Goal: Information Seeking & Learning: Learn about a topic

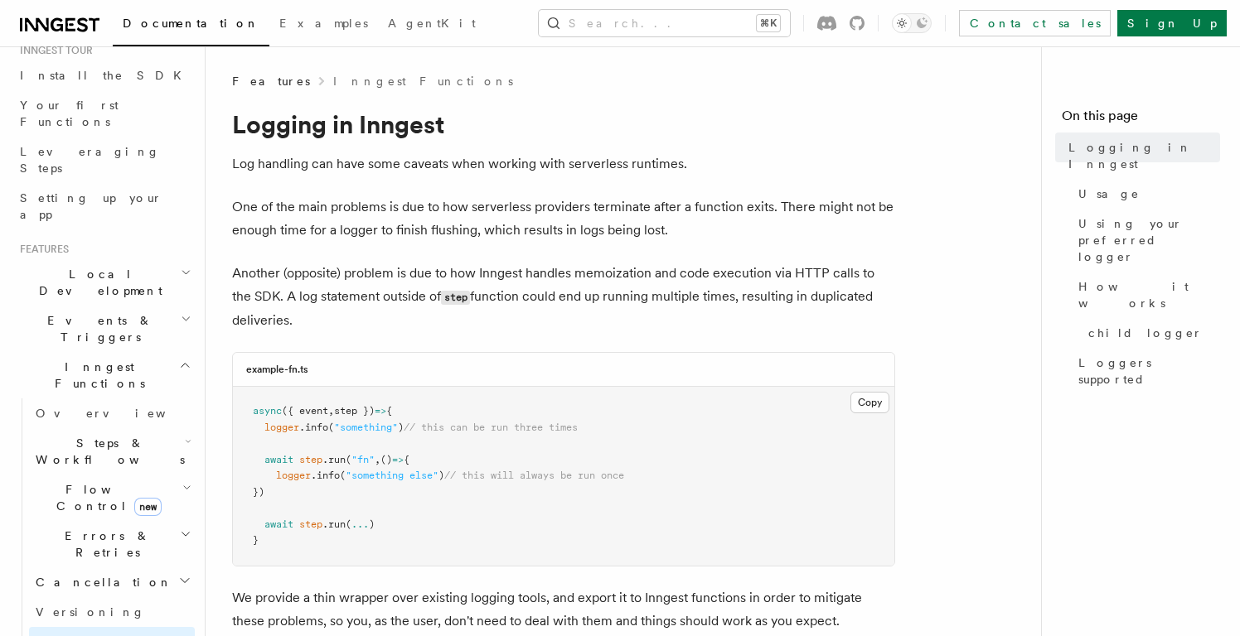
scroll to position [180, 0]
click at [88, 397] on link "Overview" at bounding box center [112, 412] width 166 height 30
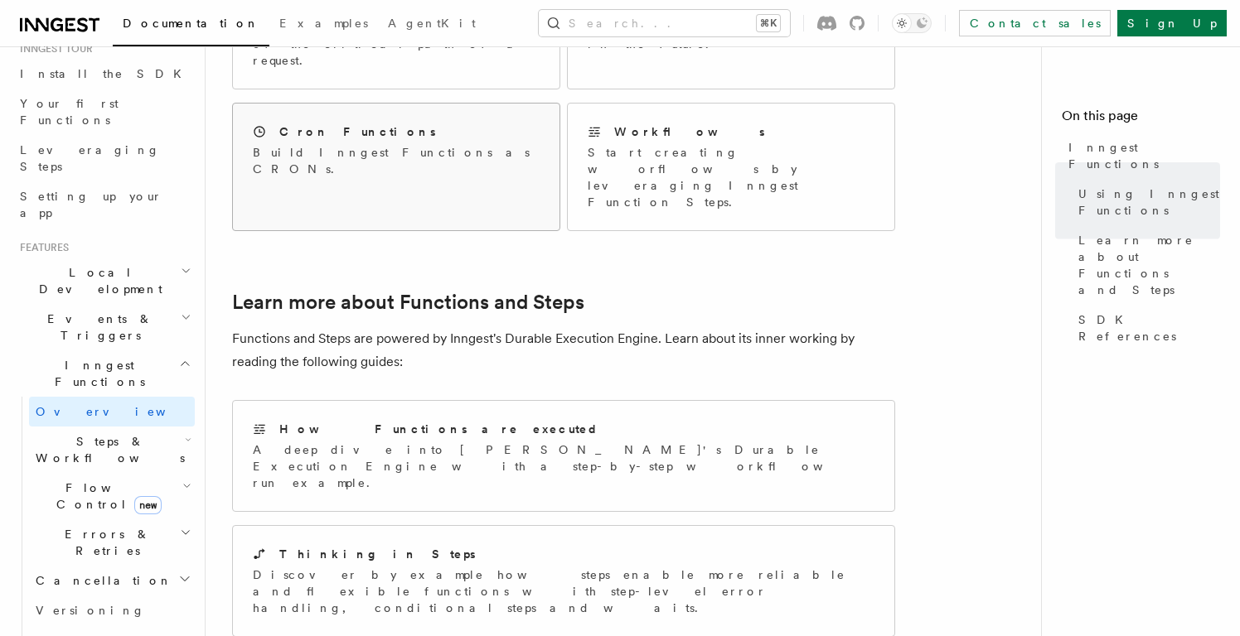
scroll to position [1042, 0]
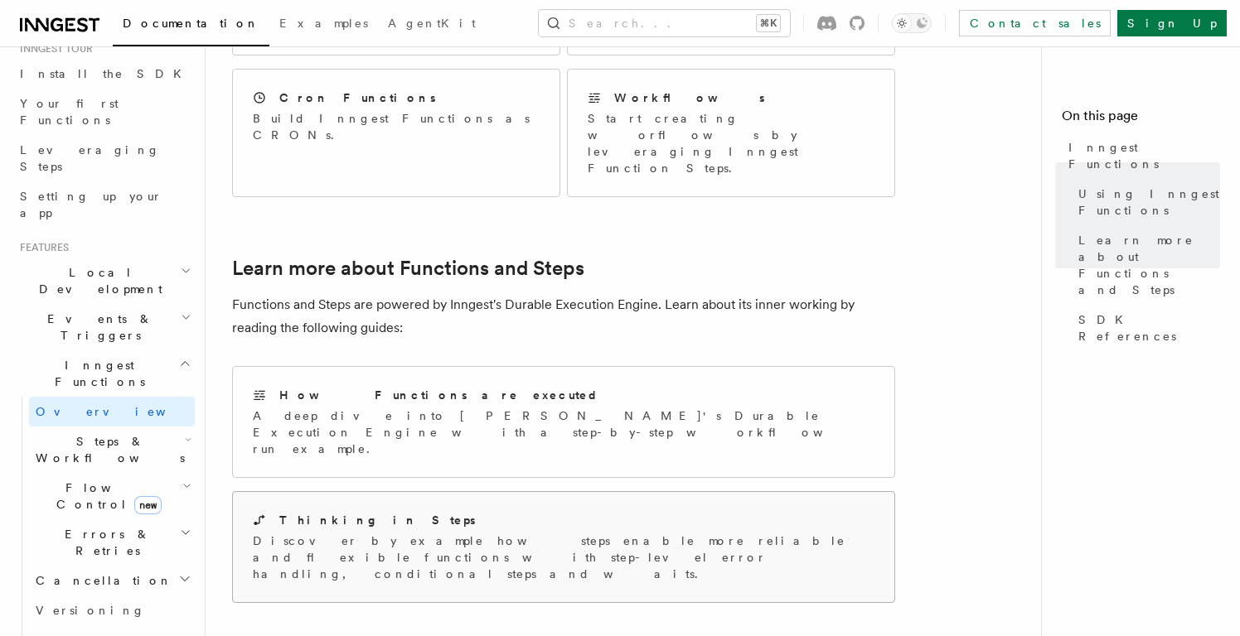
click at [378, 512] on div "Thinking in Steps" at bounding box center [564, 520] width 622 height 17
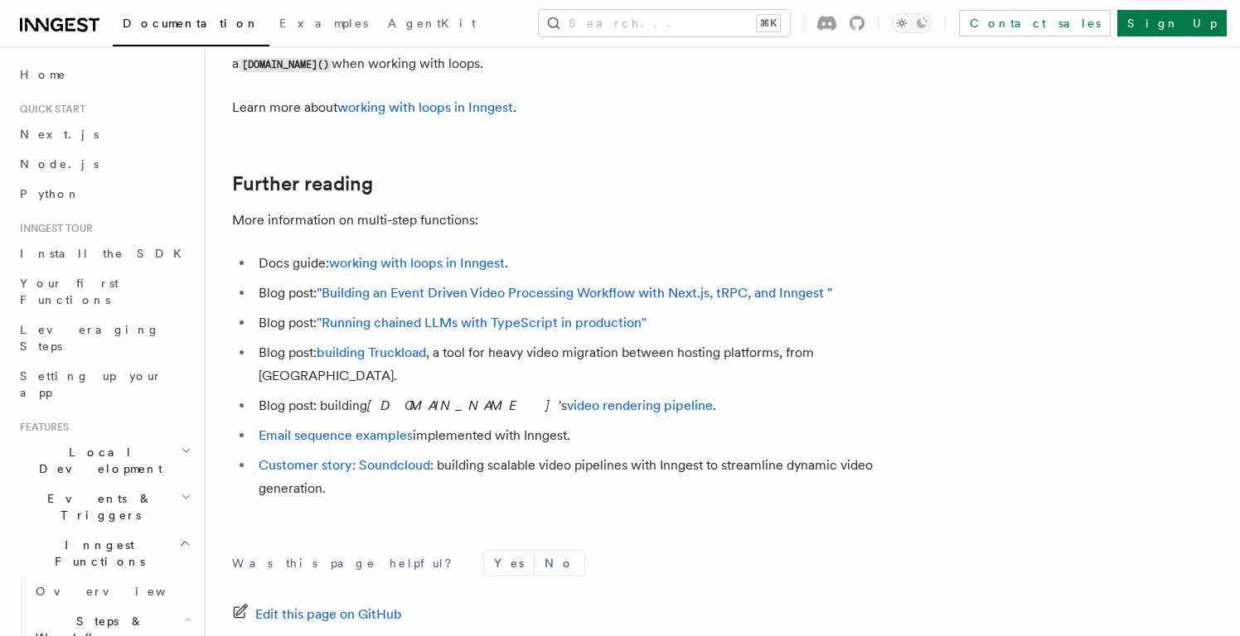
scroll to position [5539, 0]
click at [377, 426] on link "Email sequence examples" at bounding box center [336, 434] width 154 height 16
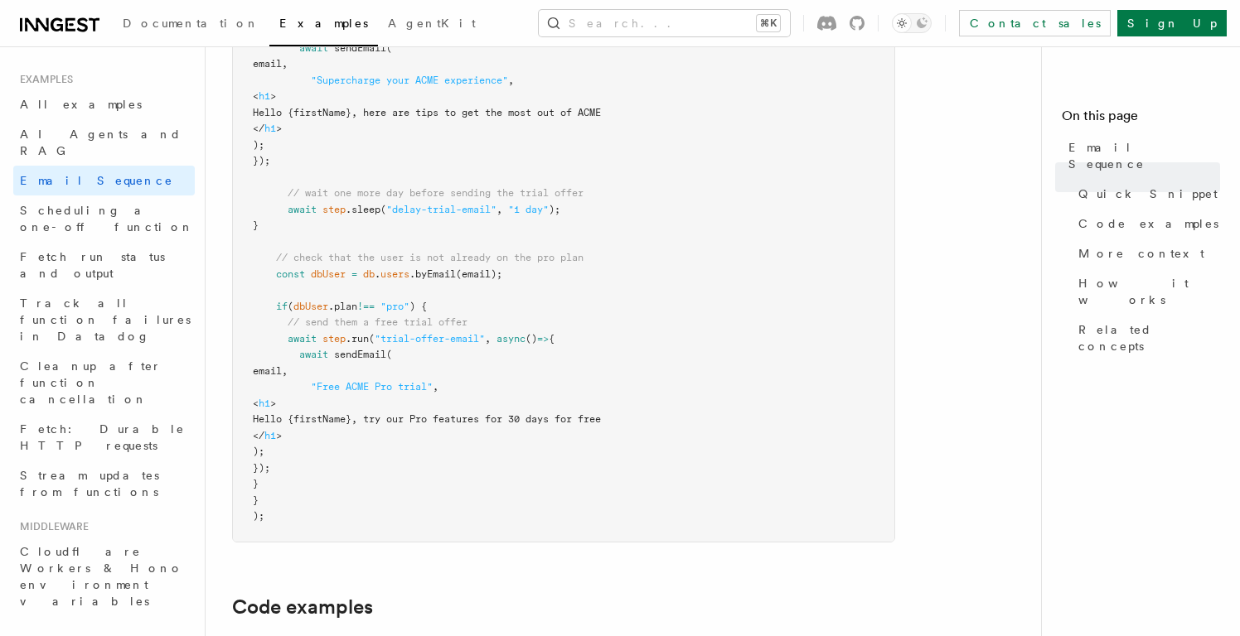
scroll to position [1047, 0]
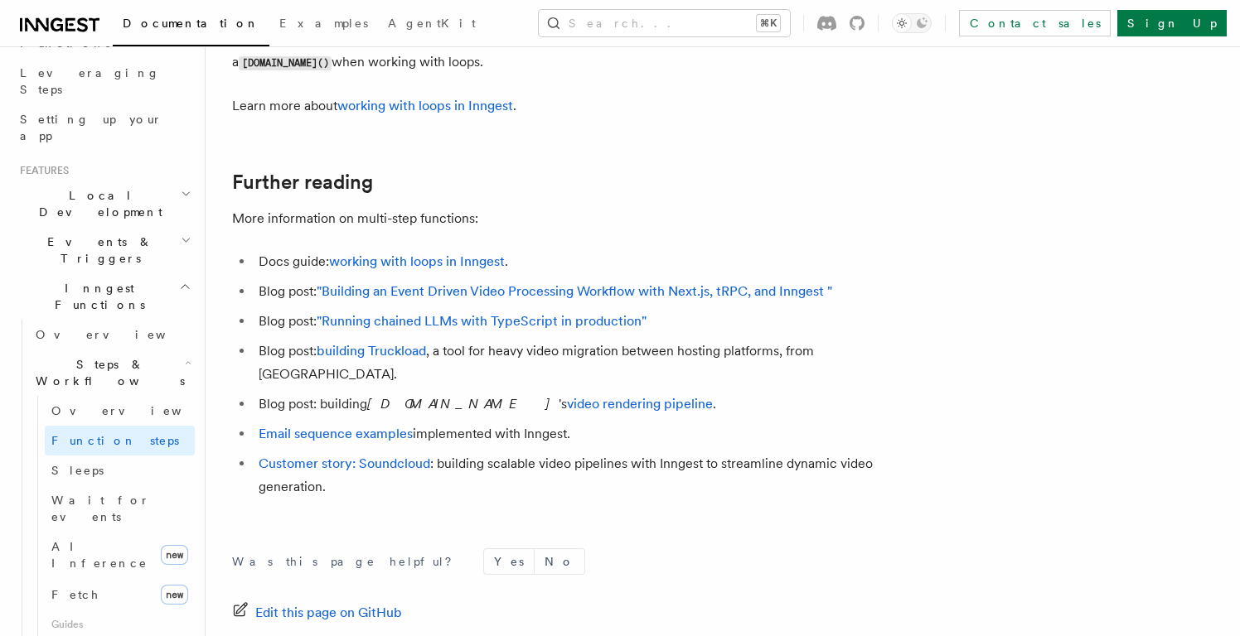
scroll to position [256, 0]
click at [80, 235] on span "Events & Triggers" at bounding box center [96, 251] width 167 height 33
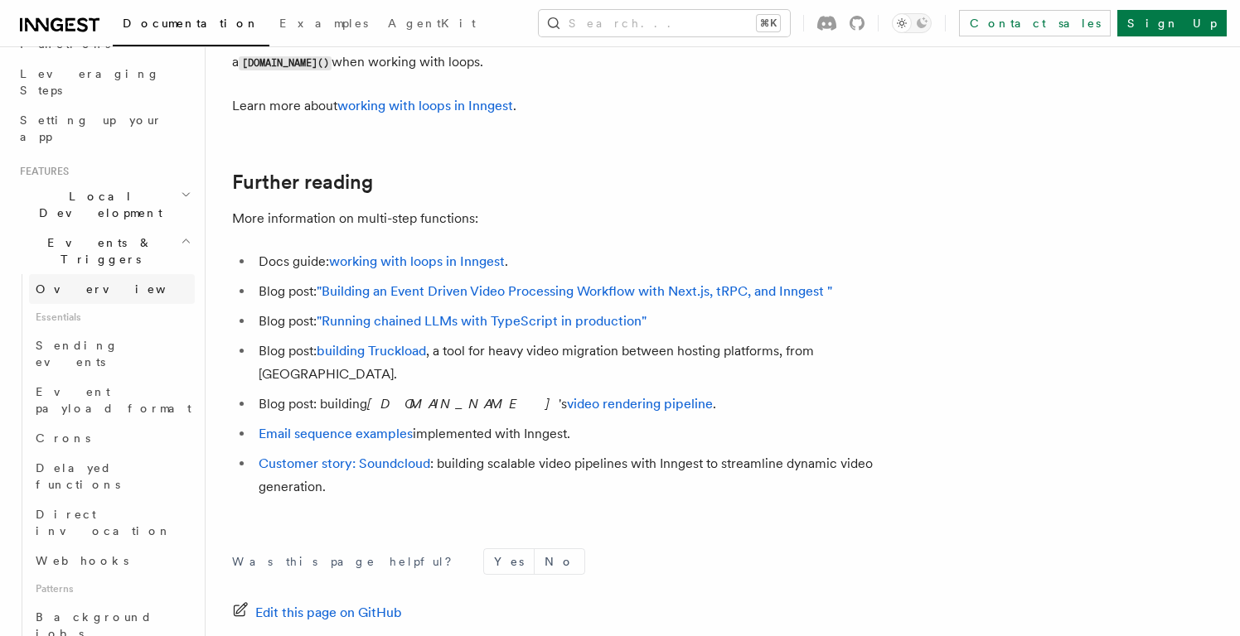
click at [89, 274] on link "Overview" at bounding box center [112, 289] width 166 height 30
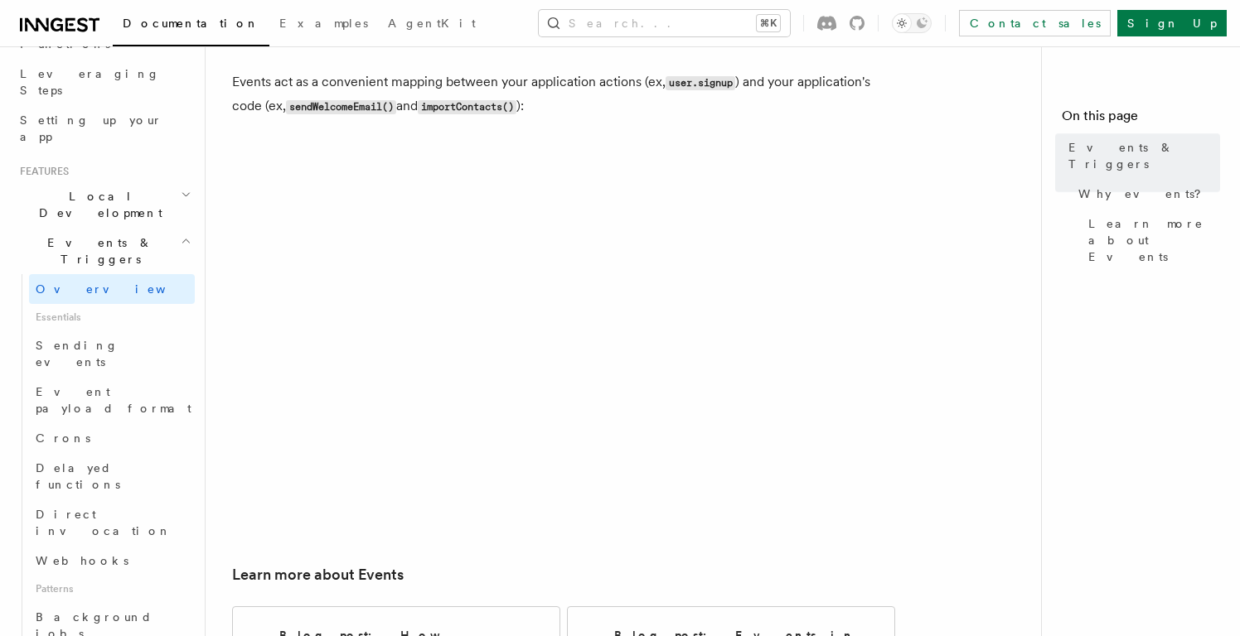
scroll to position [956, 0]
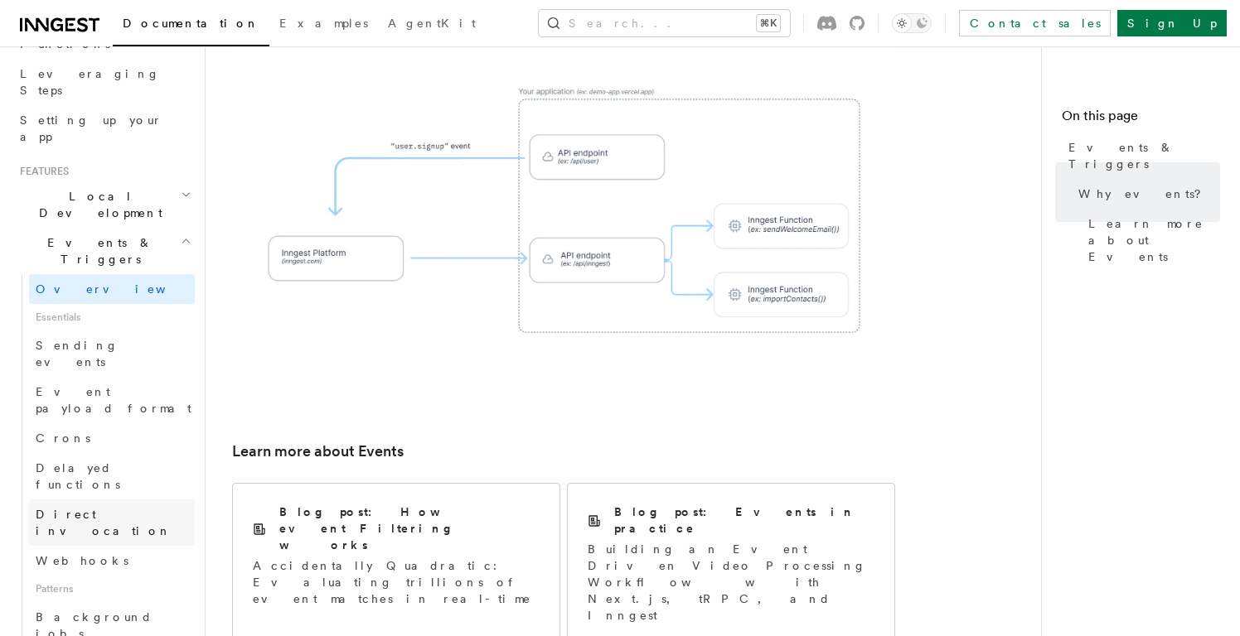
click at [112, 506] on span "Direct invocation" at bounding box center [115, 522] width 159 height 33
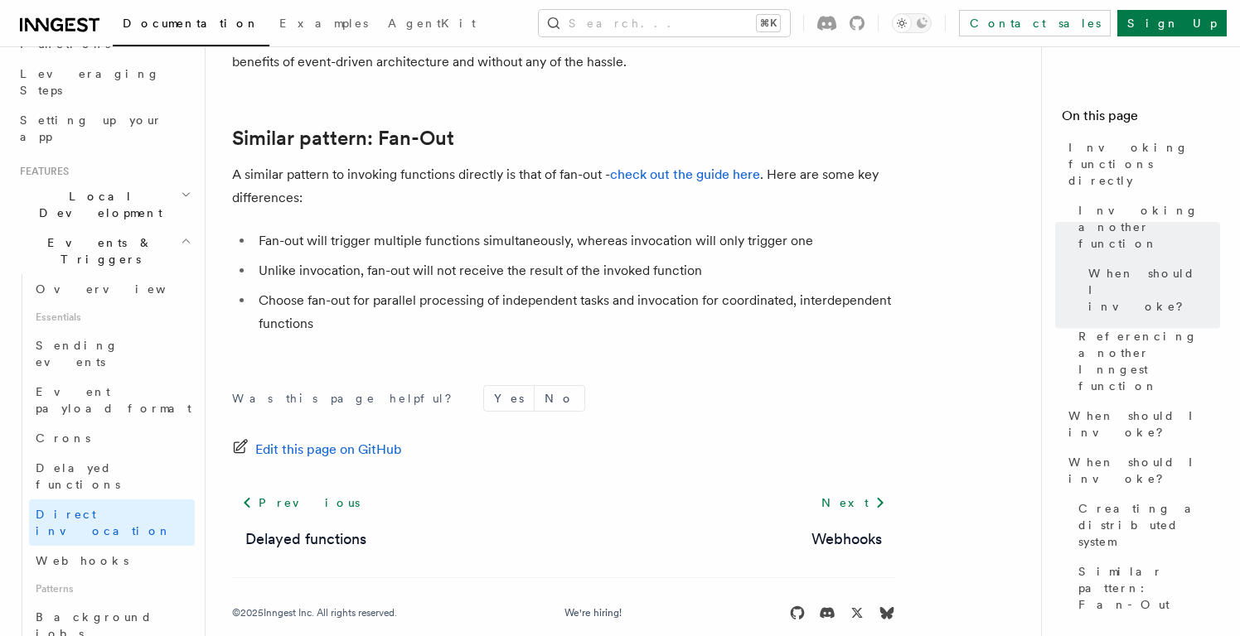
scroll to position [2402, 0]
click at [118, 385] on span "Event payload format" at bounding box center [114, 400] width 156 height 30
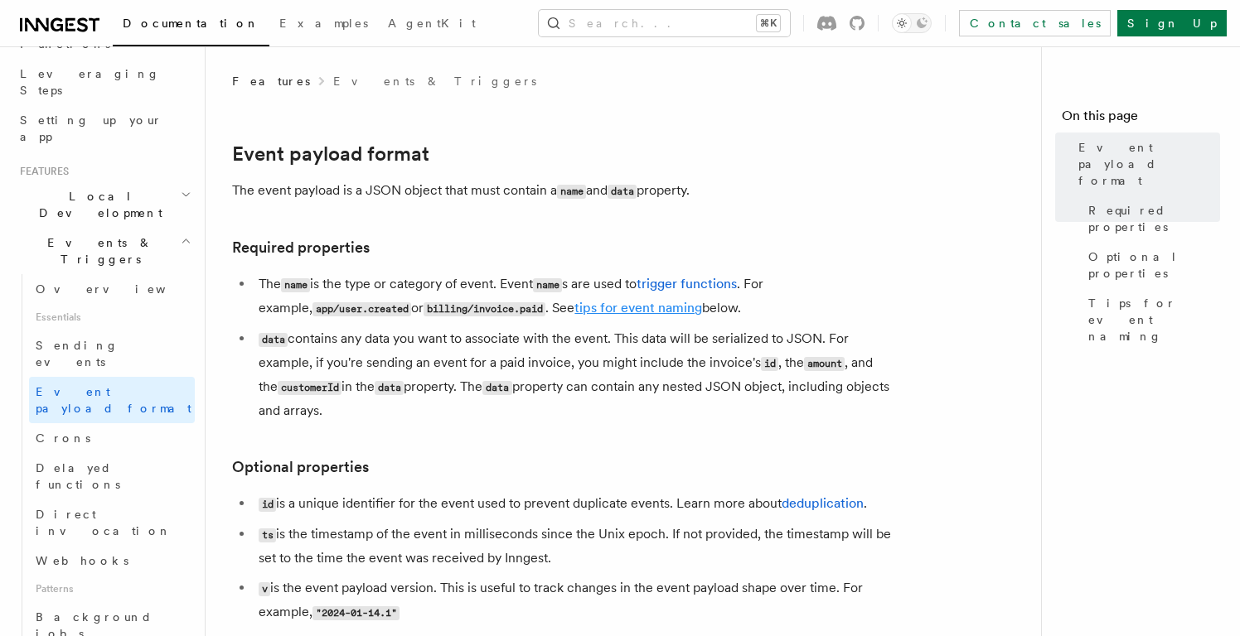
click at [598, 310] on link "tips for event naming" at bounding box center [638, 308] width 128 height 16
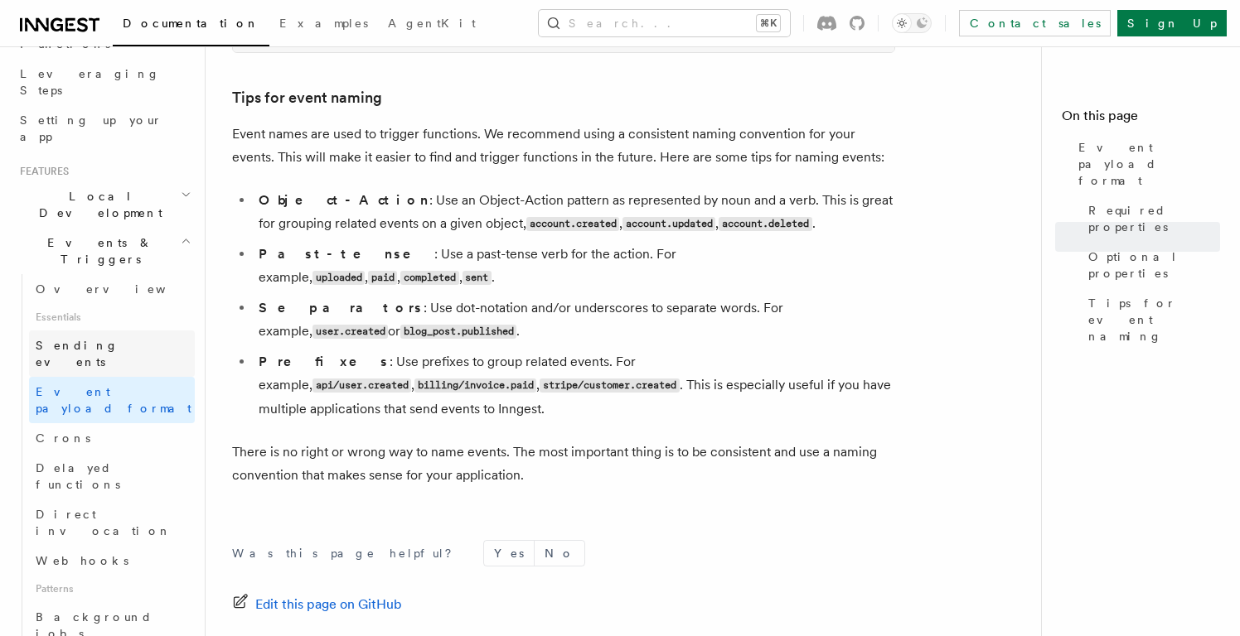
click at [113, 339] on span "Sending events" at bounding box center [77, 354] width 83 height 30
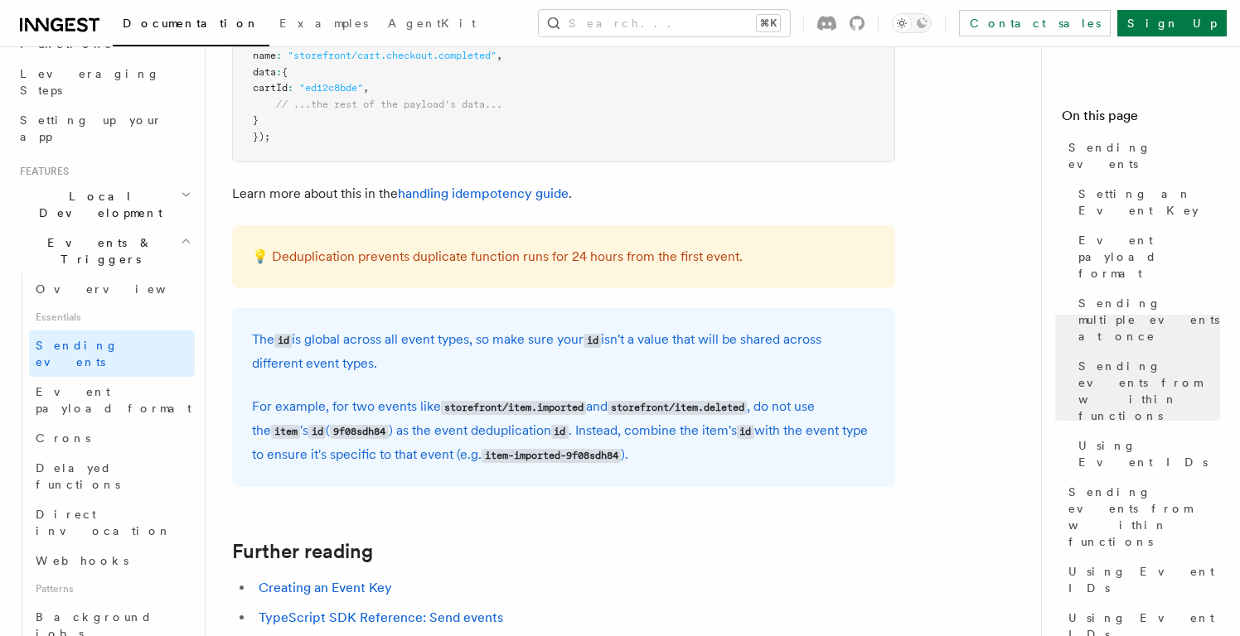
scroll to position [4363, 0]
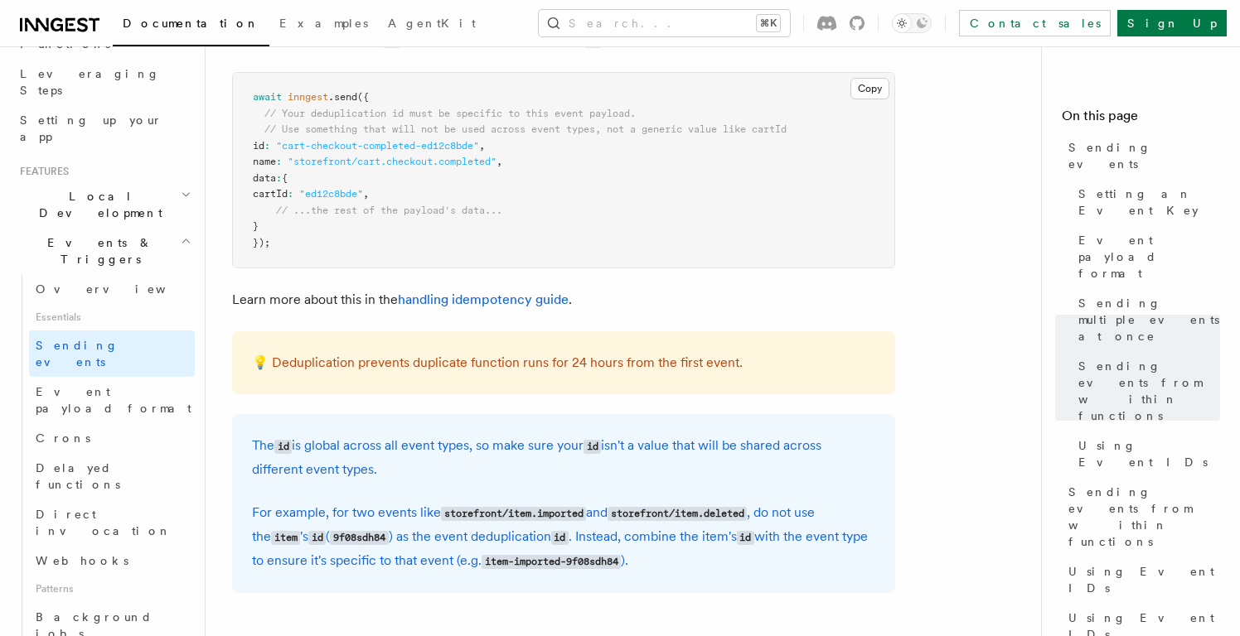
click at [565, 288] on p "Learn more about this in the handling idempotency guide ." at bounding box center [563, 299] width 663 height 23
click at [549, 292] on link "handling idempotency guide" at bounding box center [483, 300] width 171 height 16
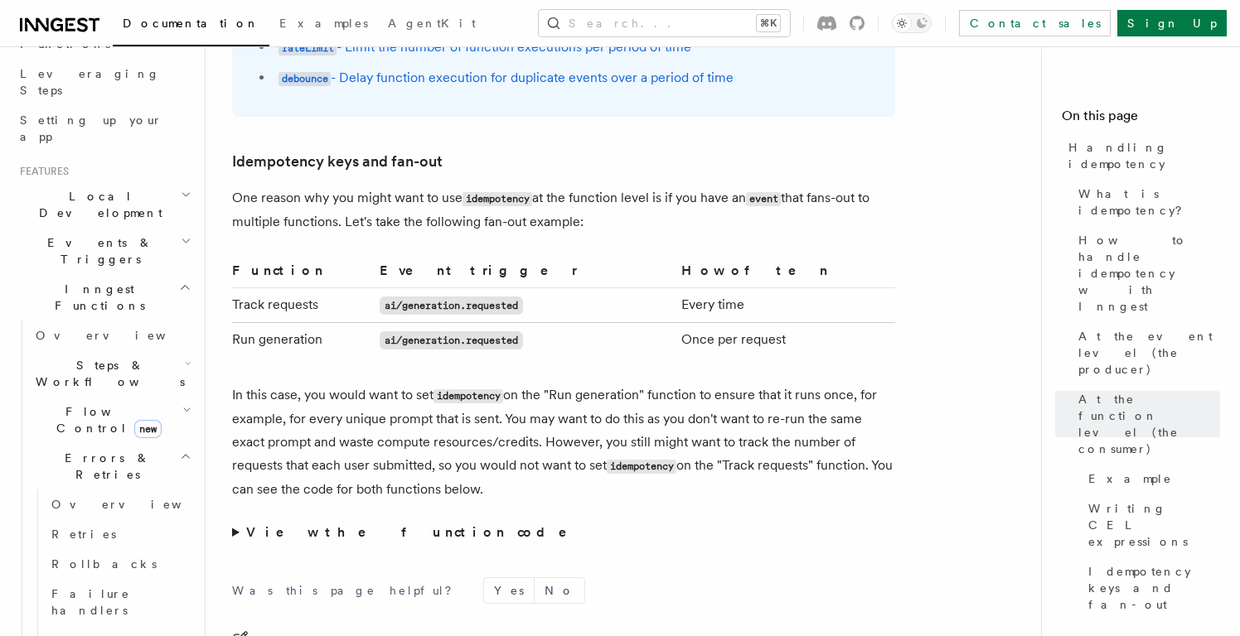
scroll to position [3079, 0]
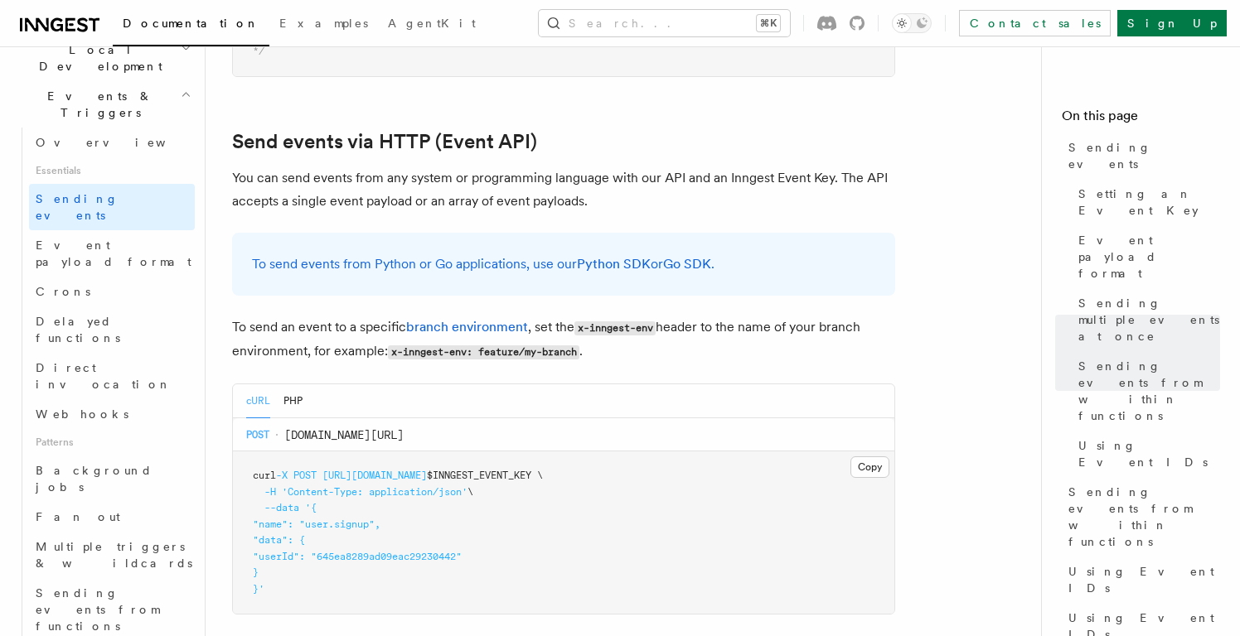
scroll to position [404, 0]
click at [121, 463] on span "Background jobs" at bounding box center [94, 478] width 117 height 30
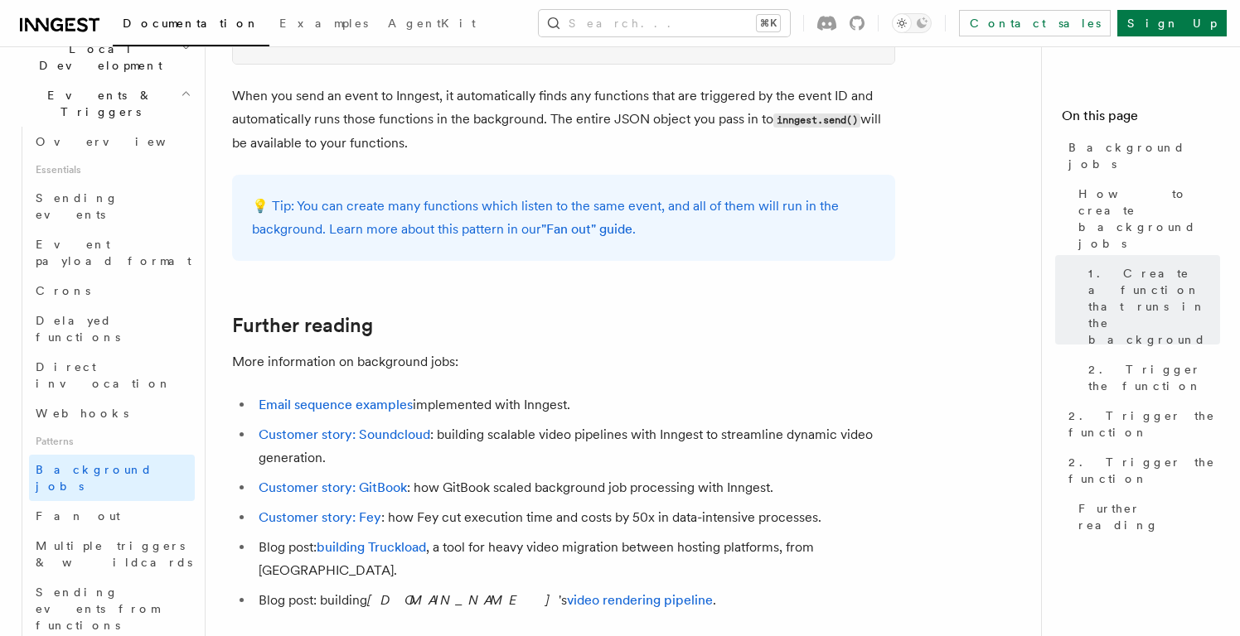
scroll to position [1318, 0]
click at [406, 426] on link "Customer story: Soundcloud" at bounding box center [345, 434] width 172 height 16
click at [385, 479] on link "Customer story: GitBook" at bounding box center [333, 487] width 148 height 16
click at [356, 509] on link "Customer story: Fey" at bounding box center [320, 517] width 123 height 16
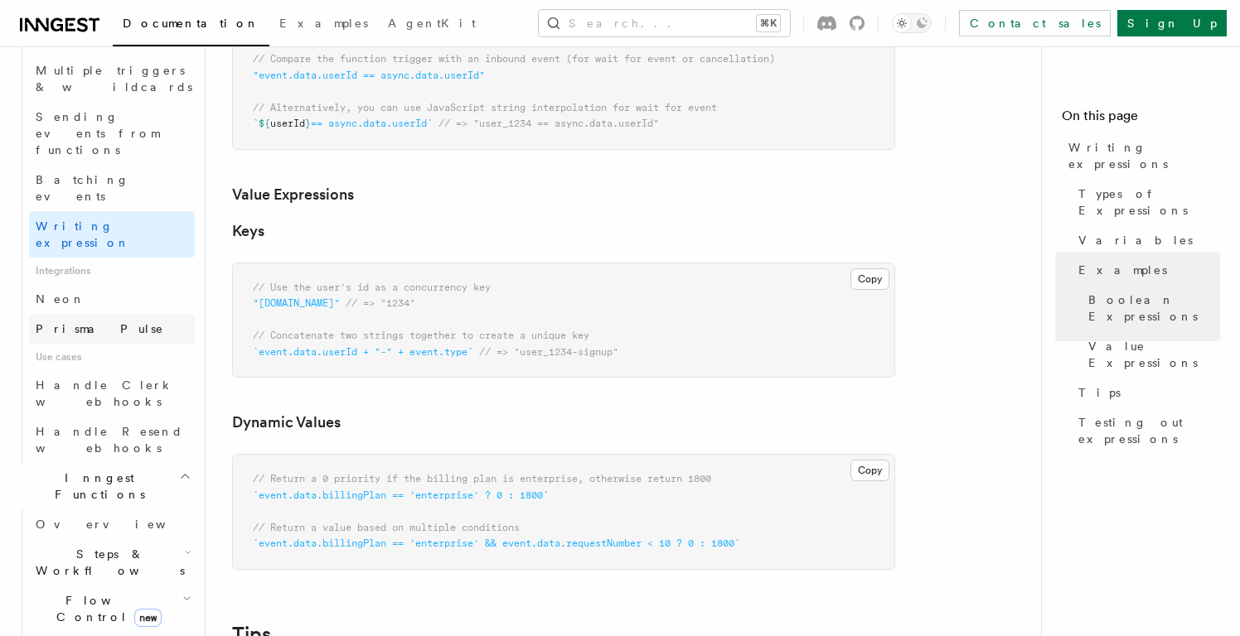
scroll to position [883, 0]
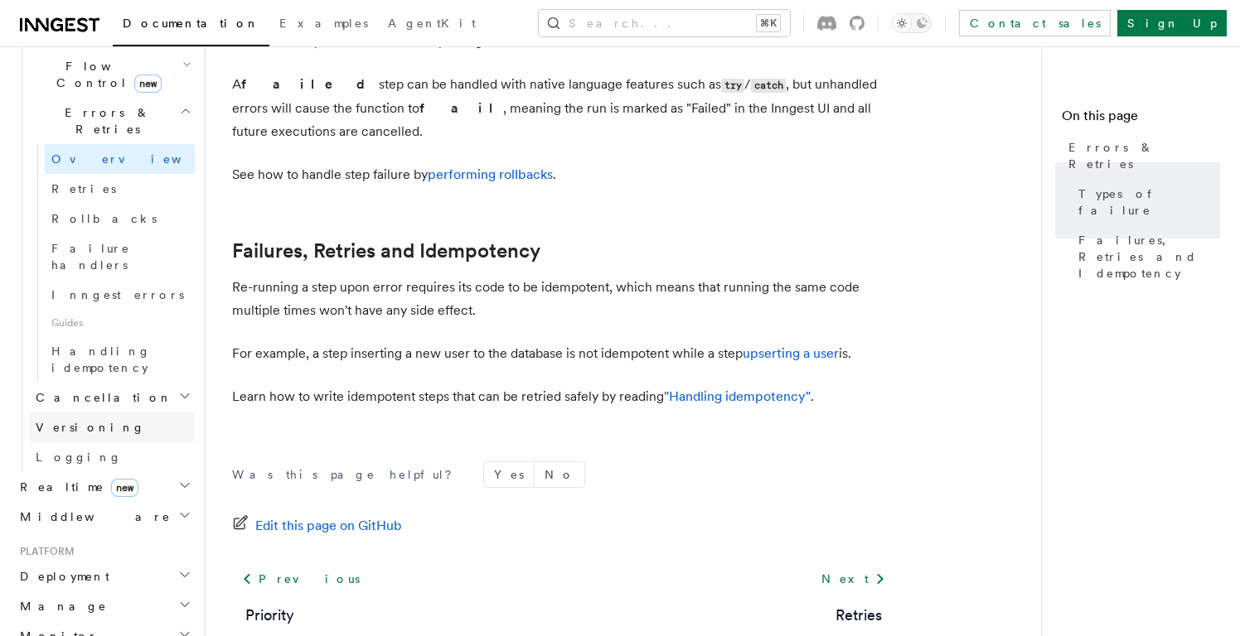
scroll to position [448, 0]
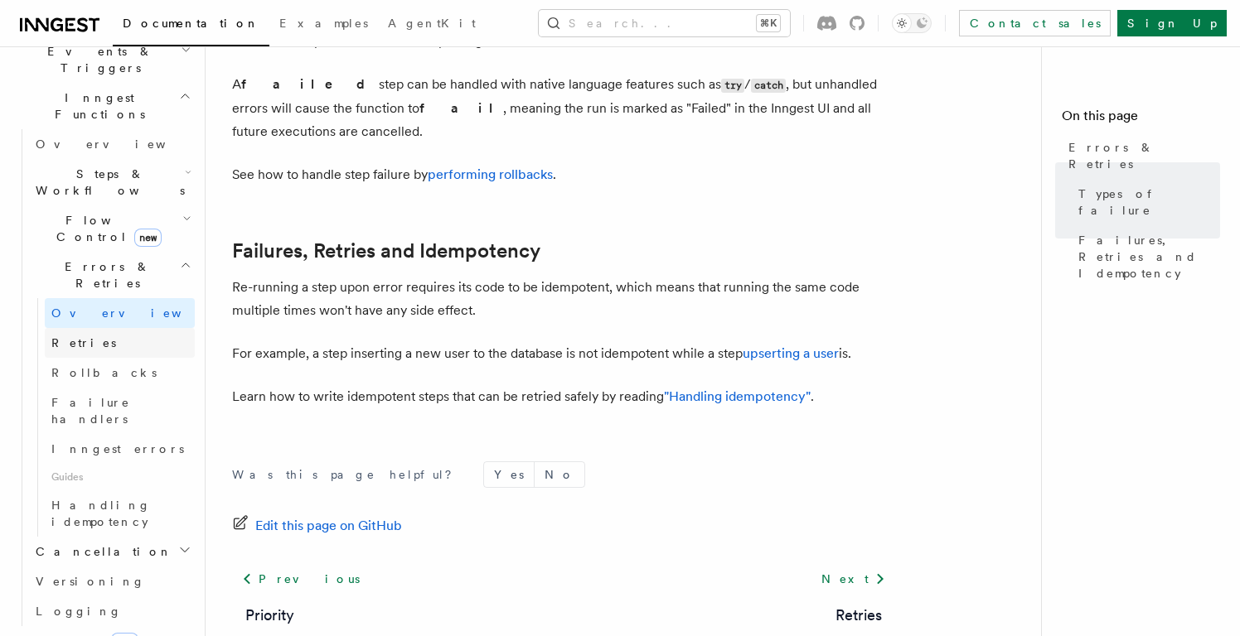
click at [123, 328] on link "Retries" at bounding box center [120, 343] width 150 height 30
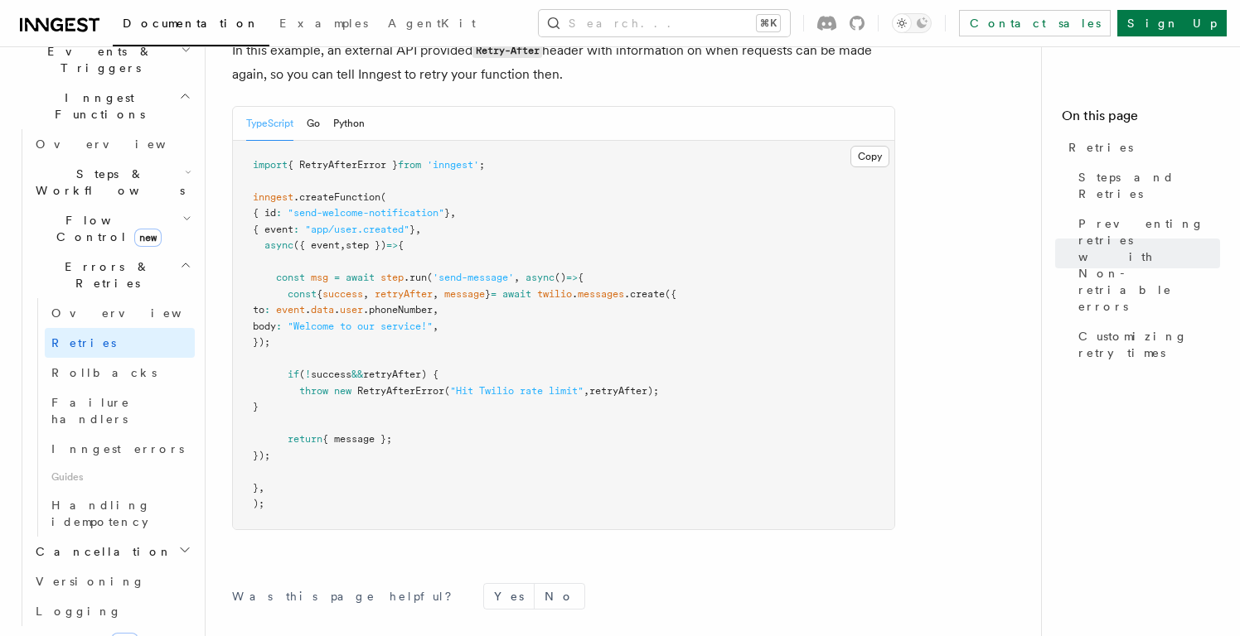
scroll to position [2349, 0]
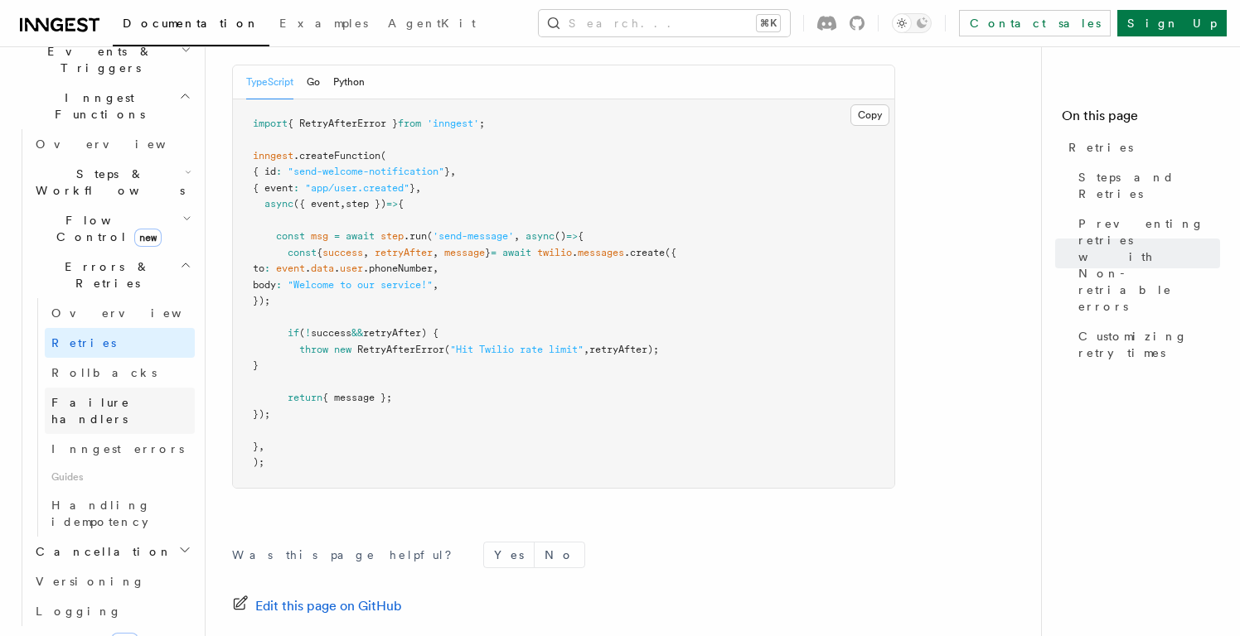
click at [111, 396] on span "Failure handlers" at bounding box center [90, 411] width 79 height 30
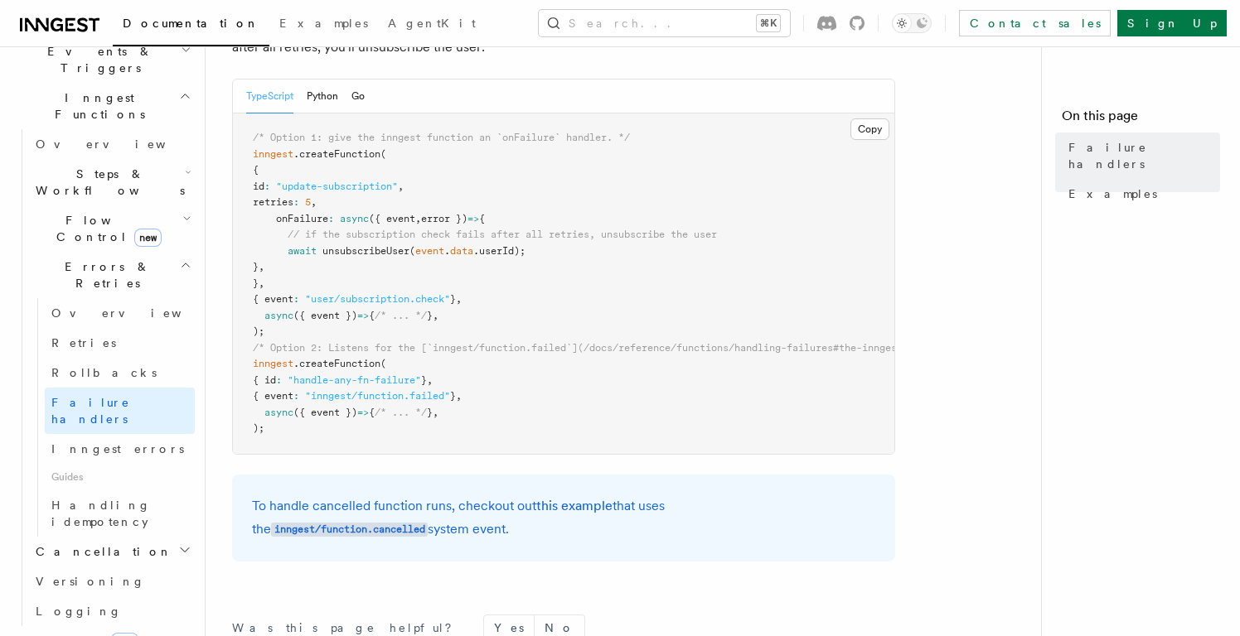
scroll to position [394, 0]
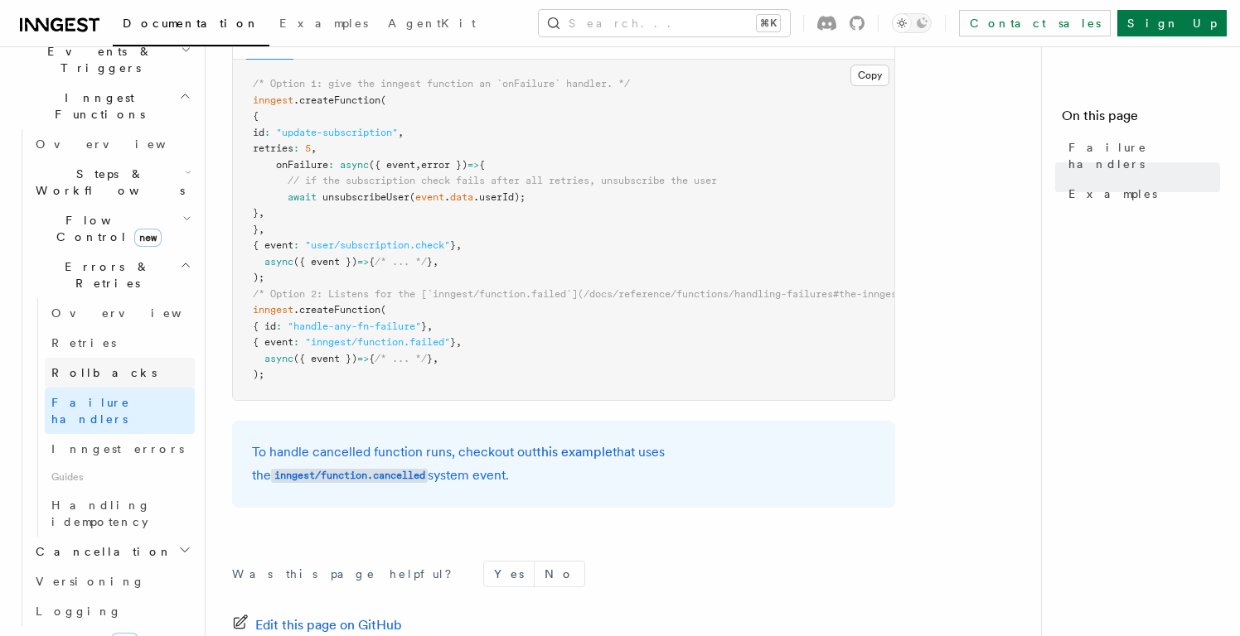
click at [105, 358] on link "Rollbacks" at bounding box center [120, 373] width 150 height 30
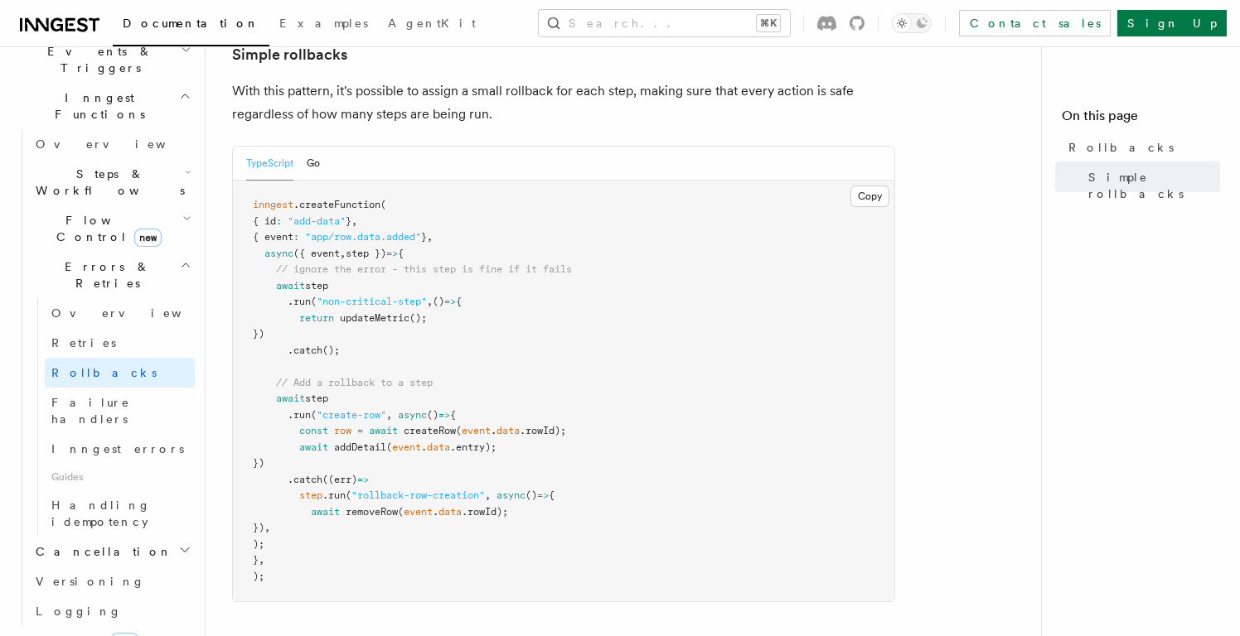
scroll to position [789, 0]
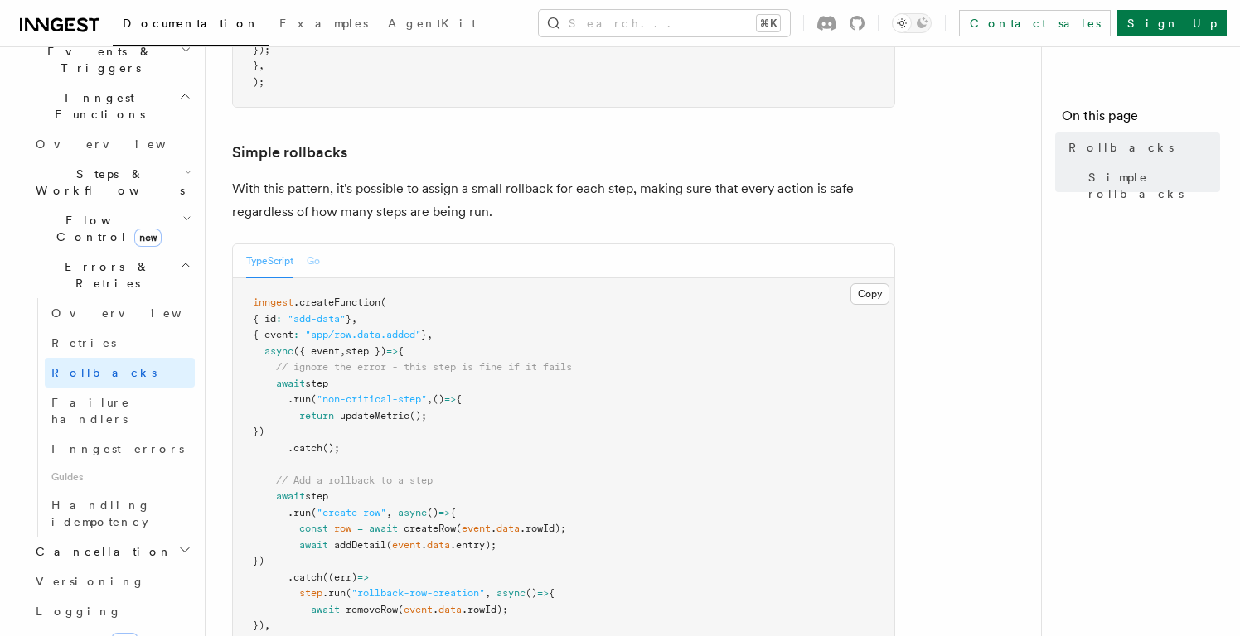
click at [312, 244] on button "Go" at bounding box center [313, 261] width 13 height 34
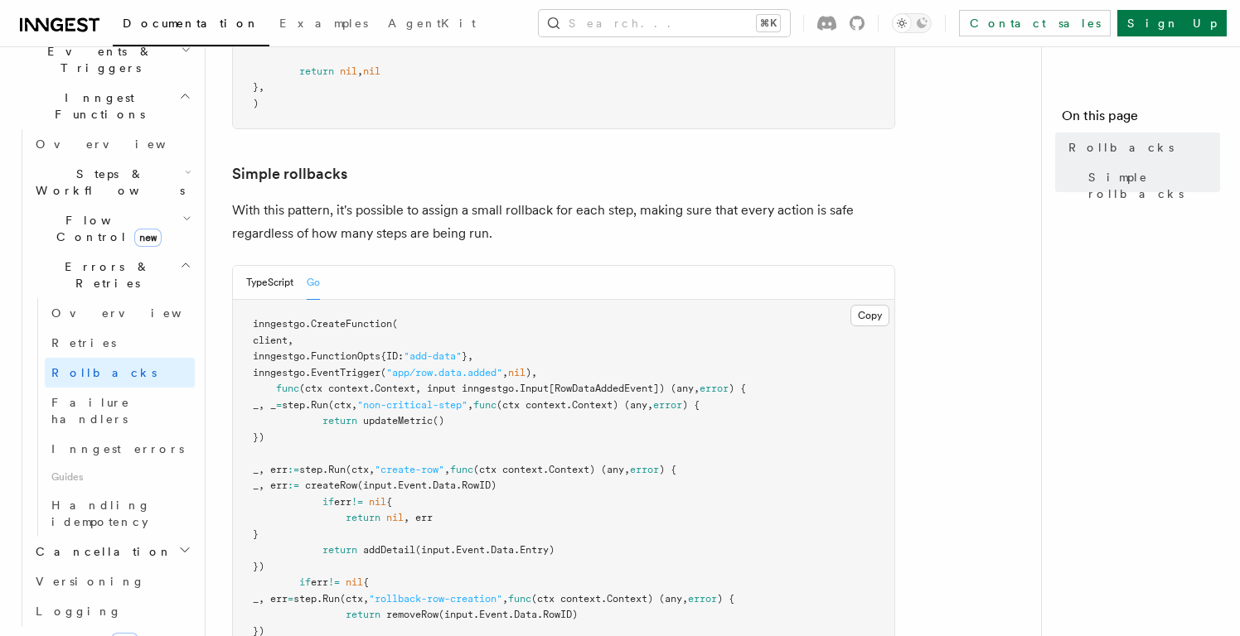
scroll to position [946, 0]
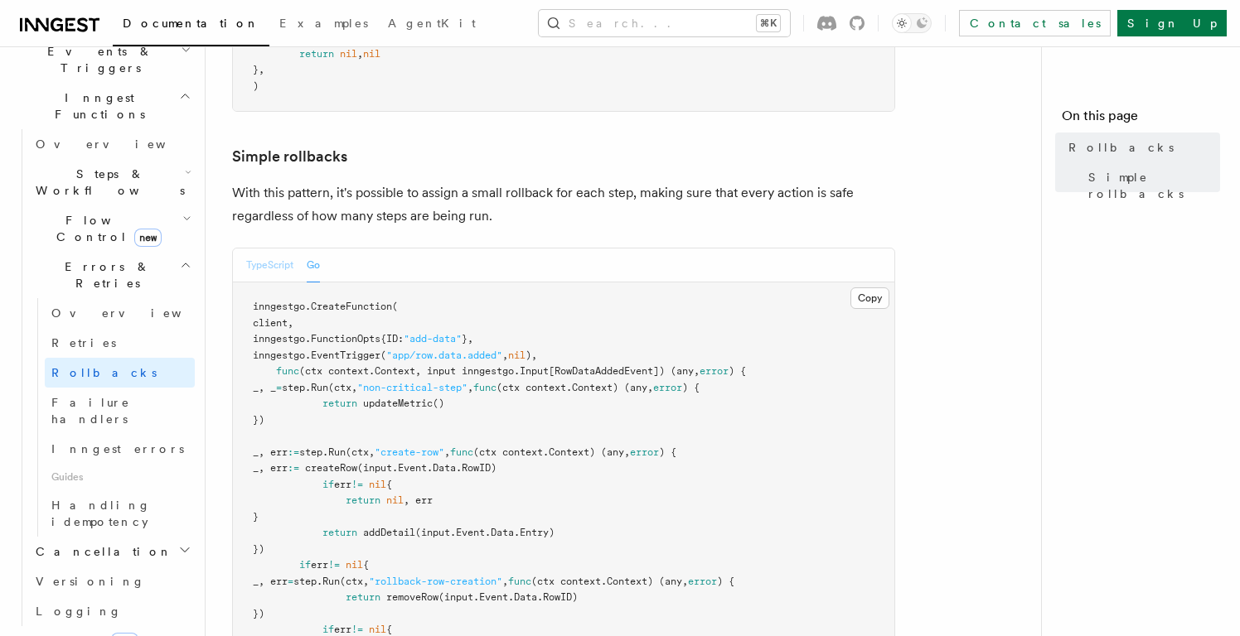
click at [276, 249] on button "TypeScript" at bounding box center [269, 266] width 47 height 34
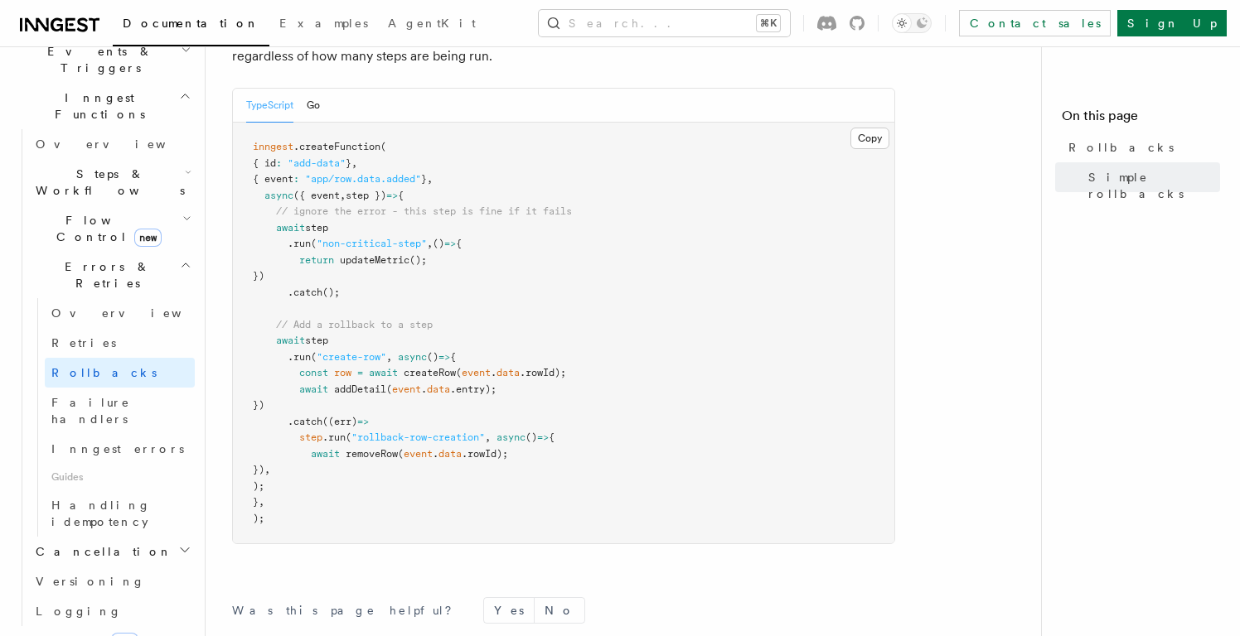
scroll to position [946, 0]
click at [109, 298] on link "Overview" at bounding box center [120, 313] width 150 height 30
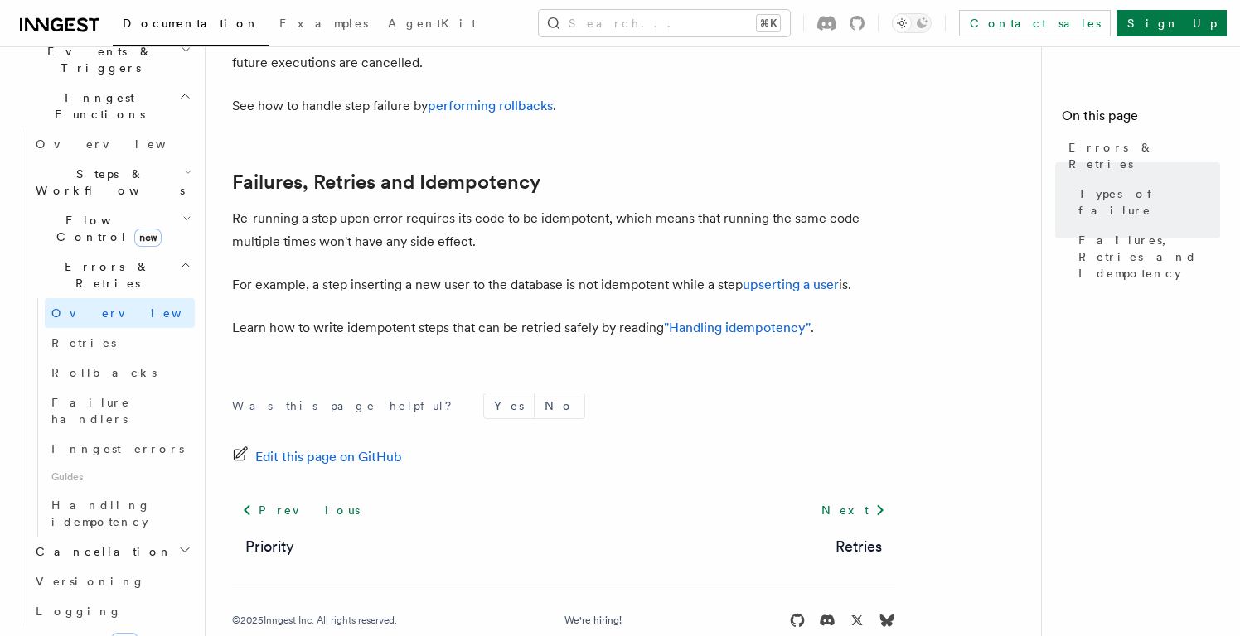
scroll to position [788, 0]
click at [99, 328] on link "Retries" at bounding box center [120, 343] width 150 height 30
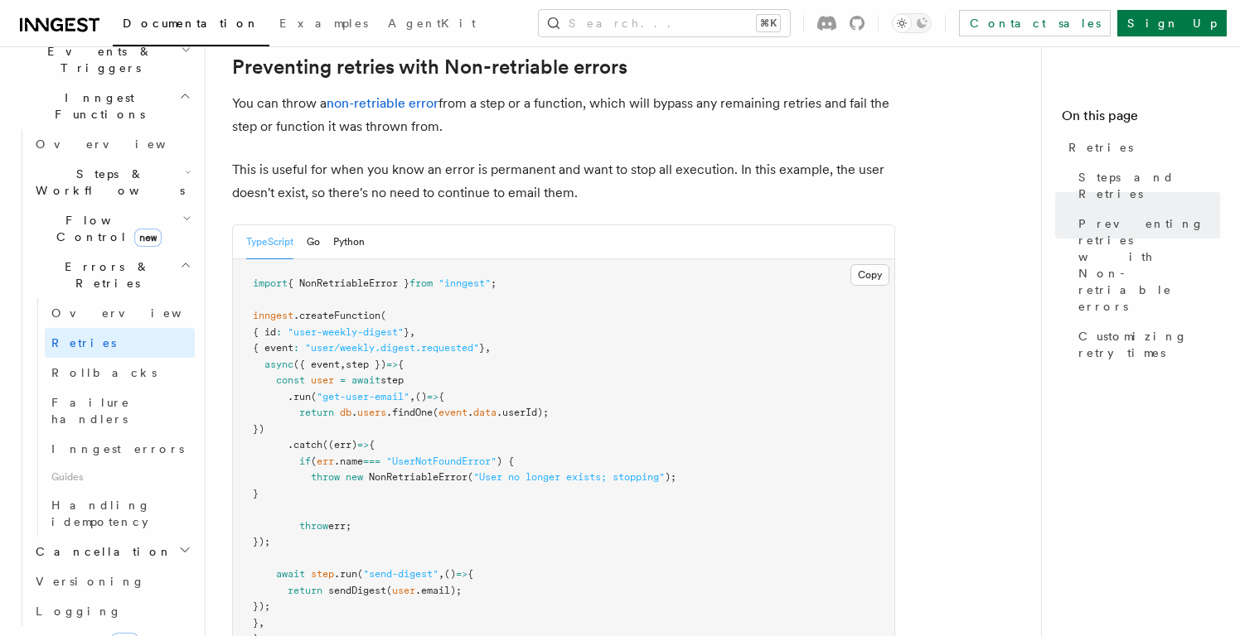
scroll to position [1484, 0]
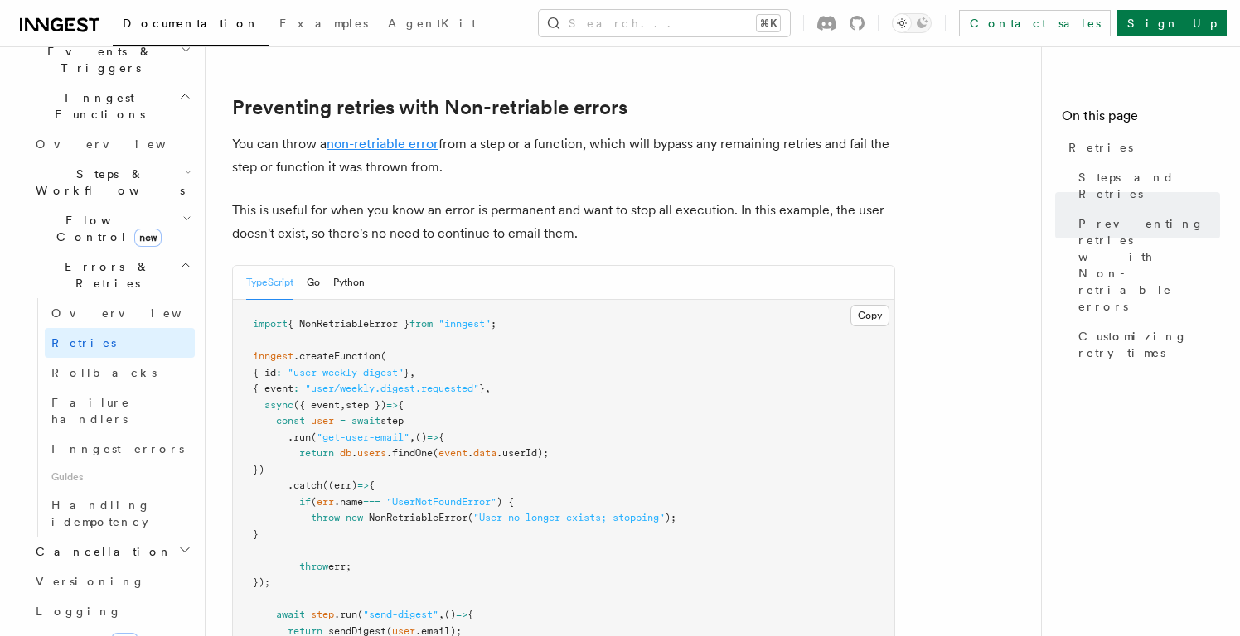
click at [420, 136] on link "non-retriable error" at bounding box center [383, 144] width 112 height 16
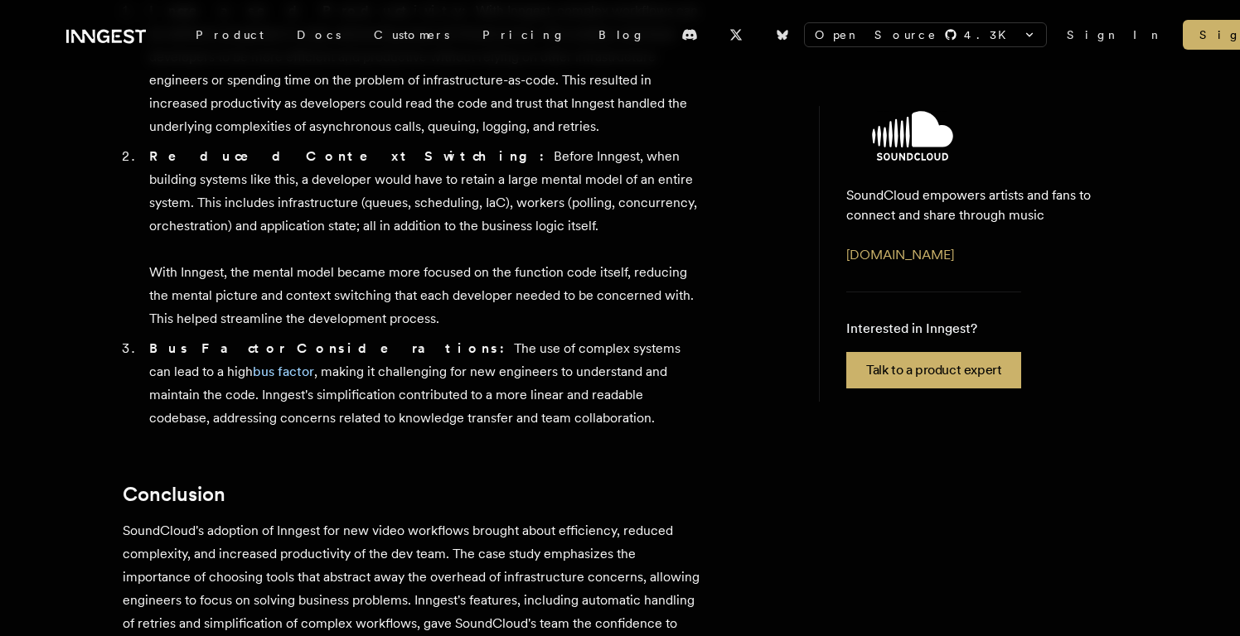
scroll to position [1754, 0]
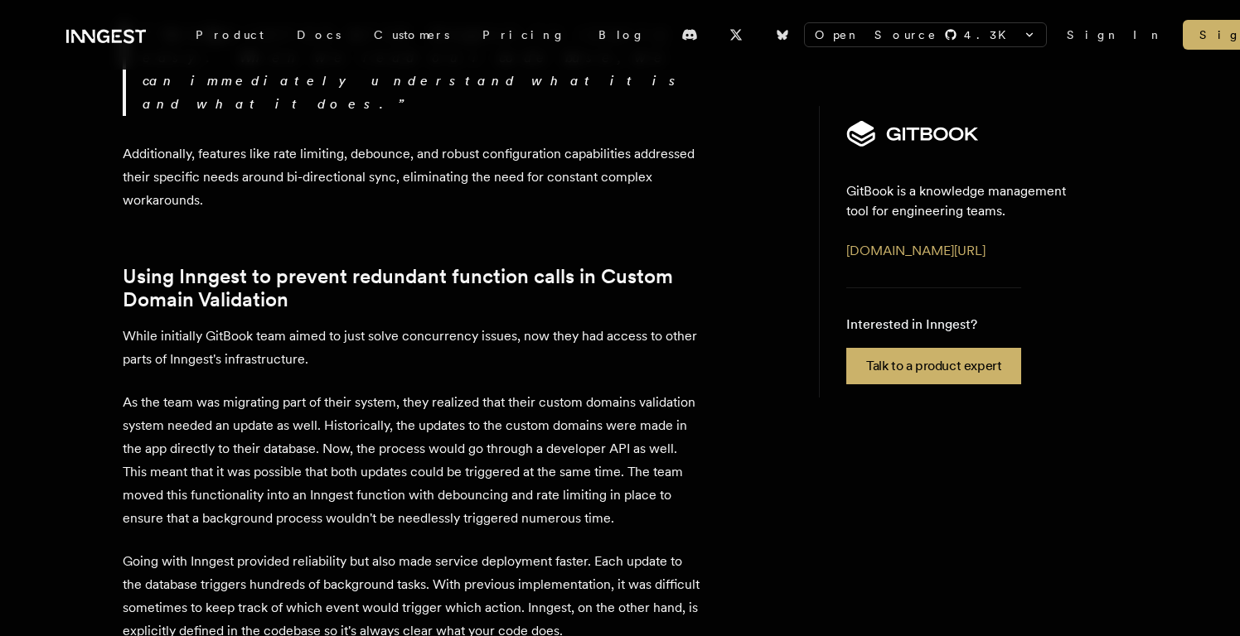
scroll to position [3901, 0]
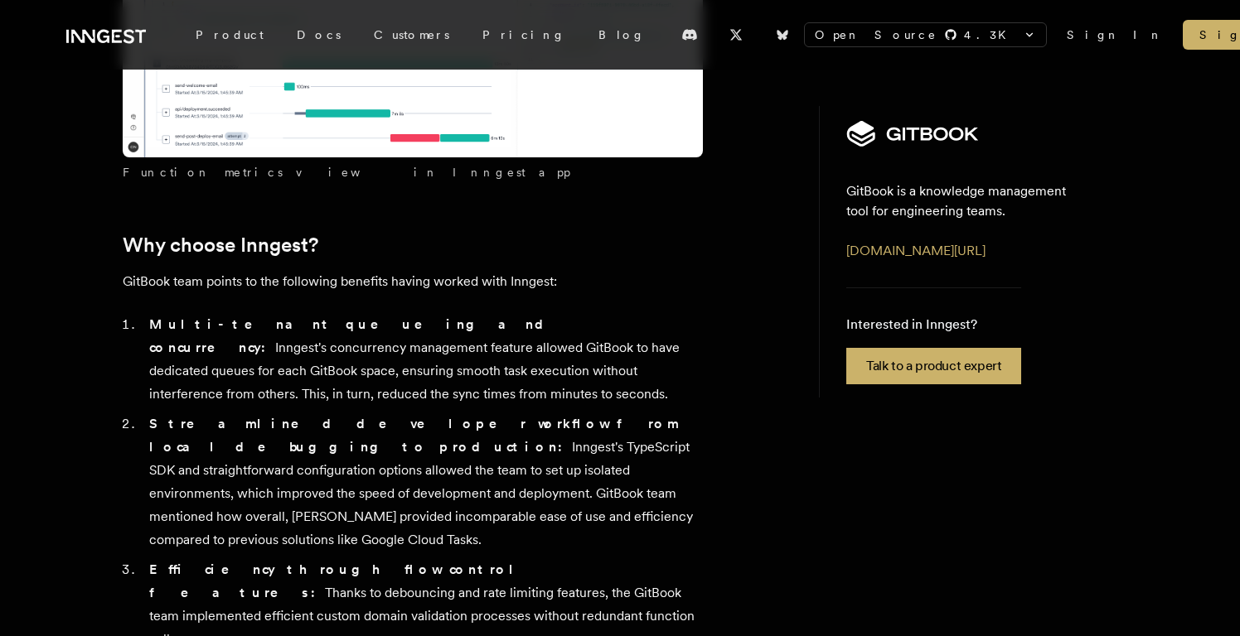
scroll to position [5456, 0]
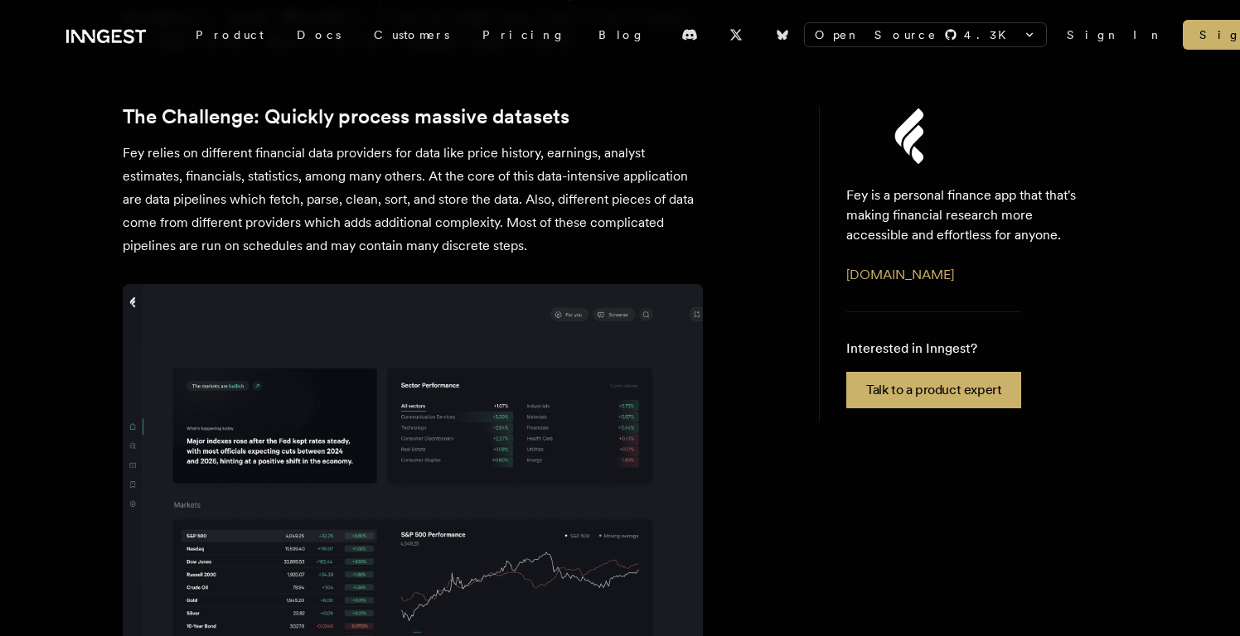
scroll to position [602, 0]
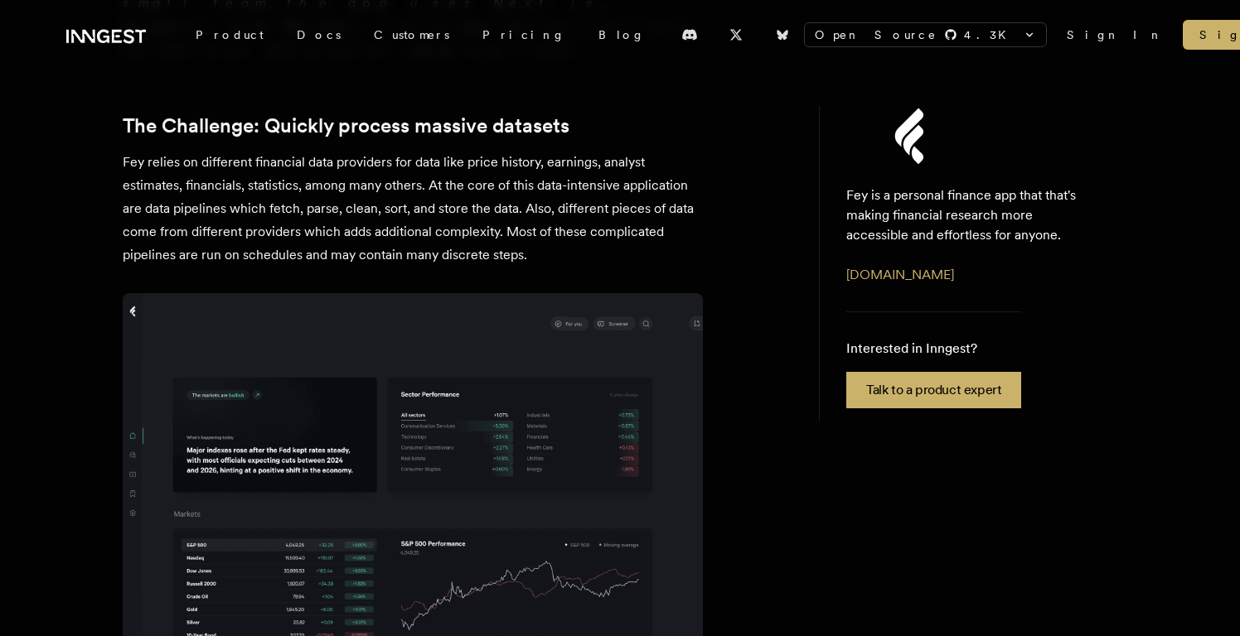
click at [501, 293] on img at bounding box center [413, 474] width 580 height 363
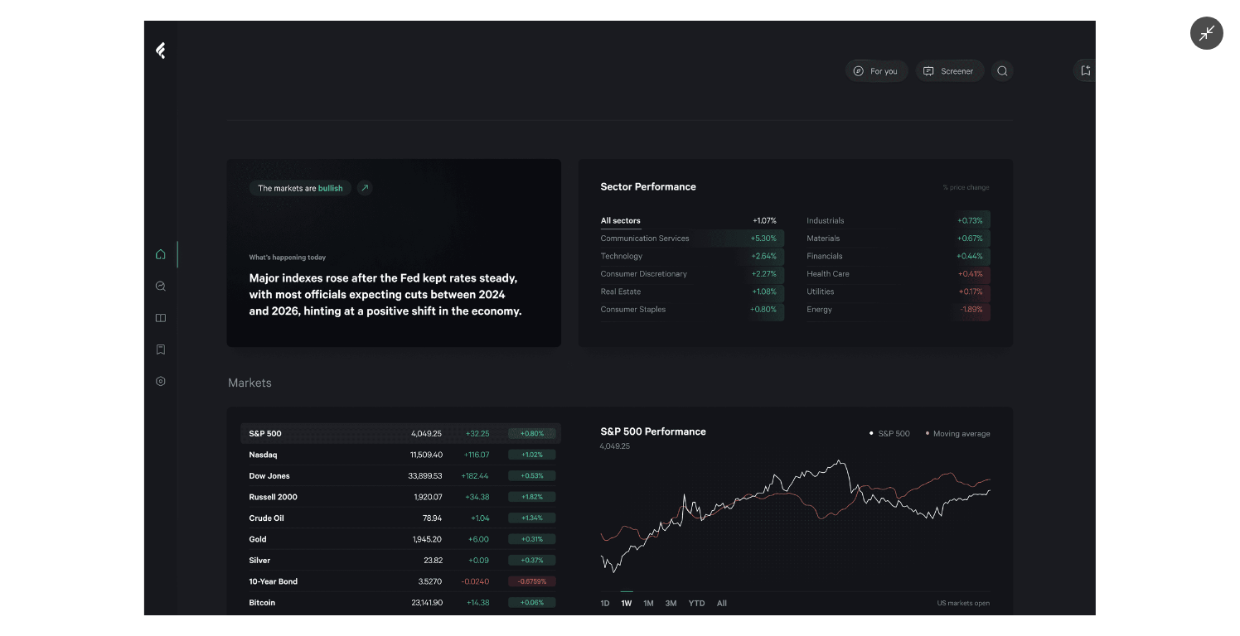
click at [501, 280] on img at bounding box center [619, 318] width 951 height 595
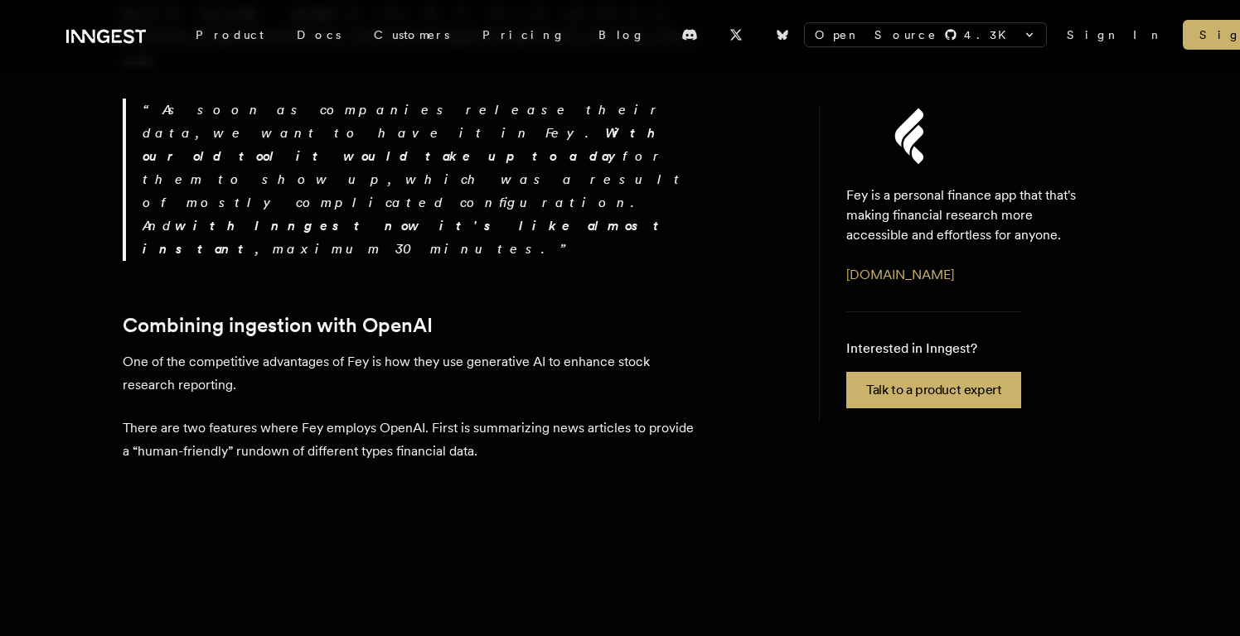
scroll to position [2088, 0]
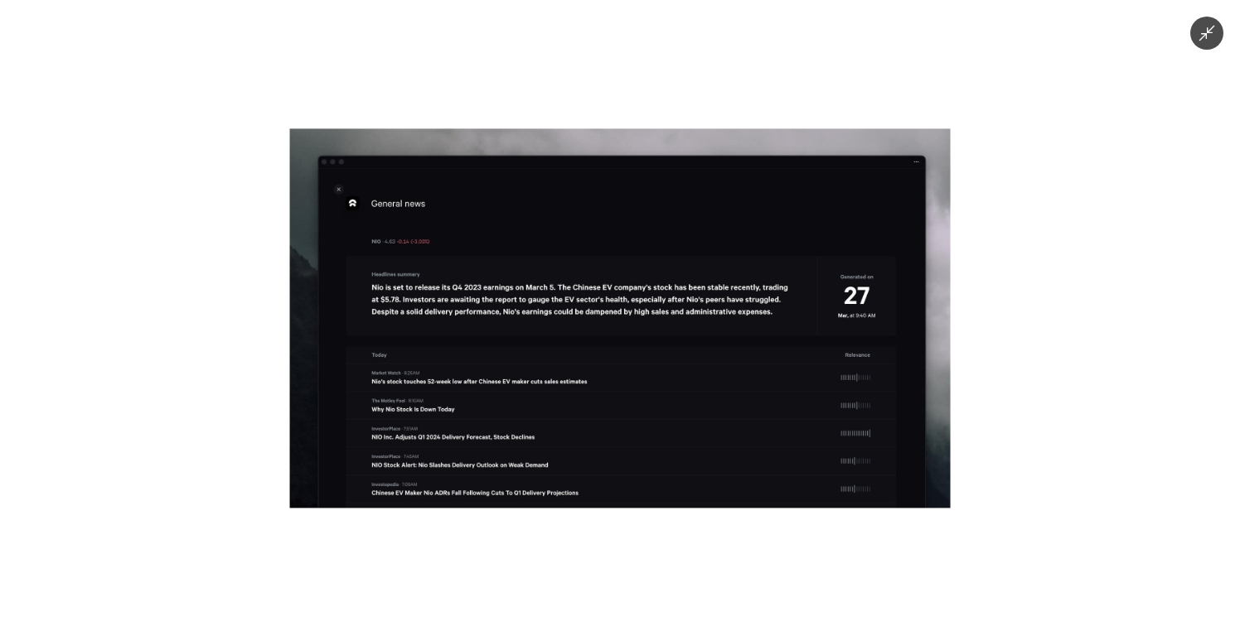
click at [501, 279] on img at bounding box center [620, 318] width 660 height 380
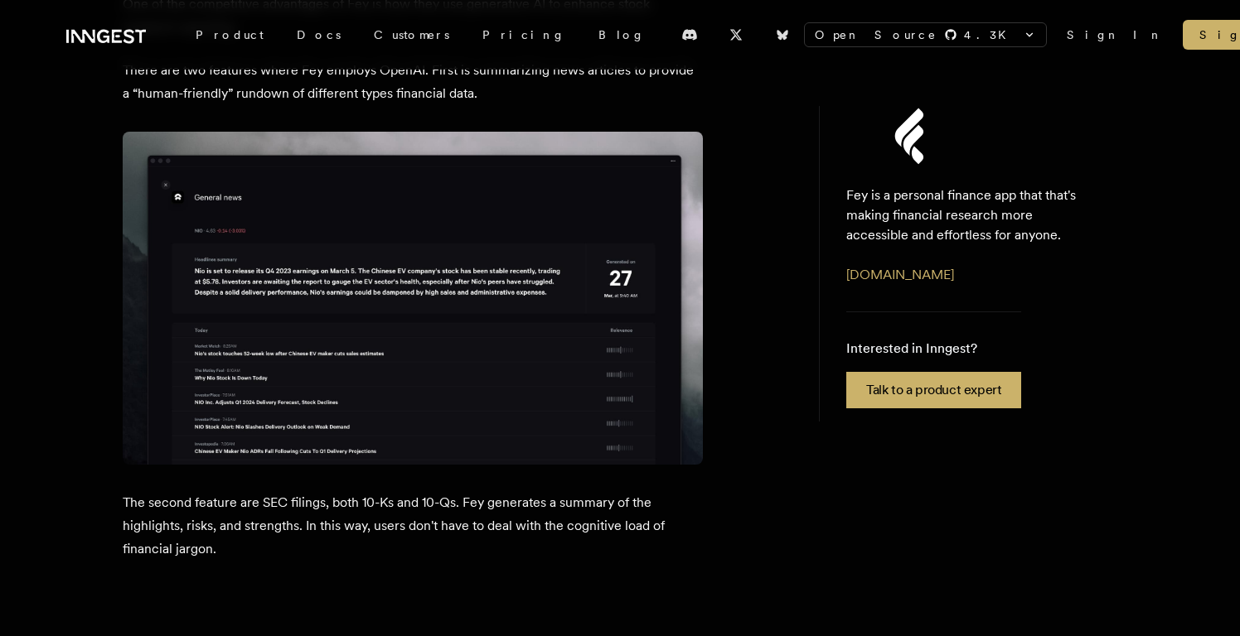
scroll to position [2588, 0]
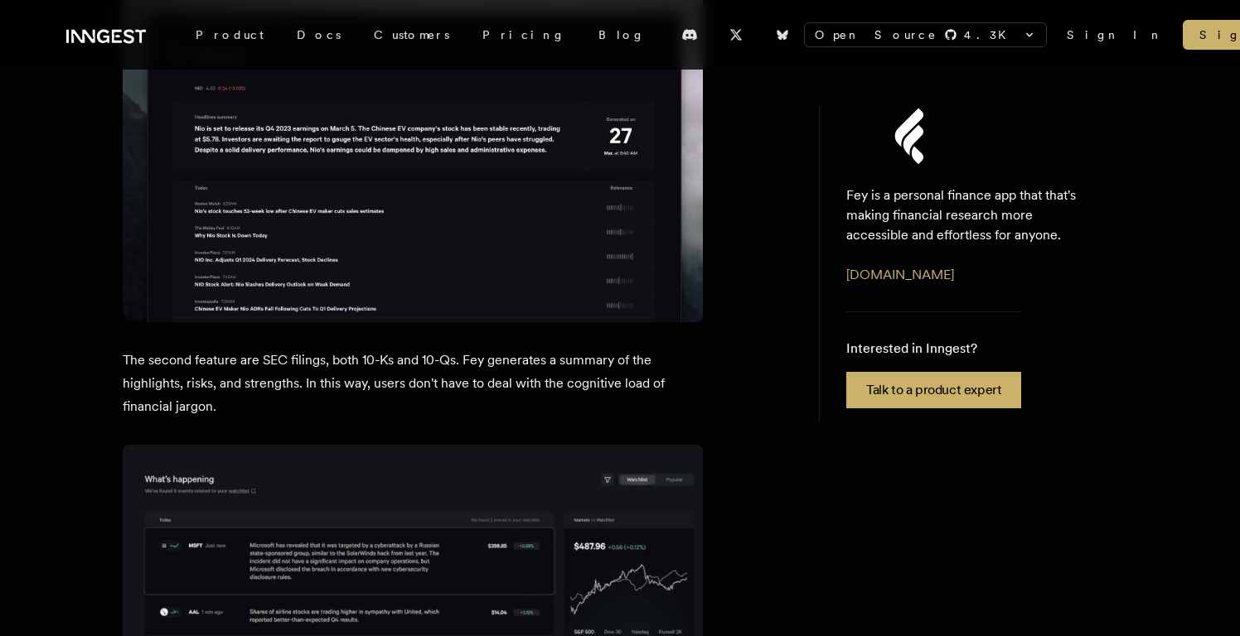
click at [501, 445] on img at bounding box center [413, 643] width 580 height 396
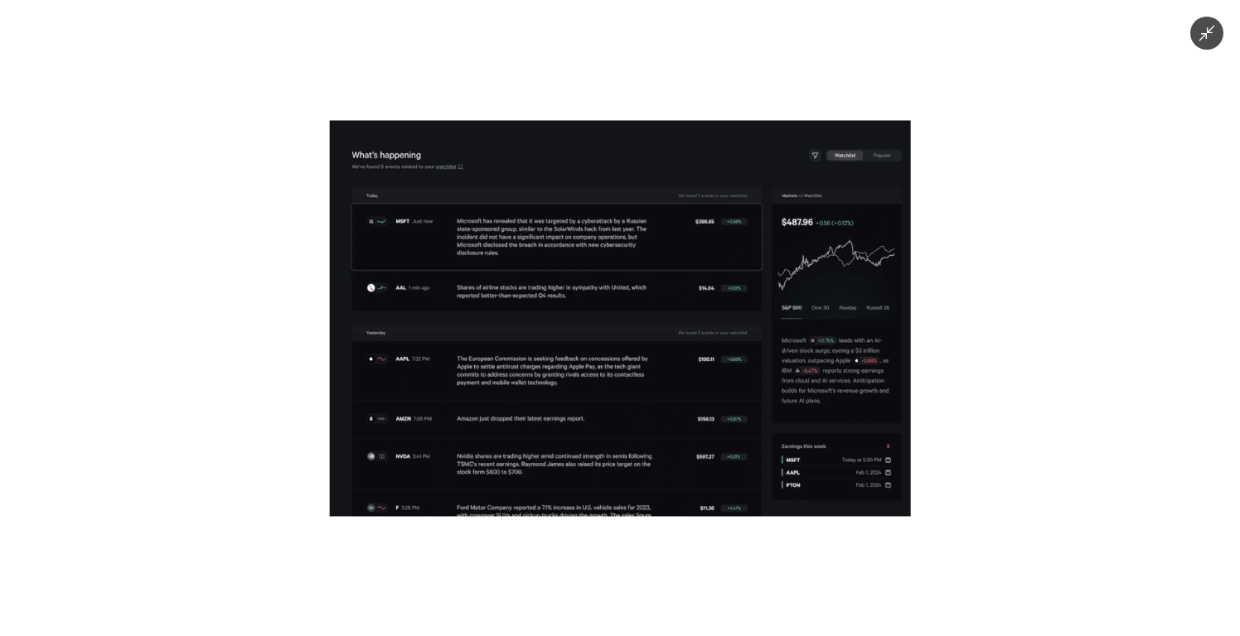
click at [501, 278] on img at bounding box center [620, 318] width 581 height 396
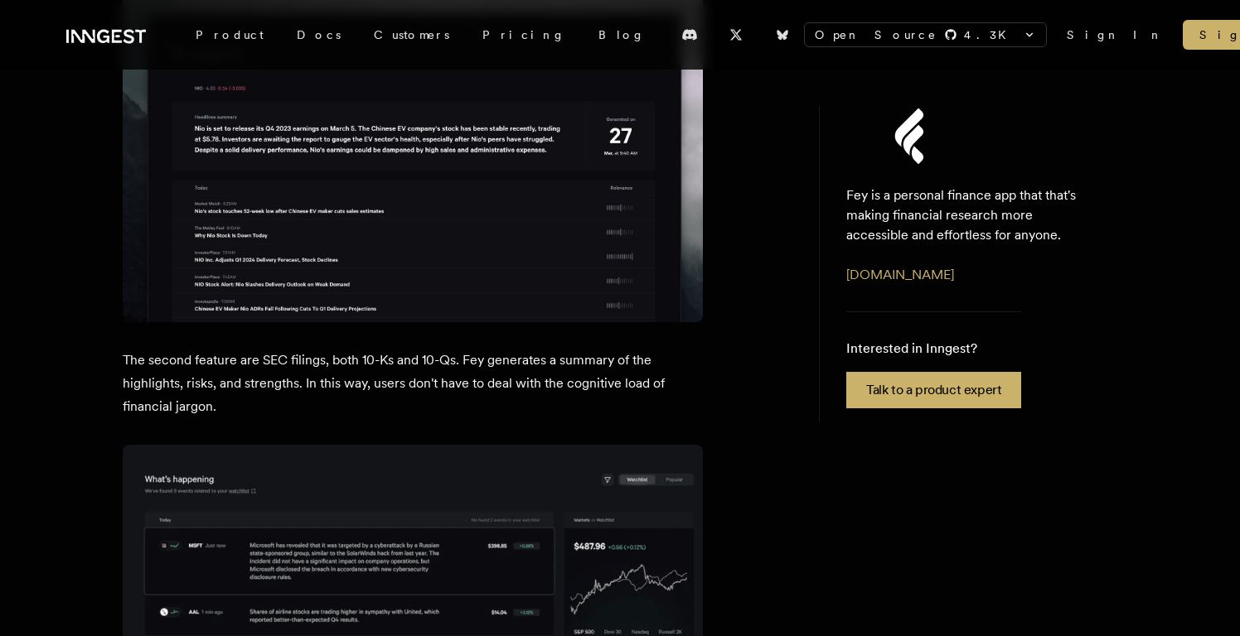
click at [501, 445] on img at bounding box center [413, 643] width 580 height 396
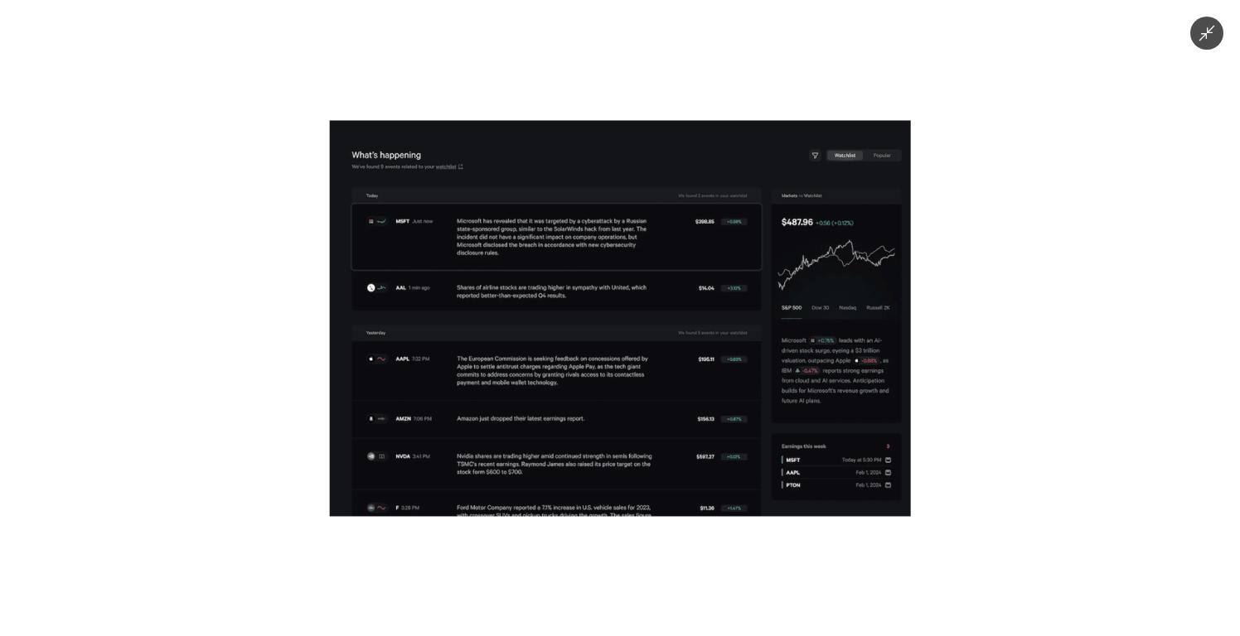
click at [501, 278] on img at bounding box center [620, 318] width 581 height 396
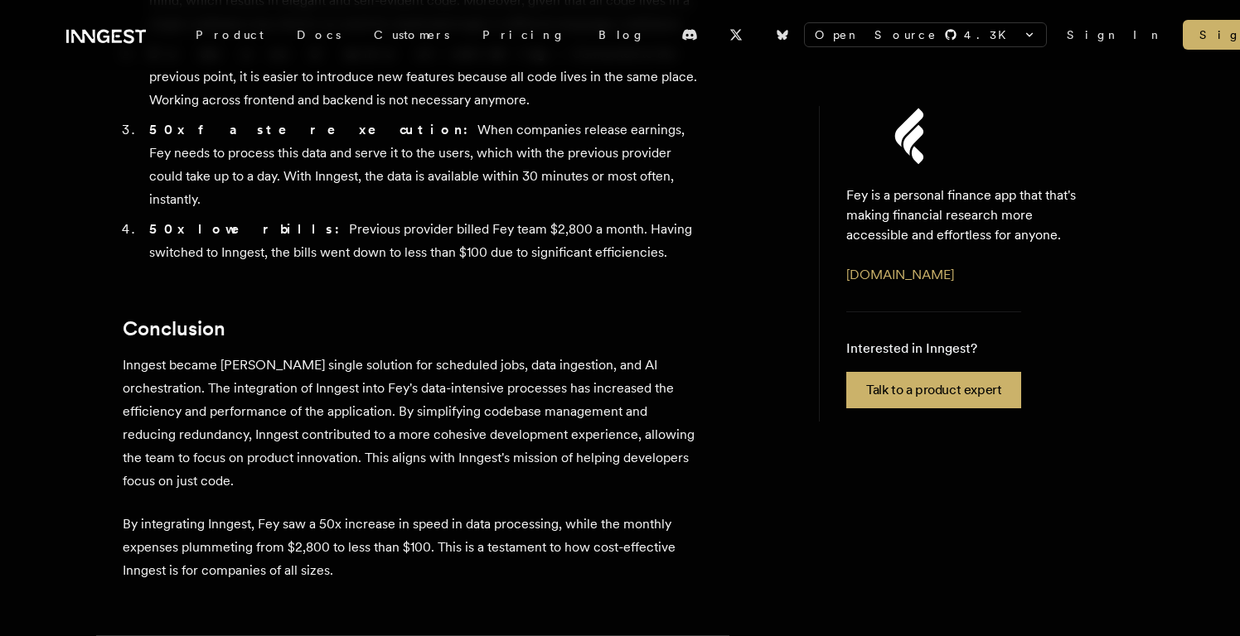
scroll to position [4217, 0]
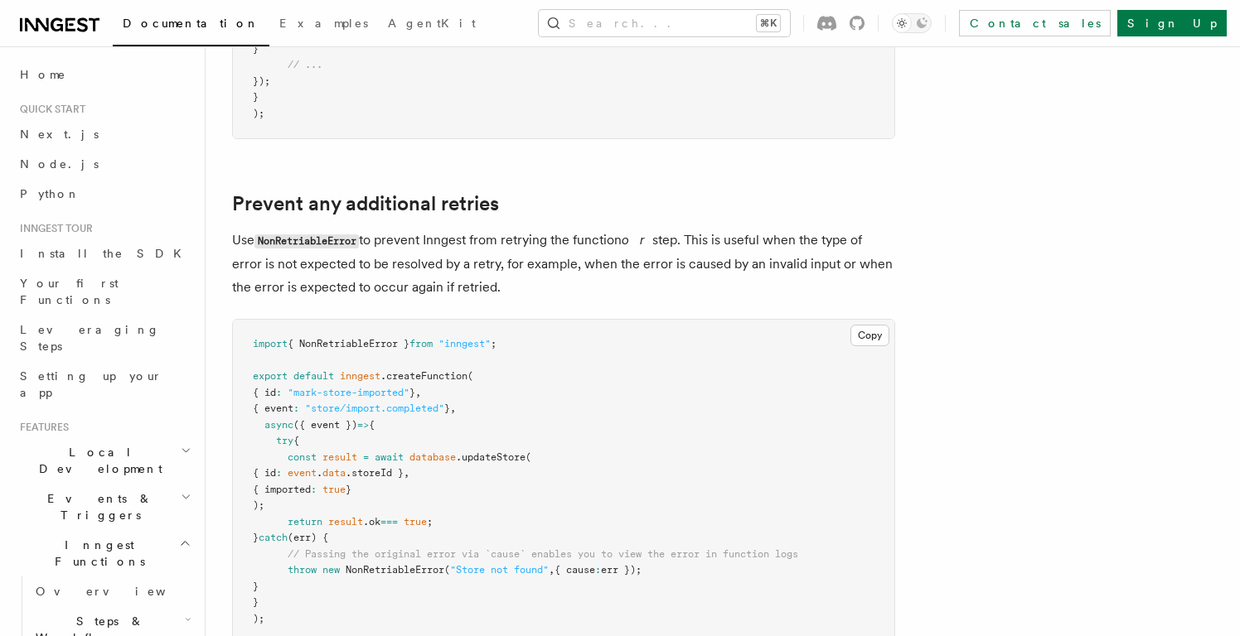
scroll to position [692, 0]
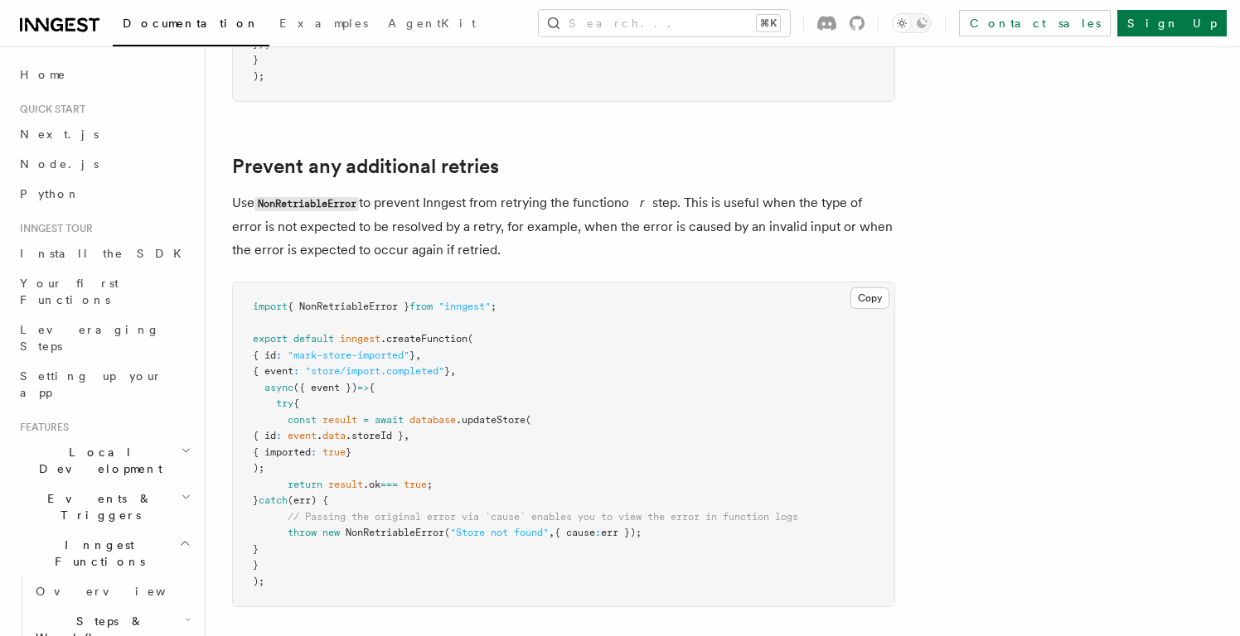
click at [337, 197] on code "NonRetriableError" at bounding box center [306, 204] width 104 height 14
copy code "NonRetriableError"
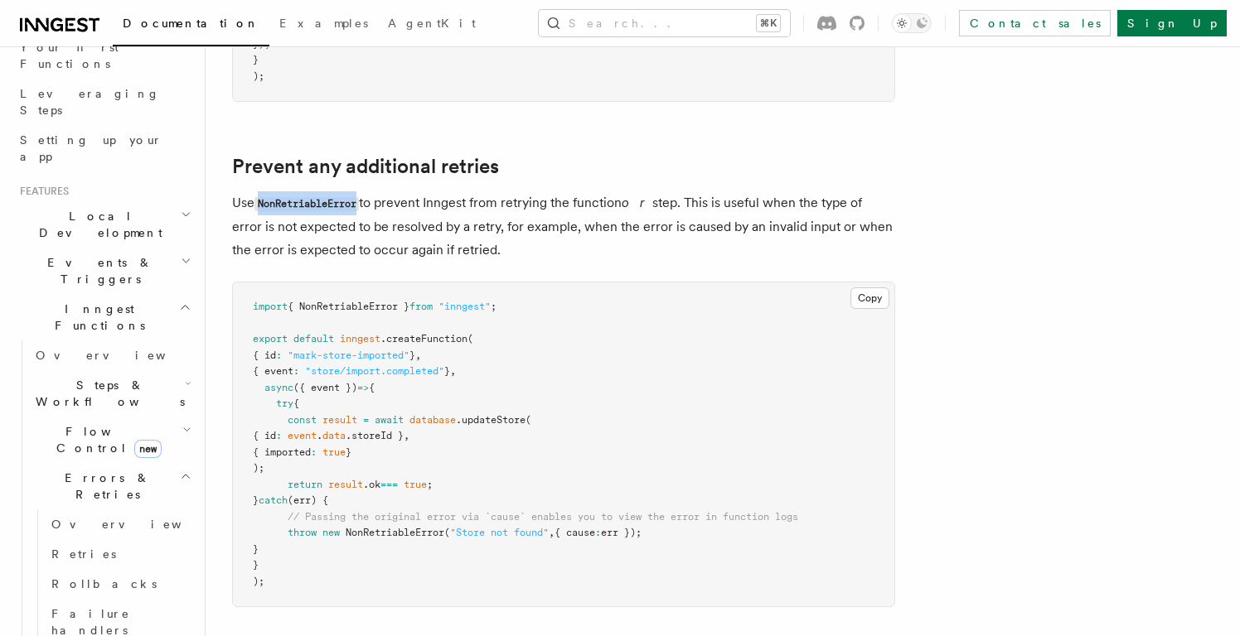
scroll to position [238, 0]
click at [98, 422] on span "Flow Control new" at bounding box center [105, 438] width 153 height 33
click at [100, 375] on span "Steps & Workflows" at bounding box center [107, 391] width 156 height 33
click at [86, 453] on span "Function steps" at bounding box center [115, 459] width 128 height 13
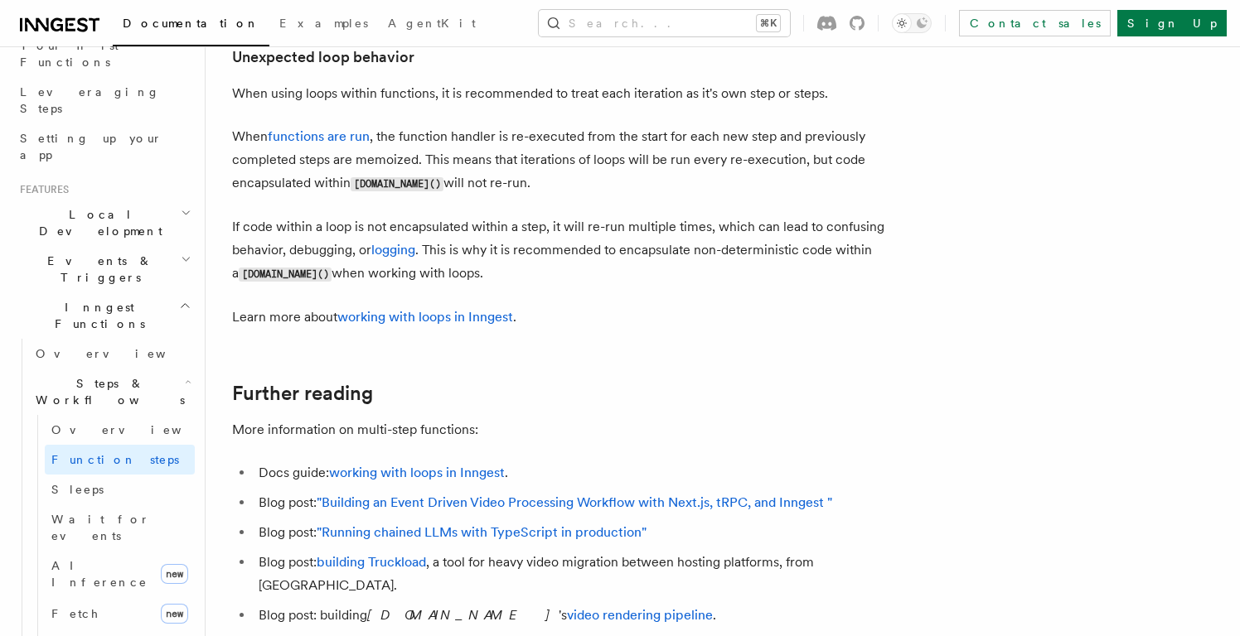
scroll to position [5545, 0]
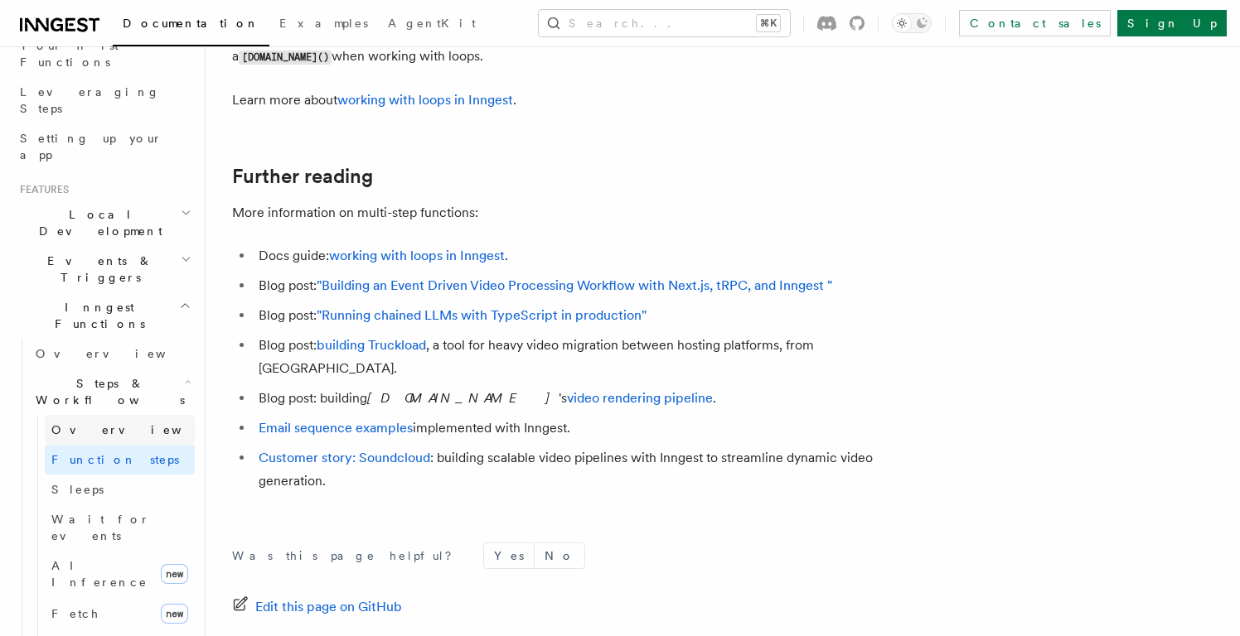
click at [114, 415] on link "Overview" at bounding box center [120, 430] width 150 height 30
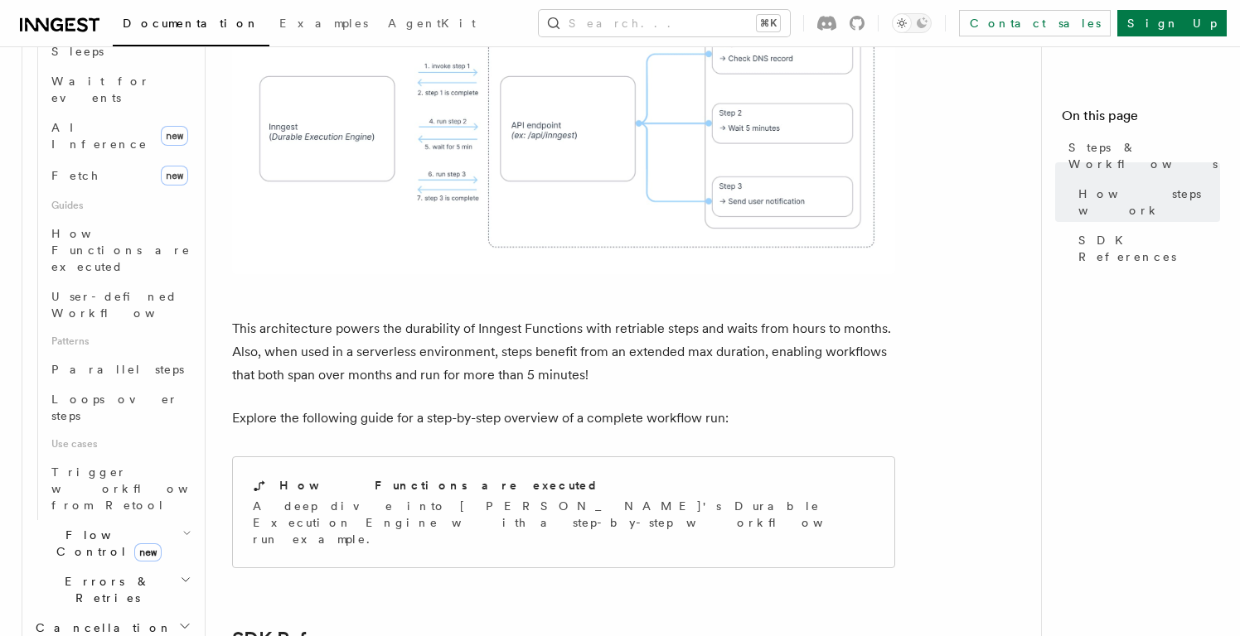
scroll to position [680, 0]
click at [114, 610] on h2 "Cancellation" at bounding box center [112, 625] width 166 height 30
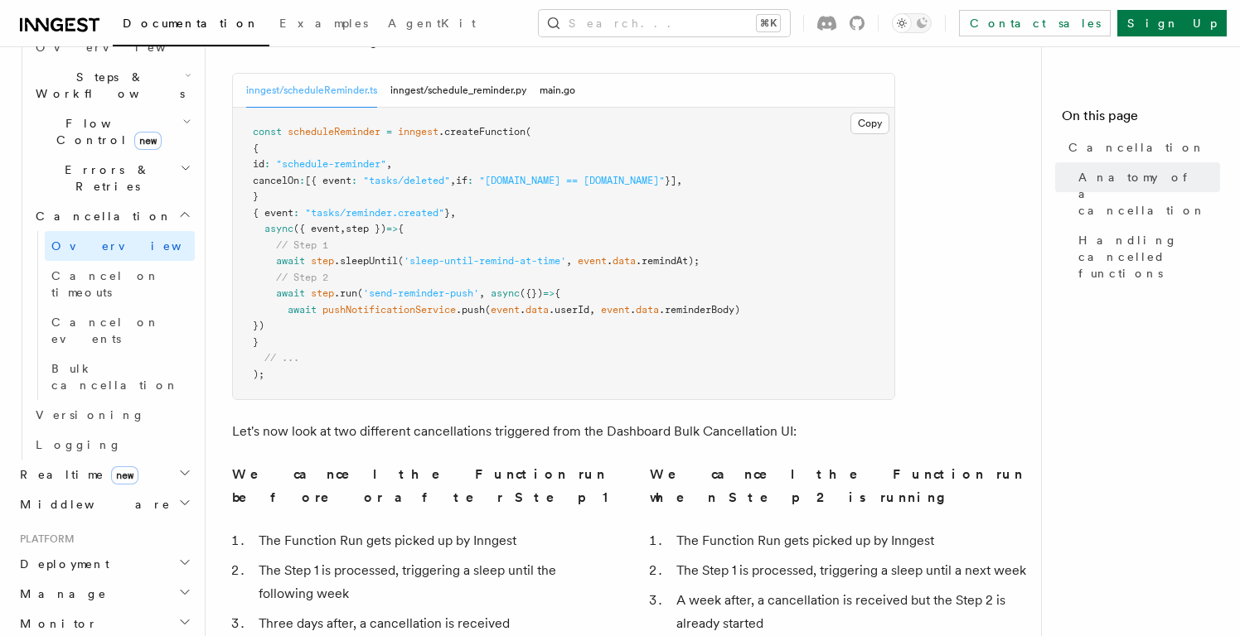
scroll to position [538, 0]
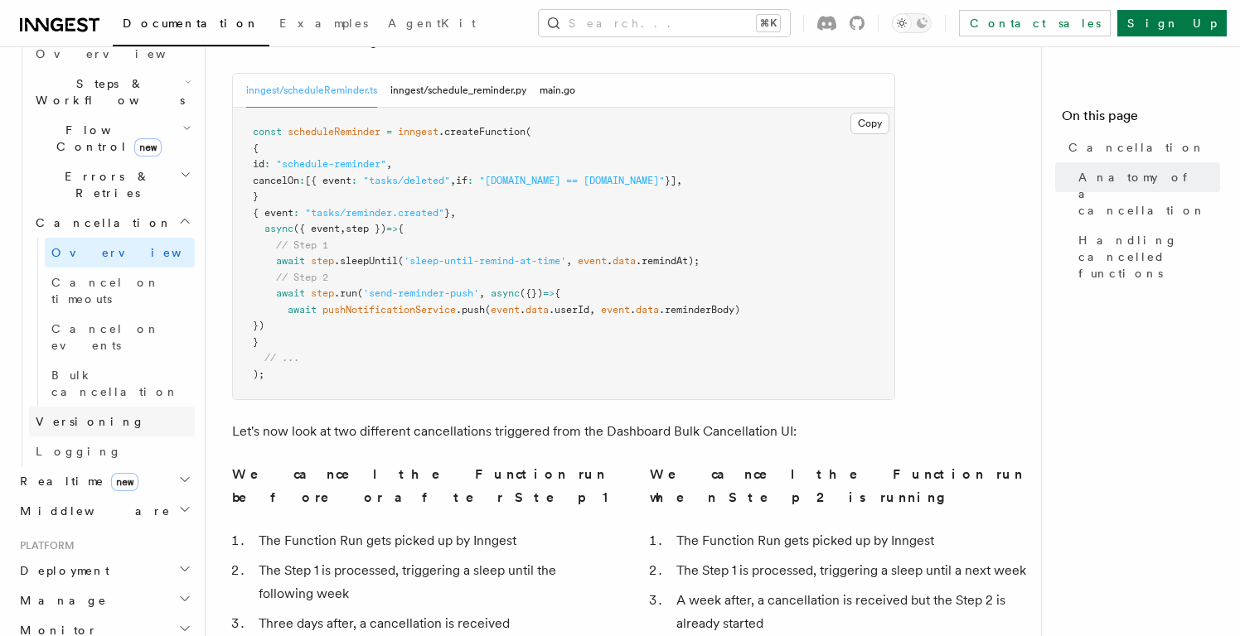
click at [73, 415] on span "Versioning" at bounding box center [90, 421] width 109 height 13
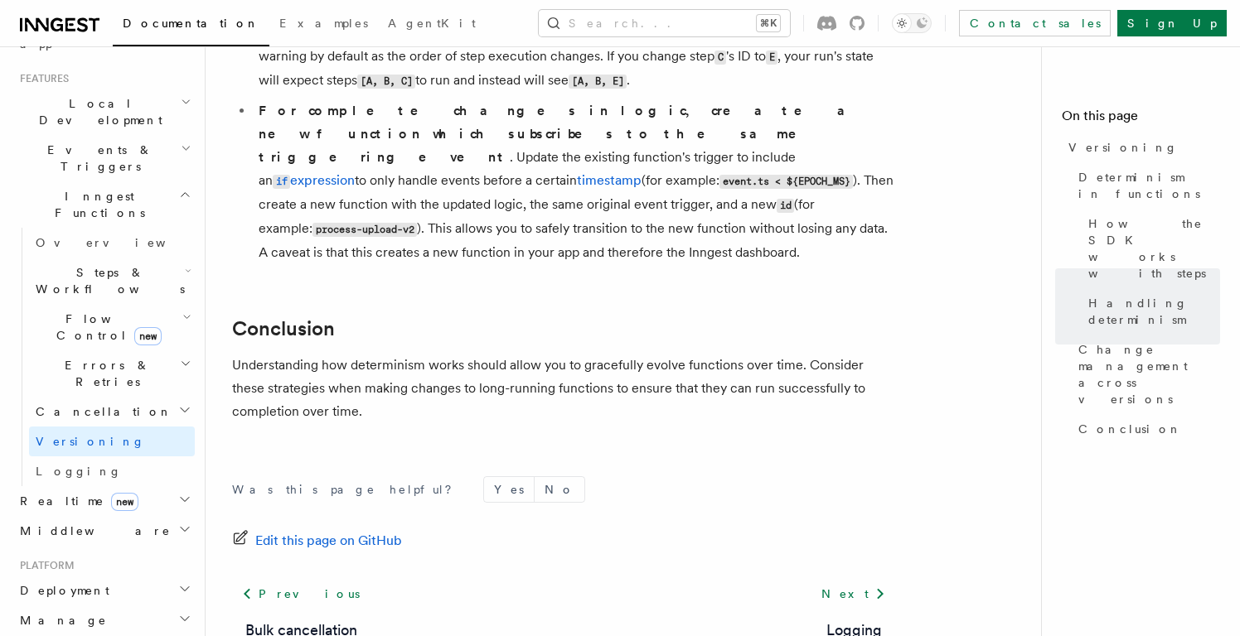
scroll to position [319, 0]
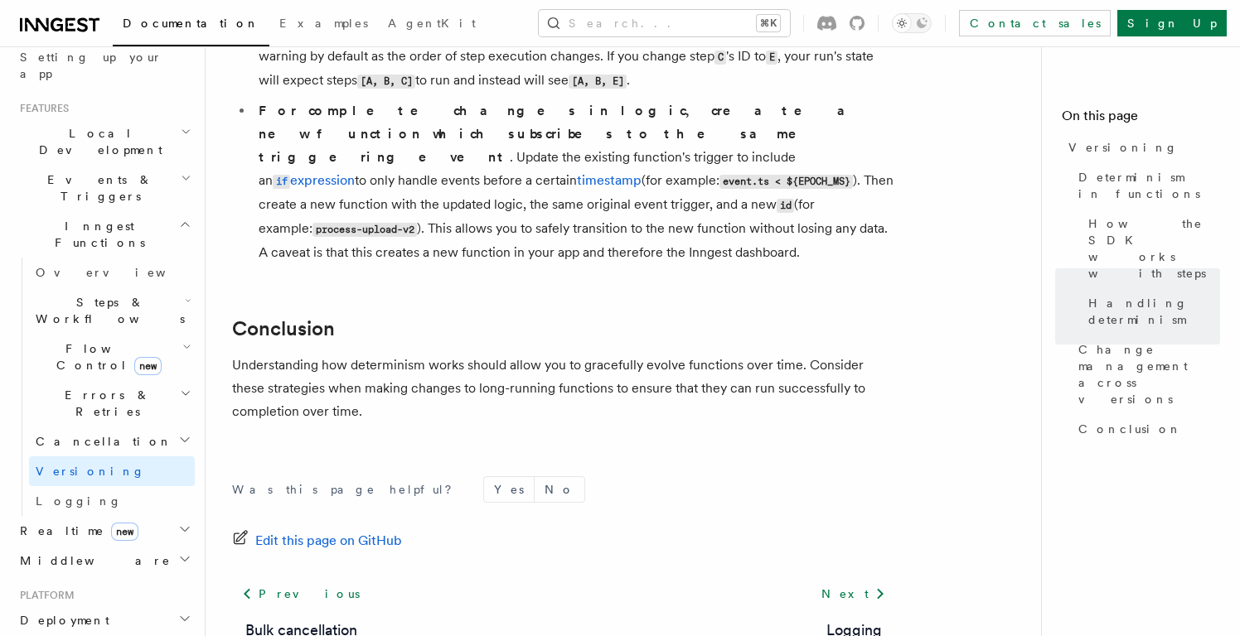
click at [102, 387] on span "Errors & Retries" at bounding box center [104, 403] width 151 height 33
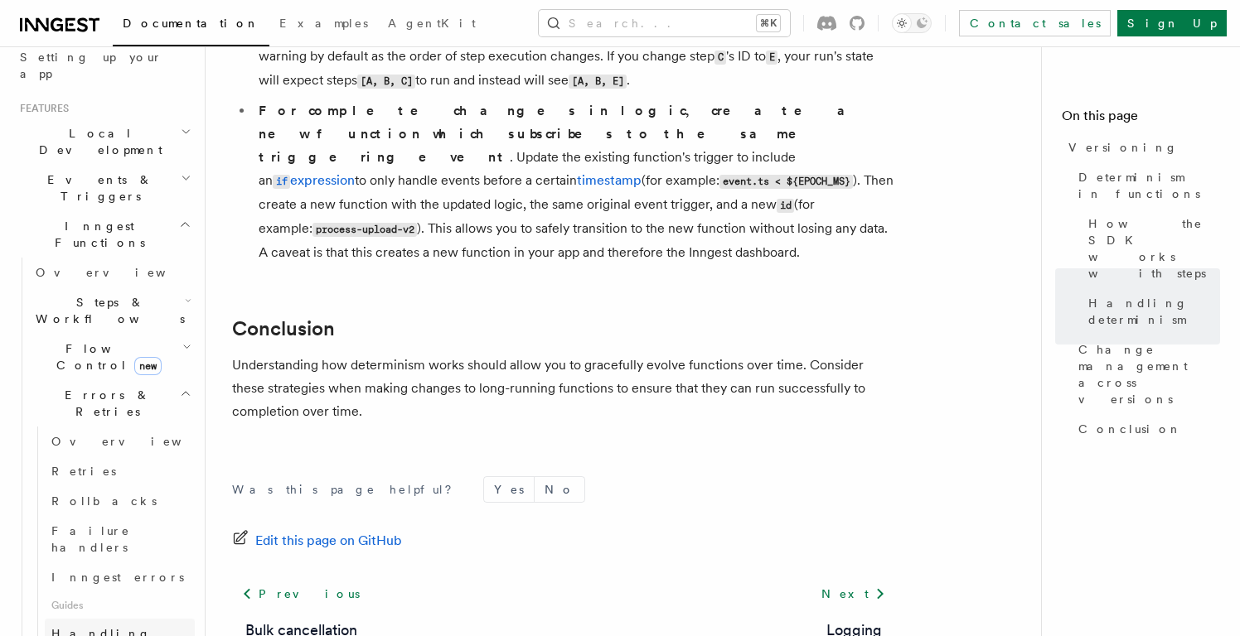
click at [108, 619] on link "Handling idempotency" at bounding box center [120, 642] width 150 height 46
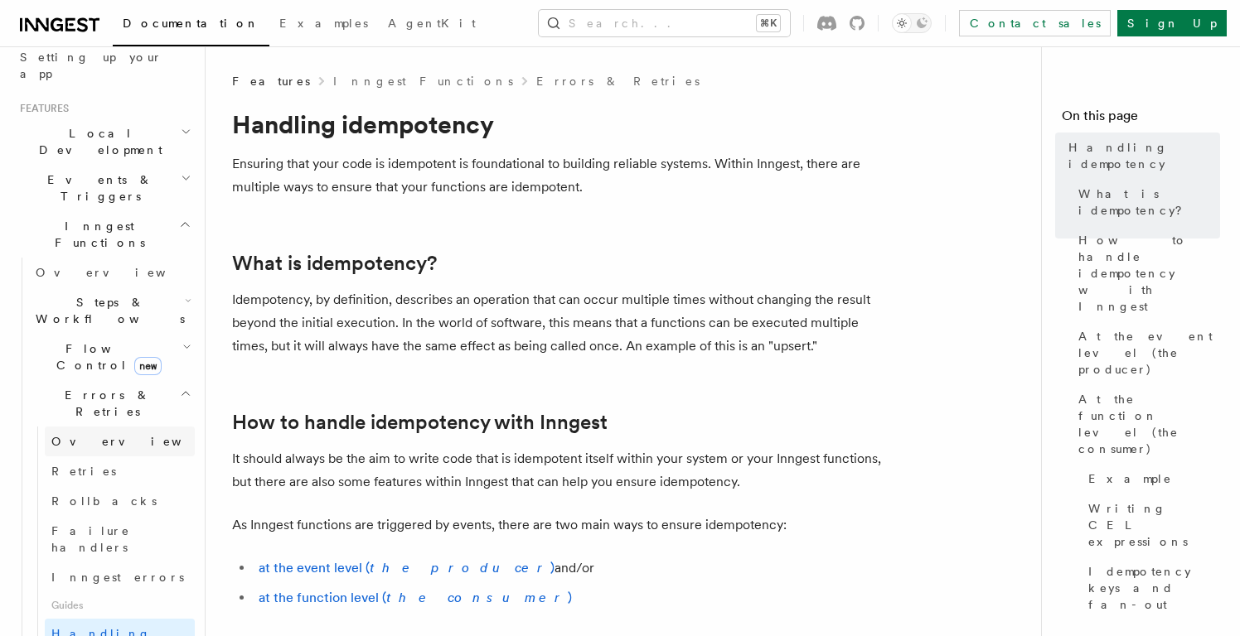
click at [93, 435] on span "Overview" at bounding box center [136, 441] width 171 height 13
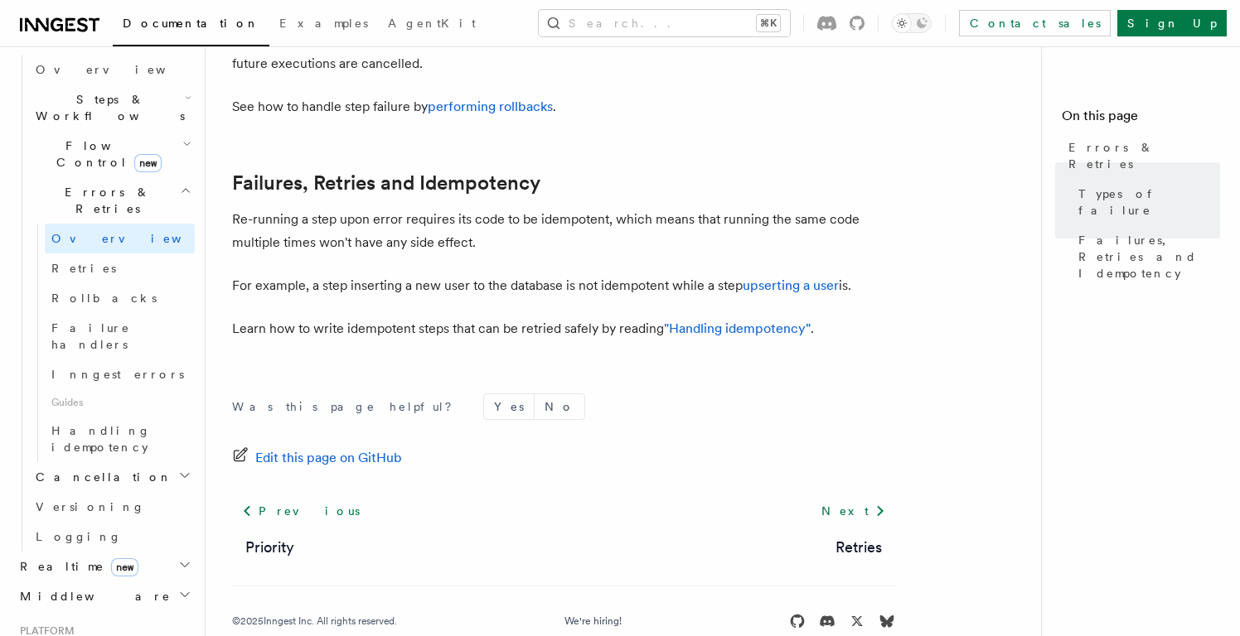
scroll to position [510, 0]
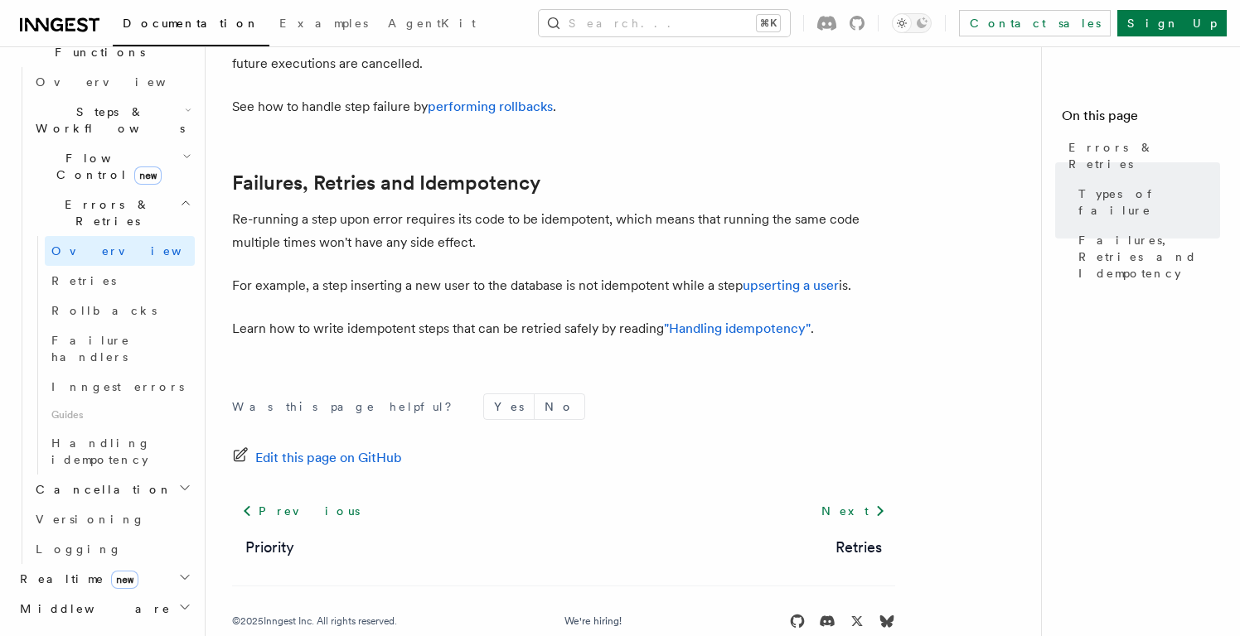
click at [145, 594] on h2 "Middleware" at bounding box center [103, 609] width 181 height 30
click at [154, 564] on h2 "Realtime new" at bounding box center [103, 579] width 181 height 30
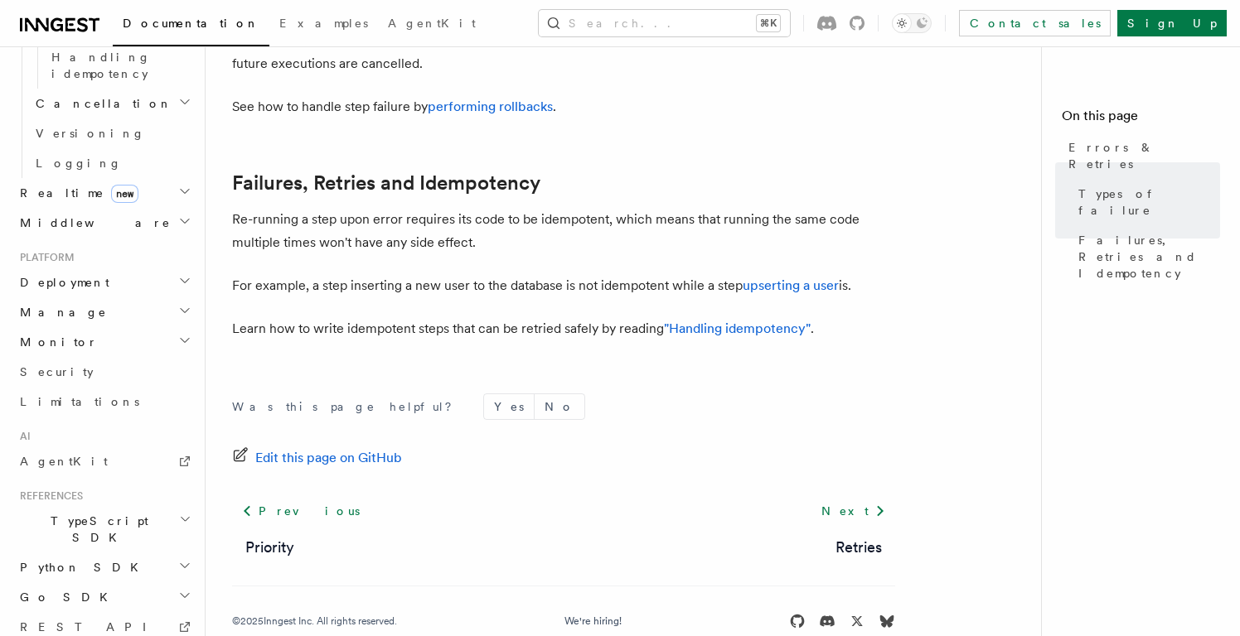
scroll to position [895, 0]
click at [80, 514] on span "TypeScript SDK" at bounding box center [96, 530] width 166 height 33
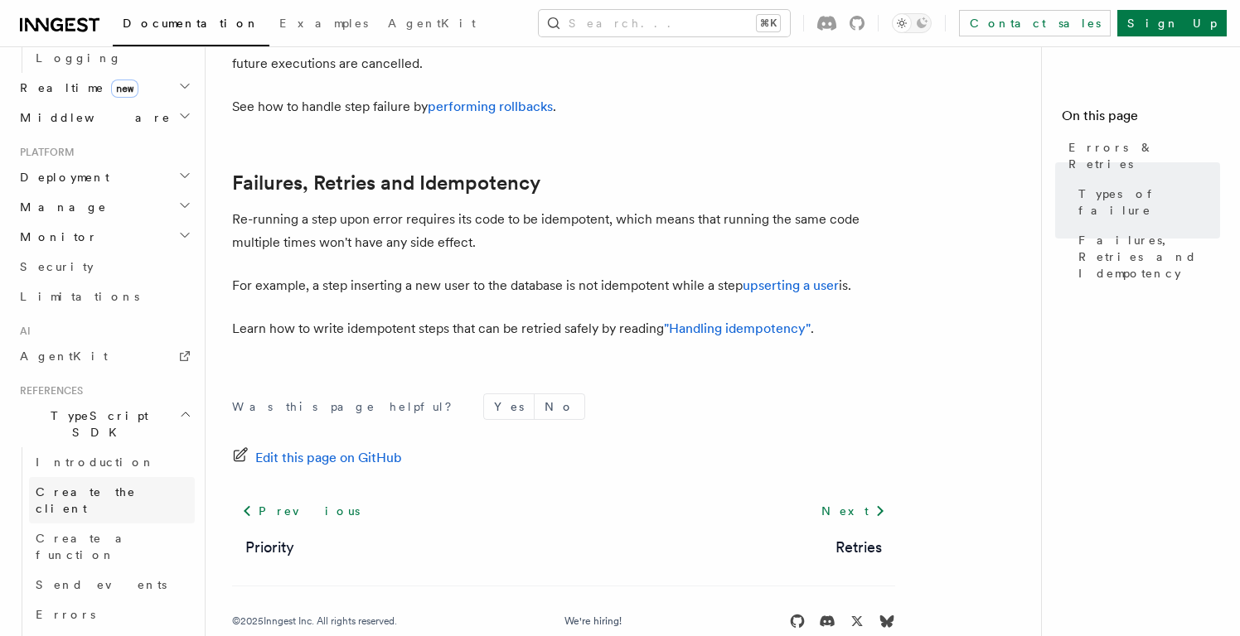
scroll to position [1019, 0]
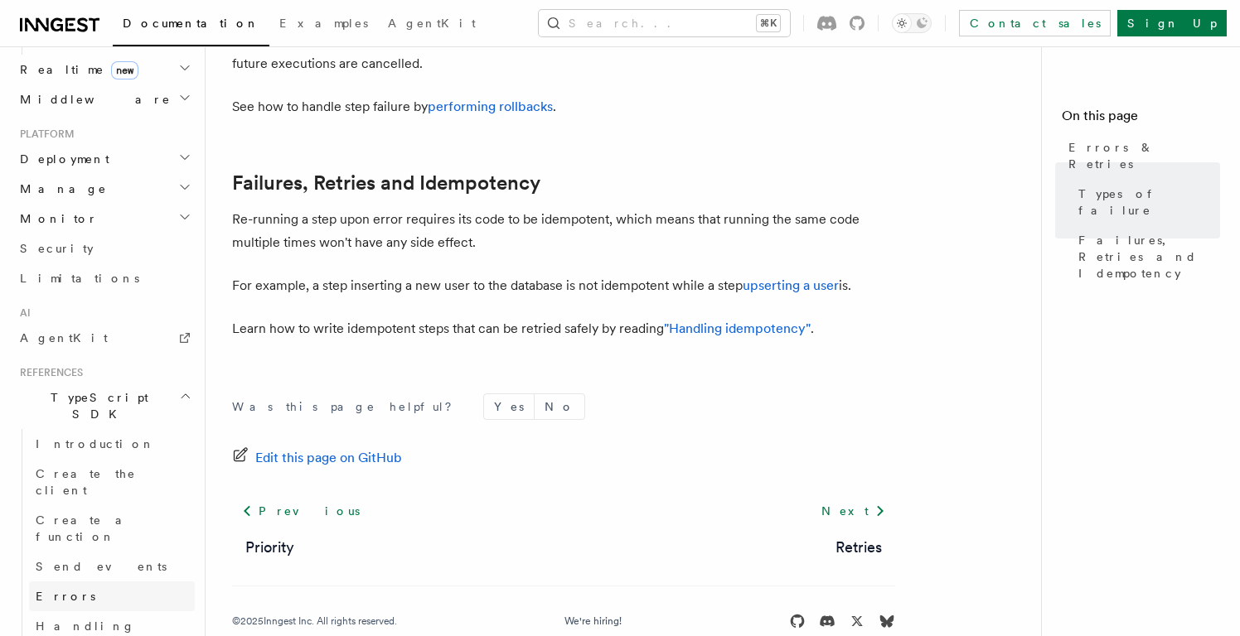
click at [82, 582] on link "Errors" at bounding box center [112, 597] width 166 height 30
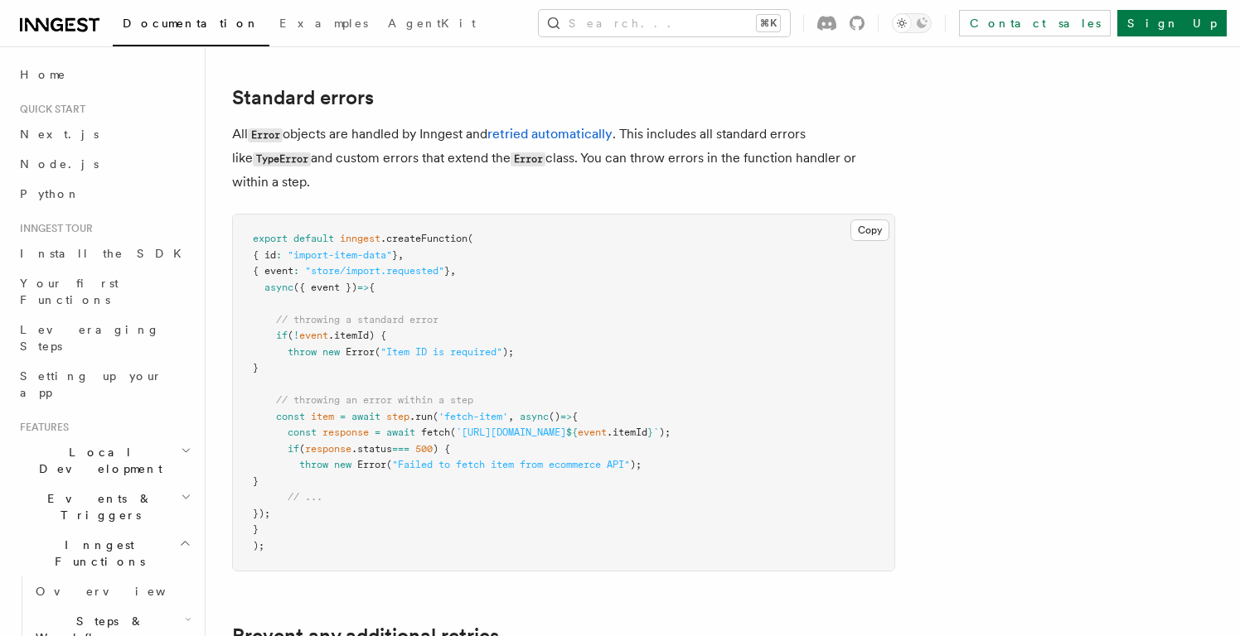
scroll to position [252, 0]
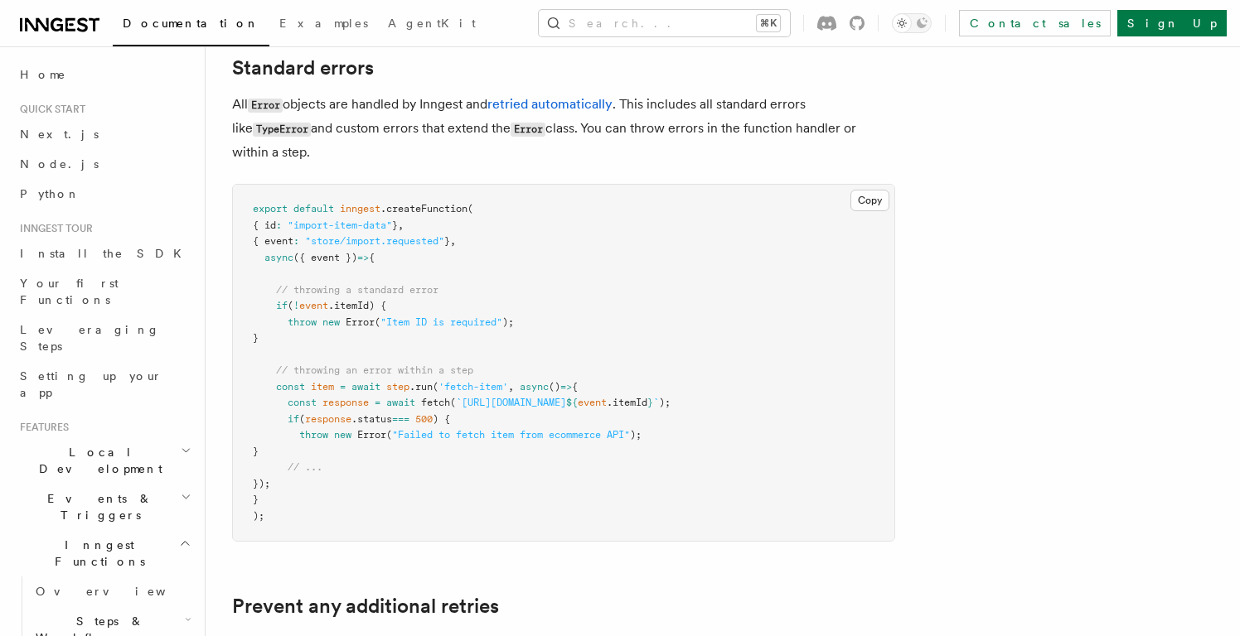
click at [508, 386] on span "'fetch-item'" at bounding box center [473, 387] width 70 height 12
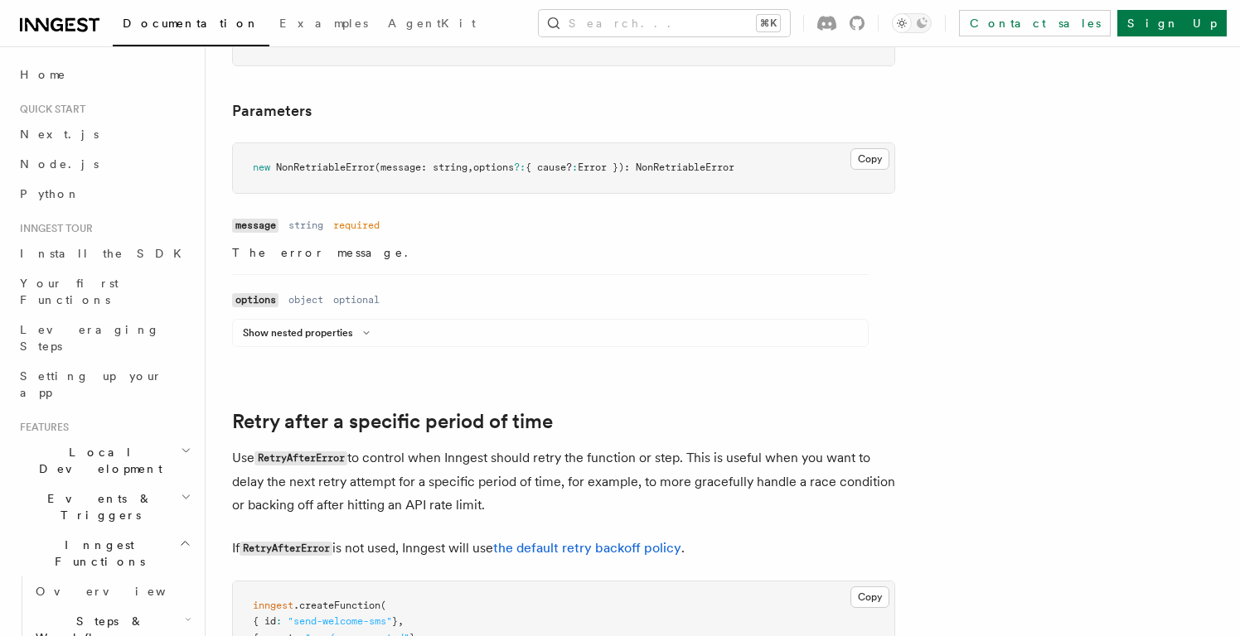
scroll to position [1198, 0]
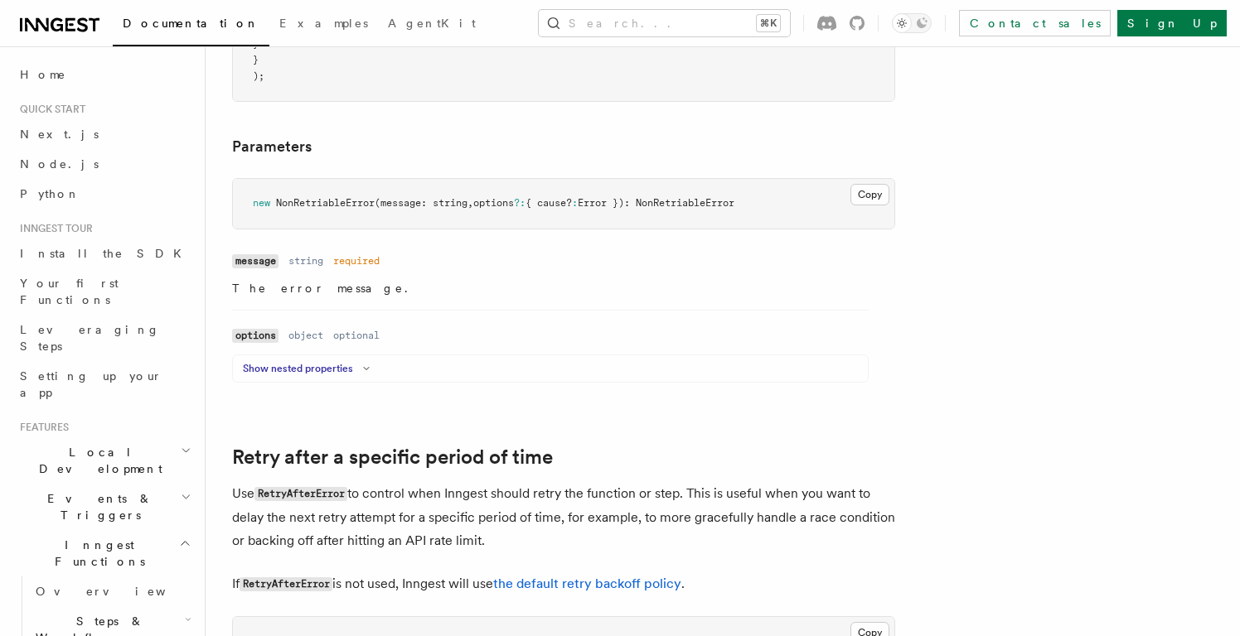
click at [328, 362] on button "Show nested properties" at bounding box center [309, 368] width 133 height 13
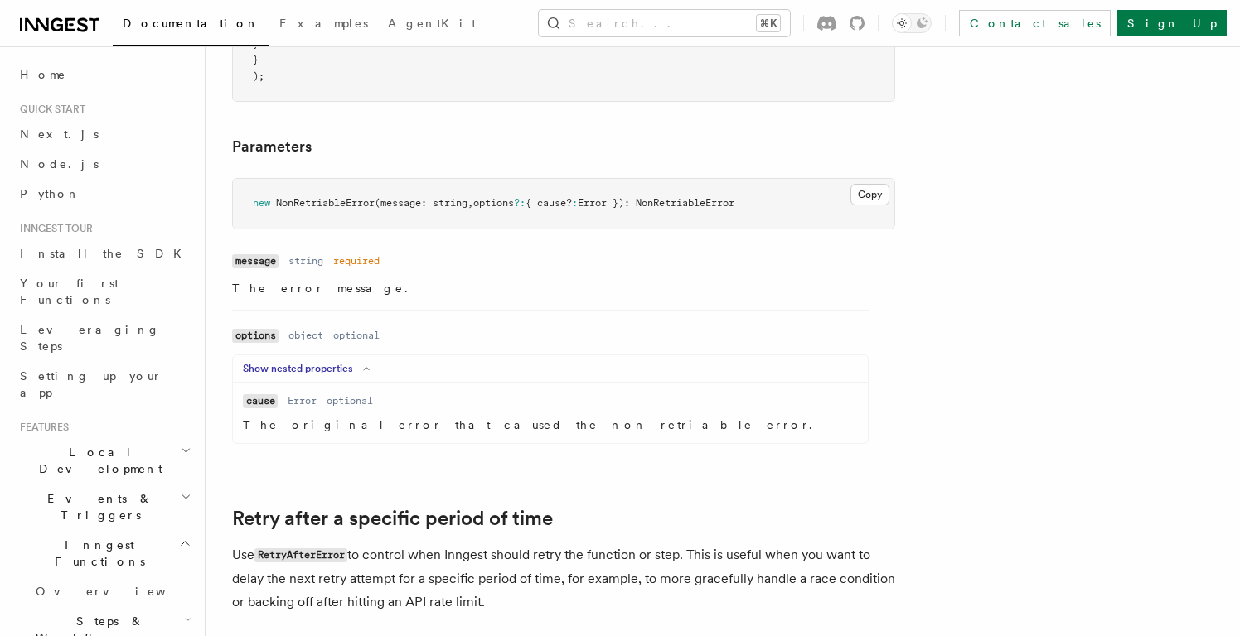
click at [328, 362] on button "Show nested properties" at bounding box center [309, 368] width 133 height 13
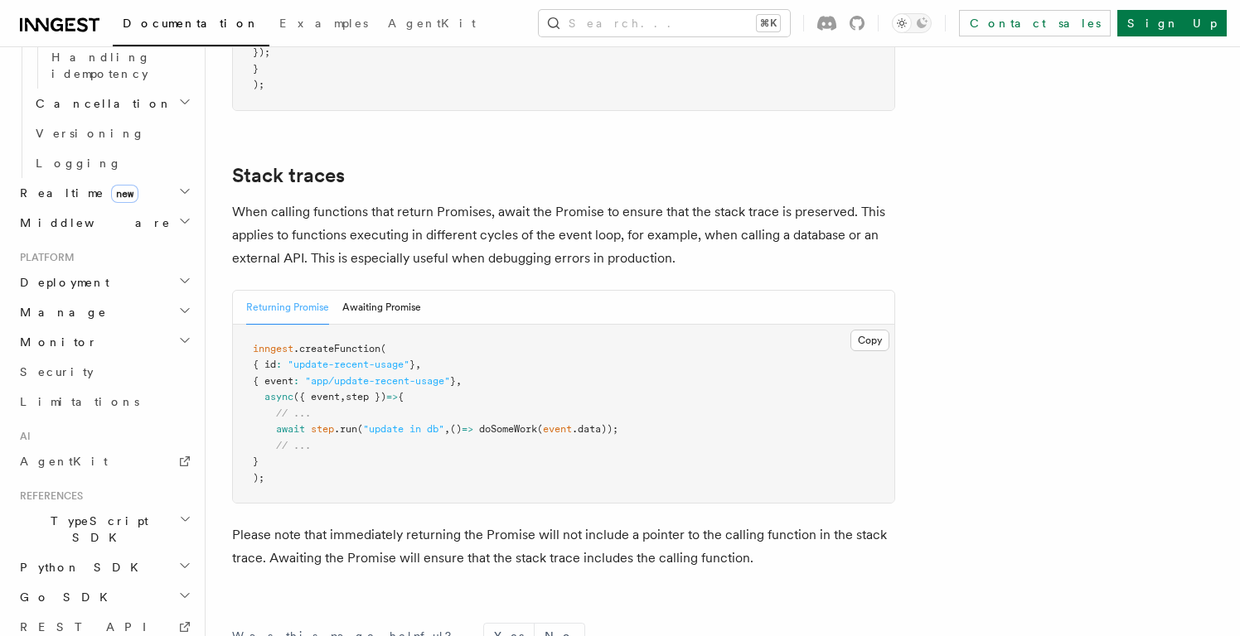
scroll to position [895, 0]
click at [184, 514] on icon "button" at bounding box center [185, 520] width 12 height 13
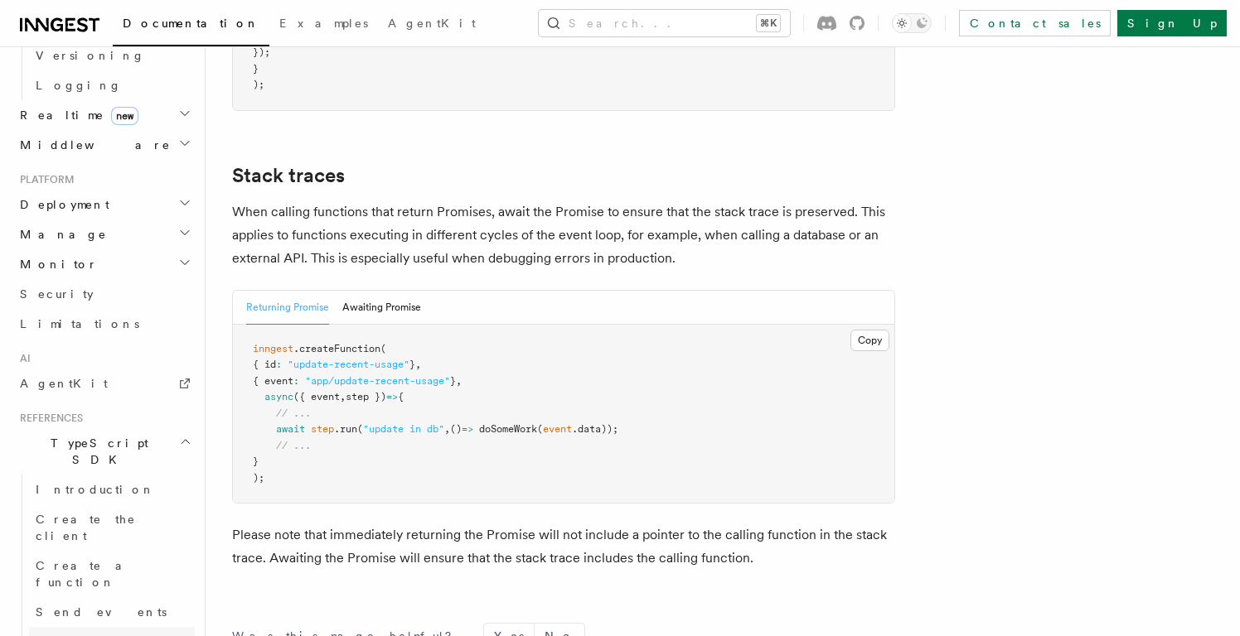
scroll to position [977, 0]
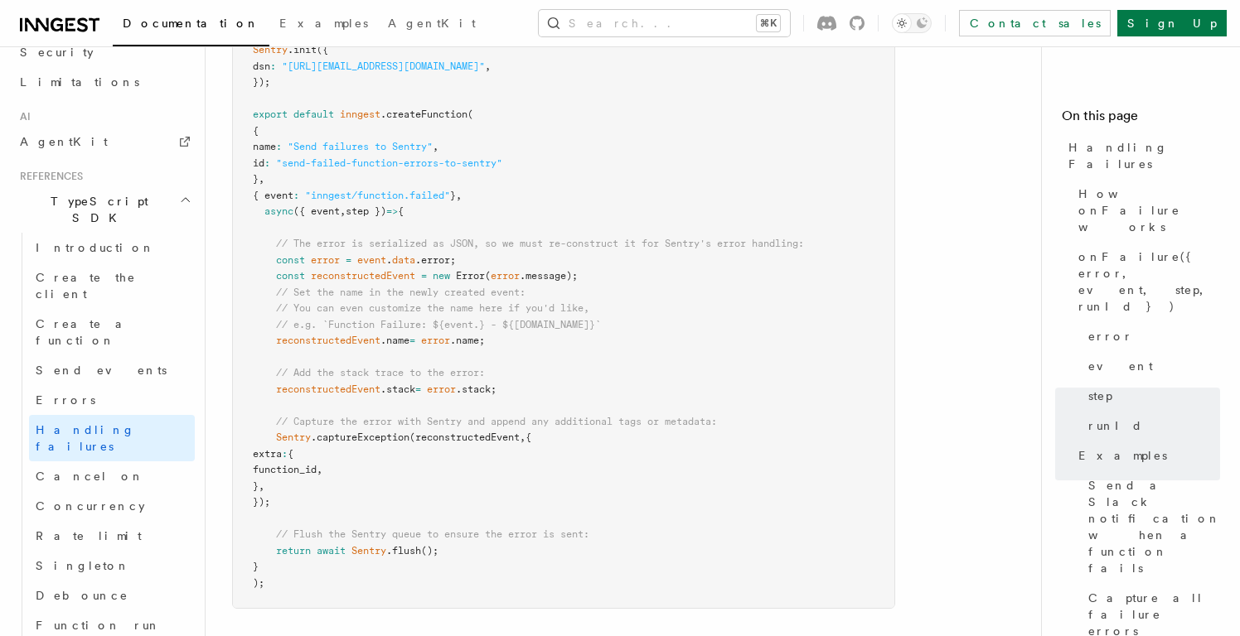
scroll to position [3058, 0]
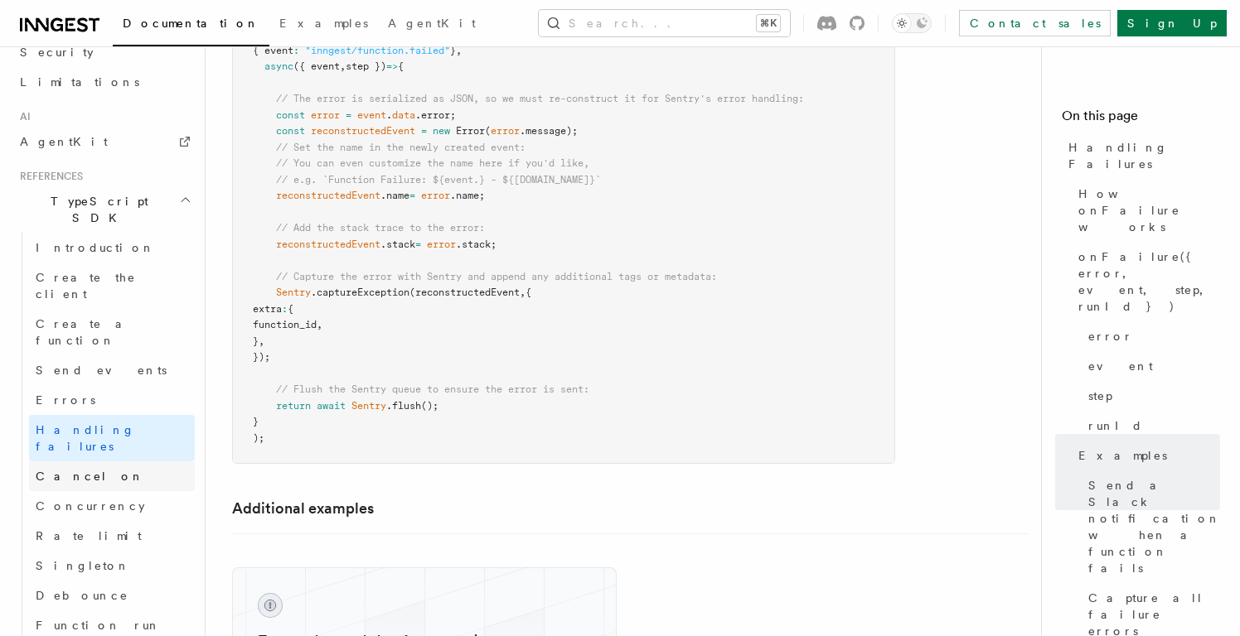
click at [95, 462] on link "Cancel on" at bounding box center [112, 477] width 166 height 30
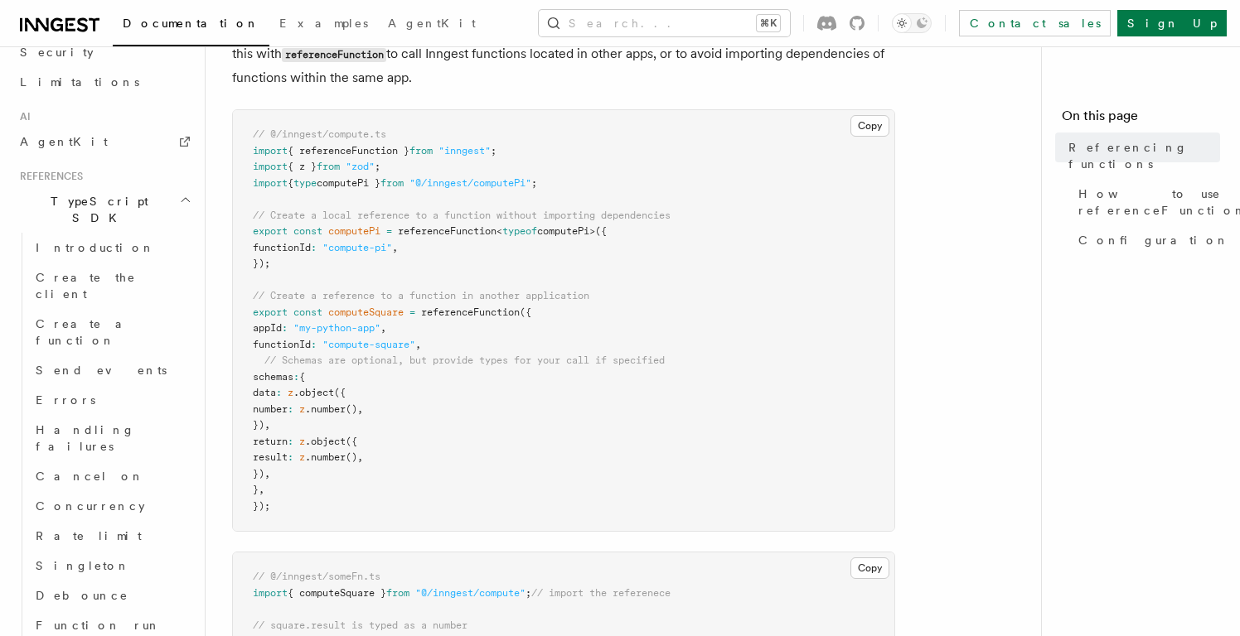
scroll to position [138, 0]
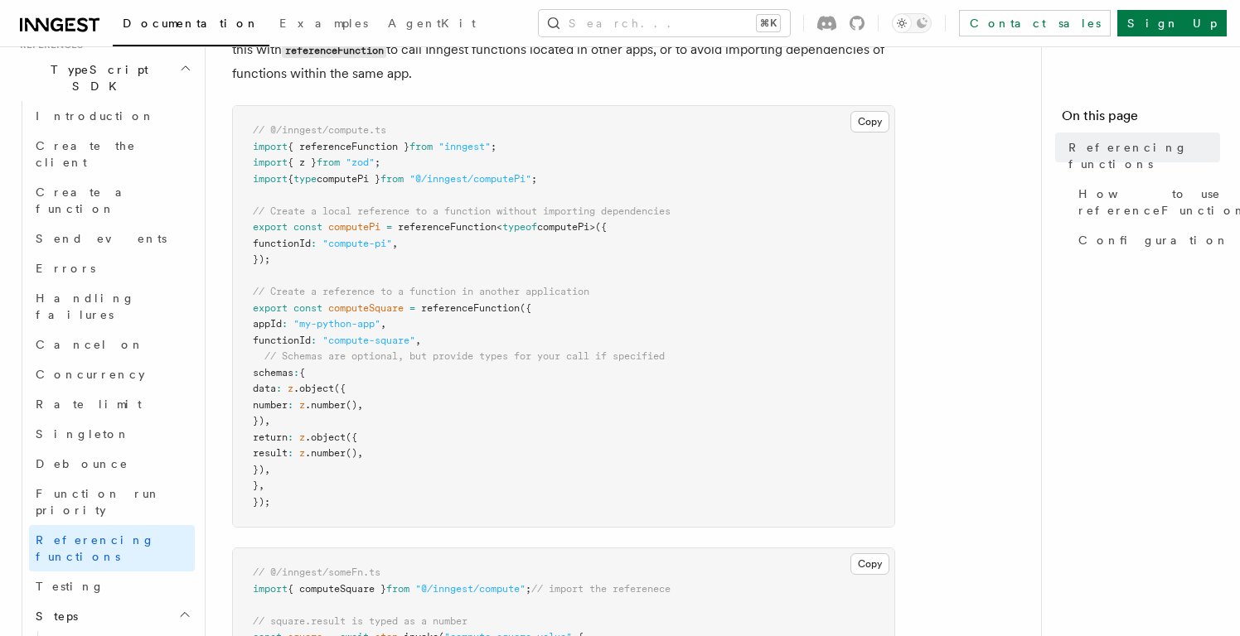
scroll to position [1110, 0]
click at [170, 600] on h2 "Steps" at bounding box center [112, 615] width 166 height 30
click at [159, 570] on link "Testing" at bounding box center [112, 585] width 166 height 30
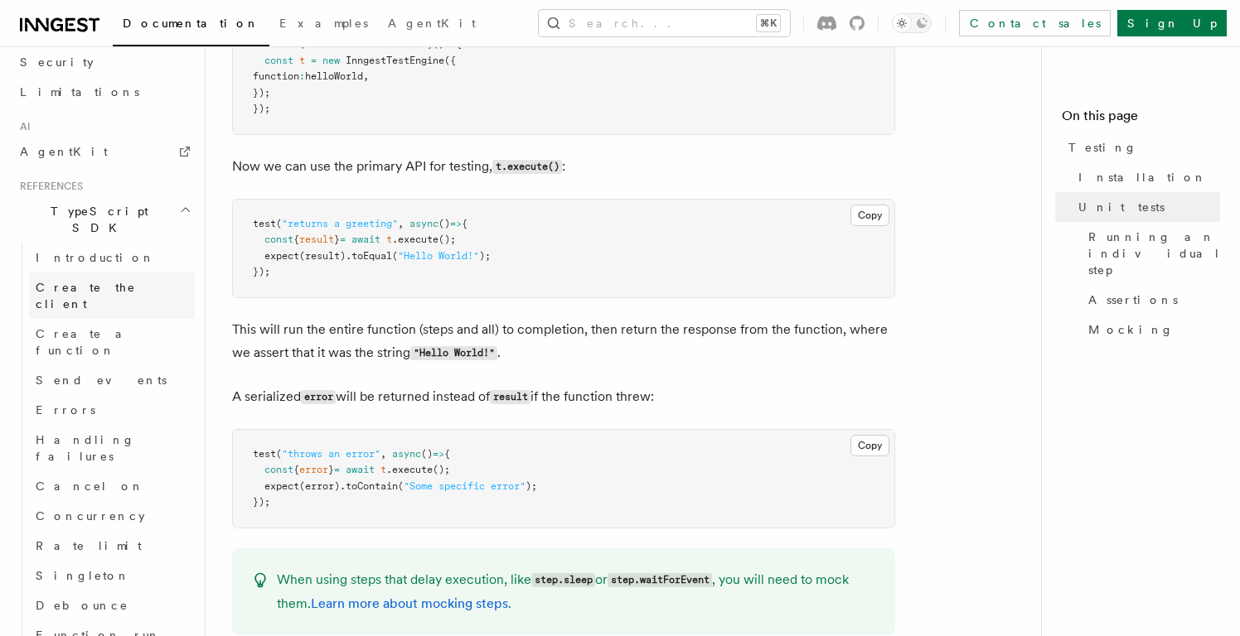
scroll to position [966, 0]
click at [94, 434] on span "Handling failures" at bounding box center [85, 449] width 99 height 30
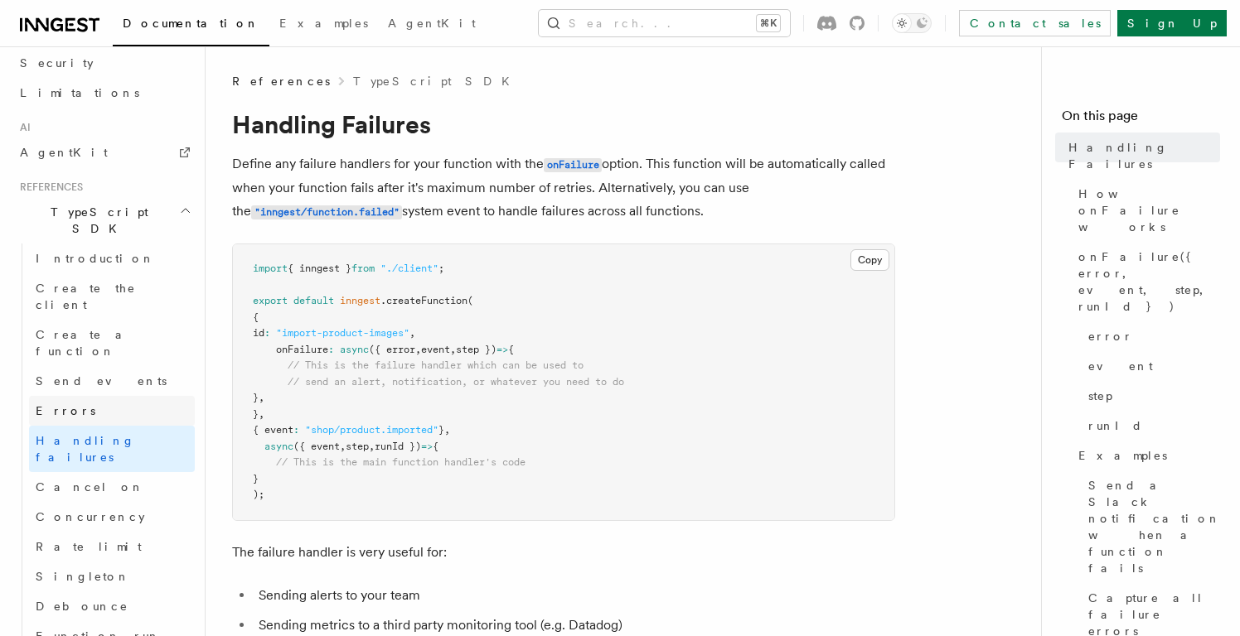
click at [107, 396] on link "Errors" at bounding box center [112, 411] width 166 height 30
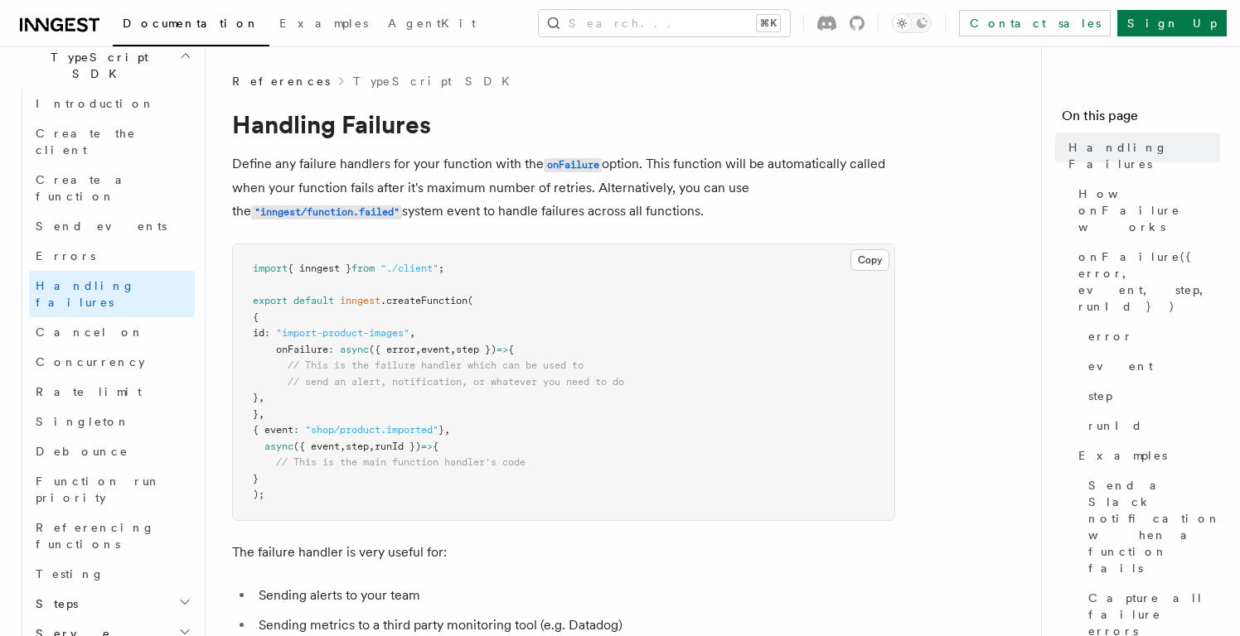
click at [171, 619] on h2 "Serve" at bounding box center [112, 634] width 166 height 30
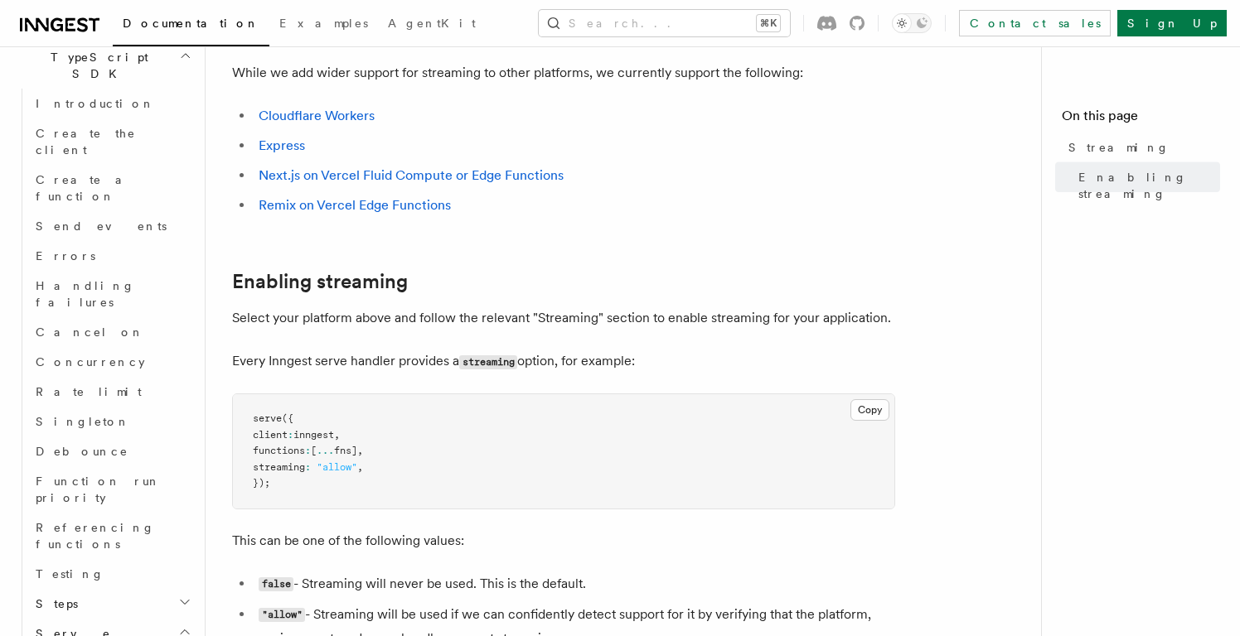
scroll to position [135, 0]
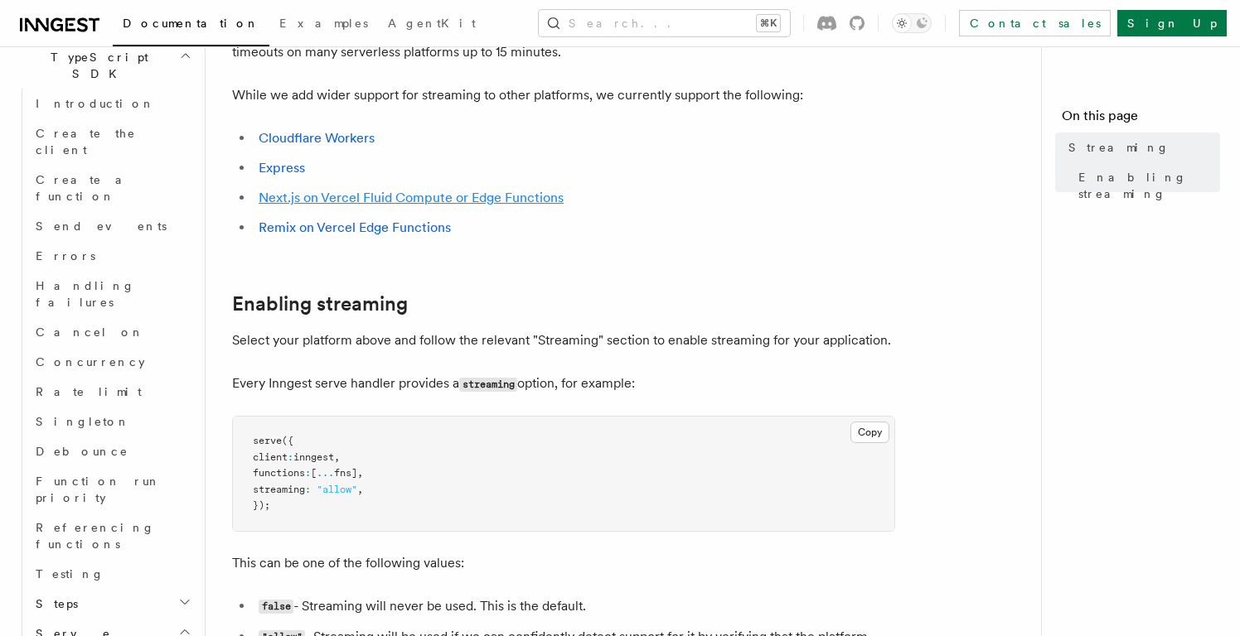
click at [443, 196] on link "Next.js on Vercel Fluid Compute or Edge Functions" at bounding box center [411, 198] width 305 height 16
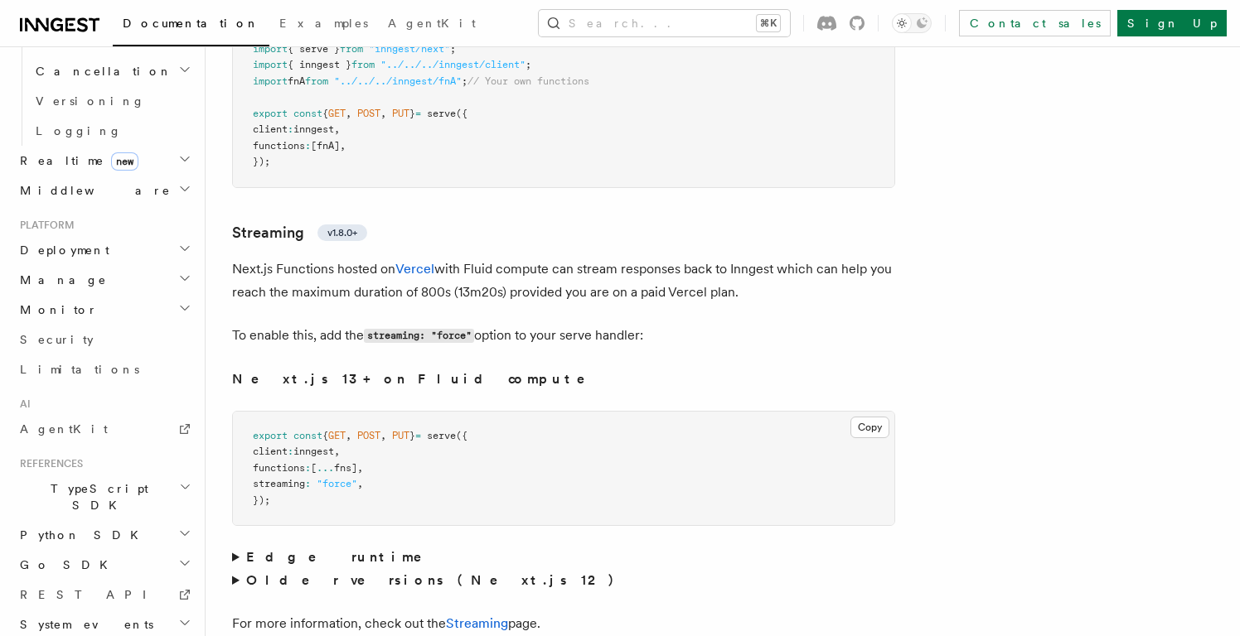
scroll to position [10401, 0]
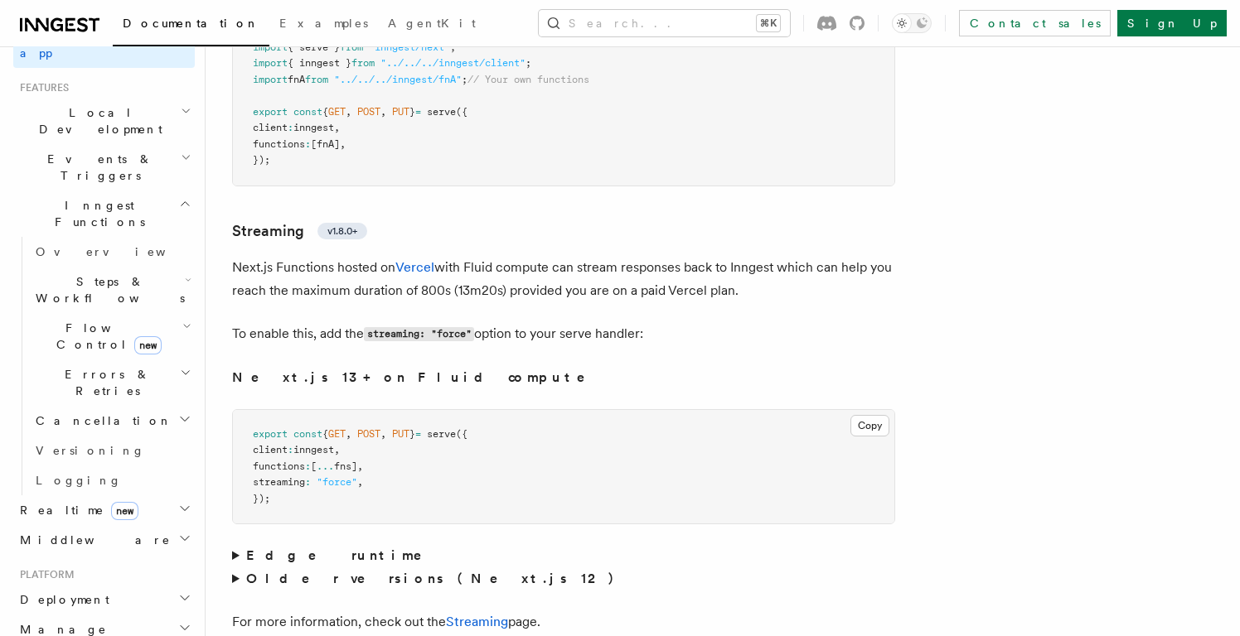
scroll to position [320, 0]
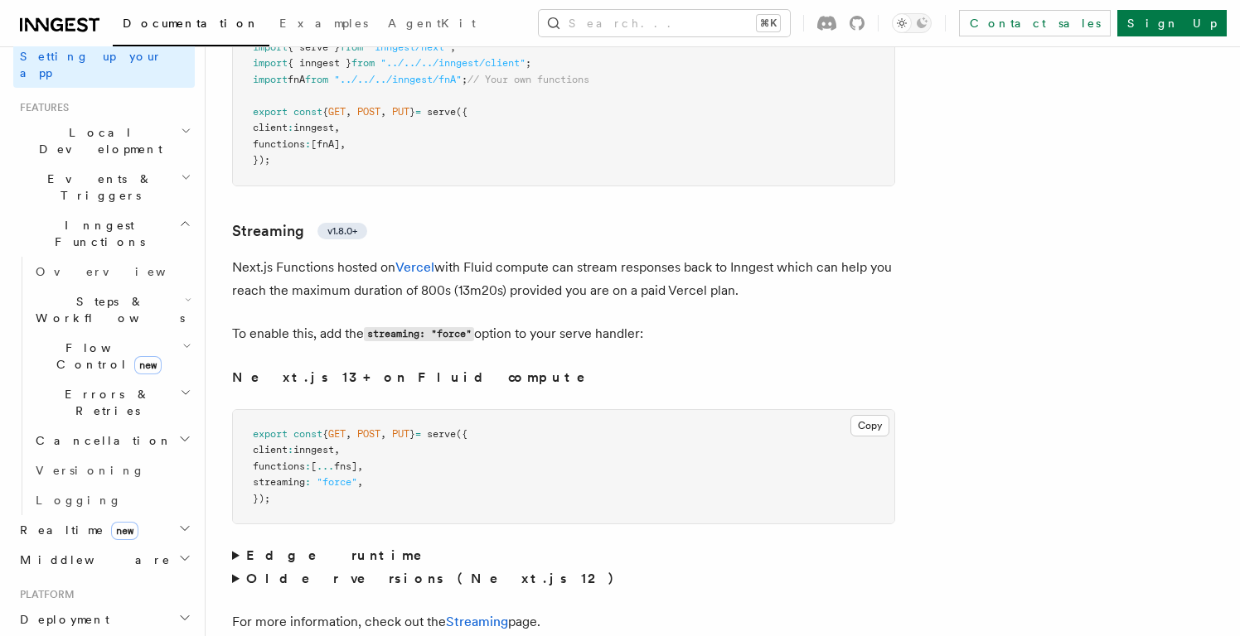
click at [109, 386] on span "Errors & Retries" at bounding box center [104, 402] width 151 height 33
click at [112, 524] on span "Failure handlers" at bounding box center [90, 539] width 79 height 30
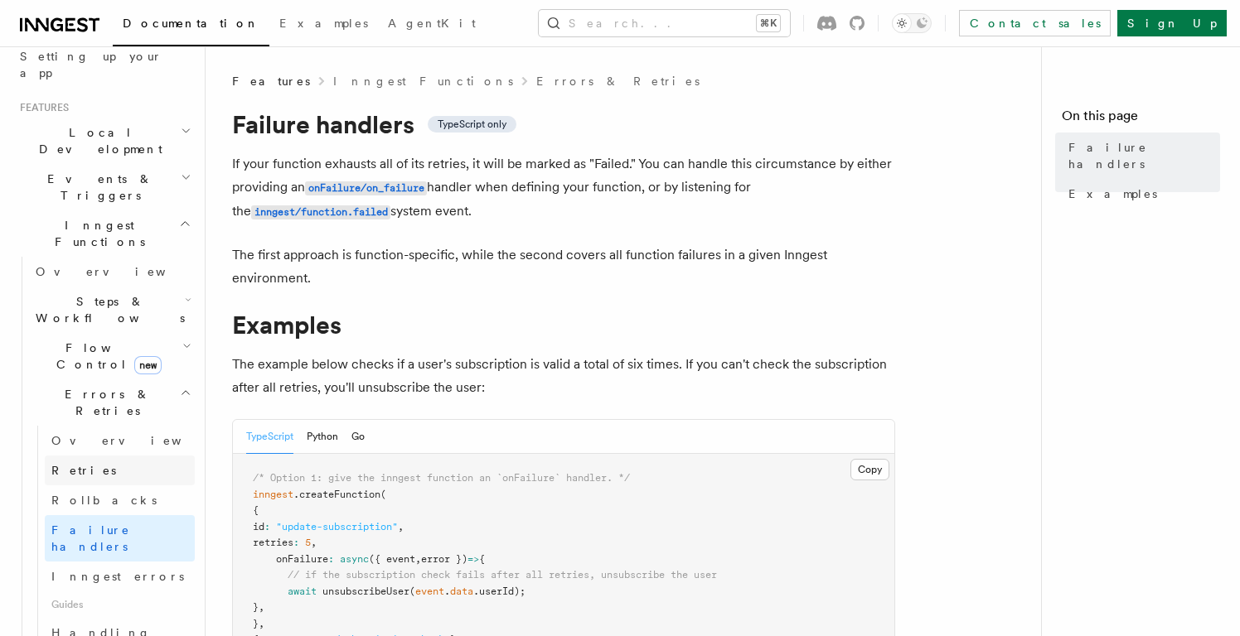
click at [103, 456] on link "Retries" at bounding box center [120, 471] width 150 height 30
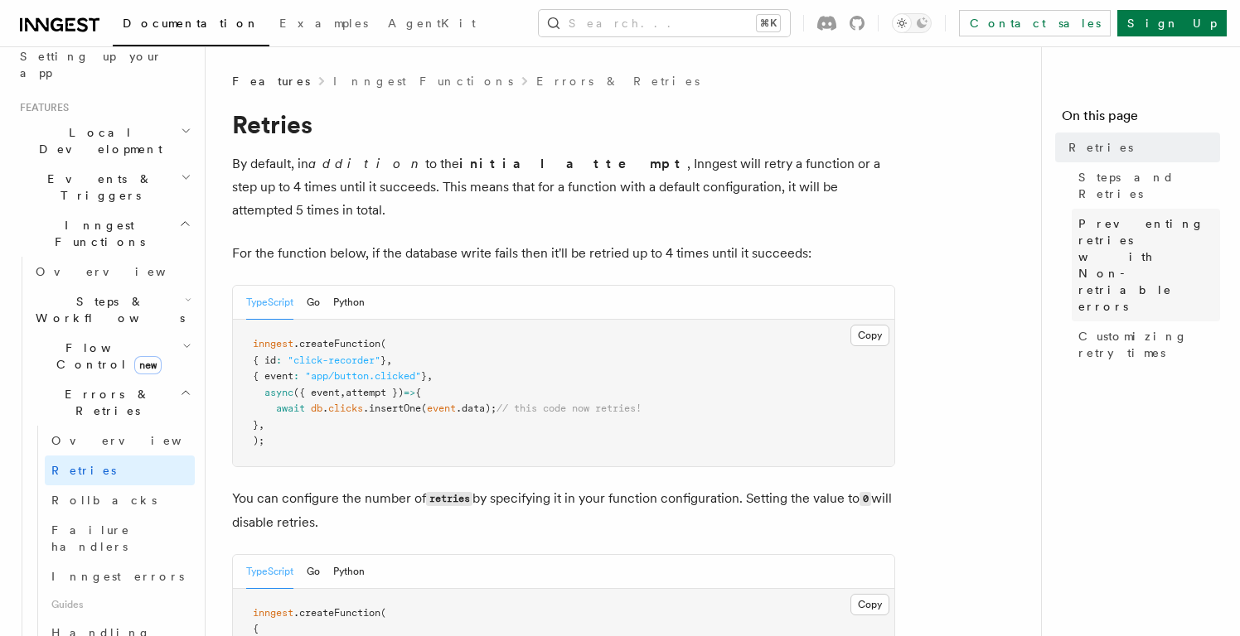
click at [1175, 219] on span "Preventing retries with Non-retriable errors" at bounding box center [1149, 264] width 142 height 99
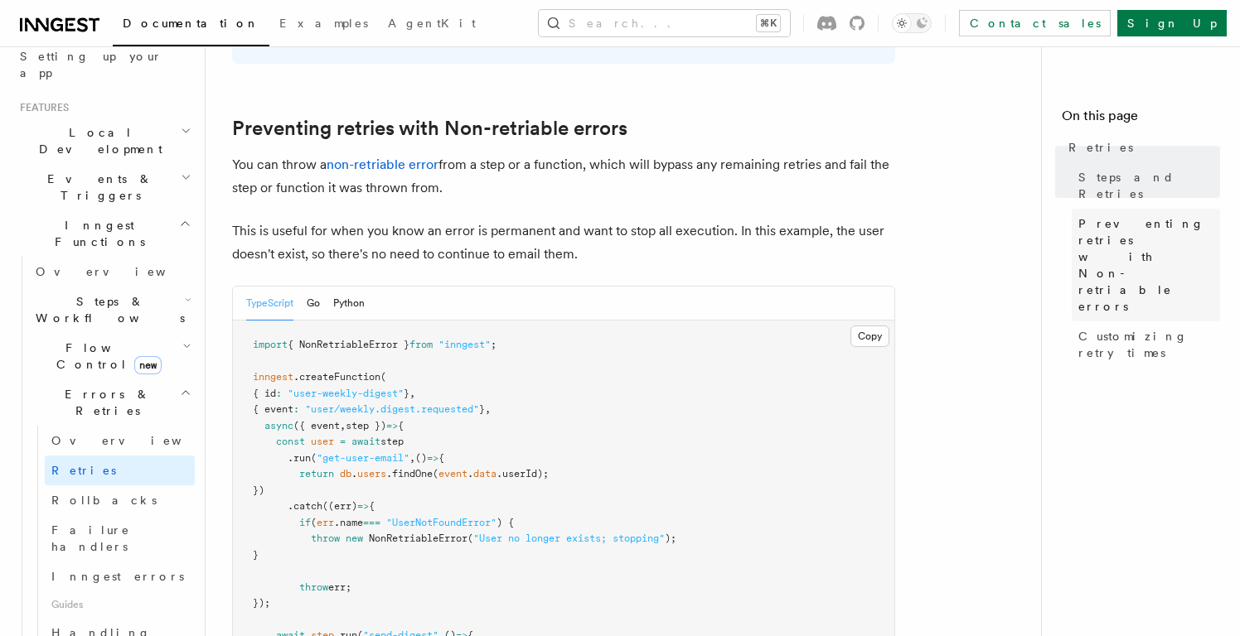
scroll to position [1466, 0]
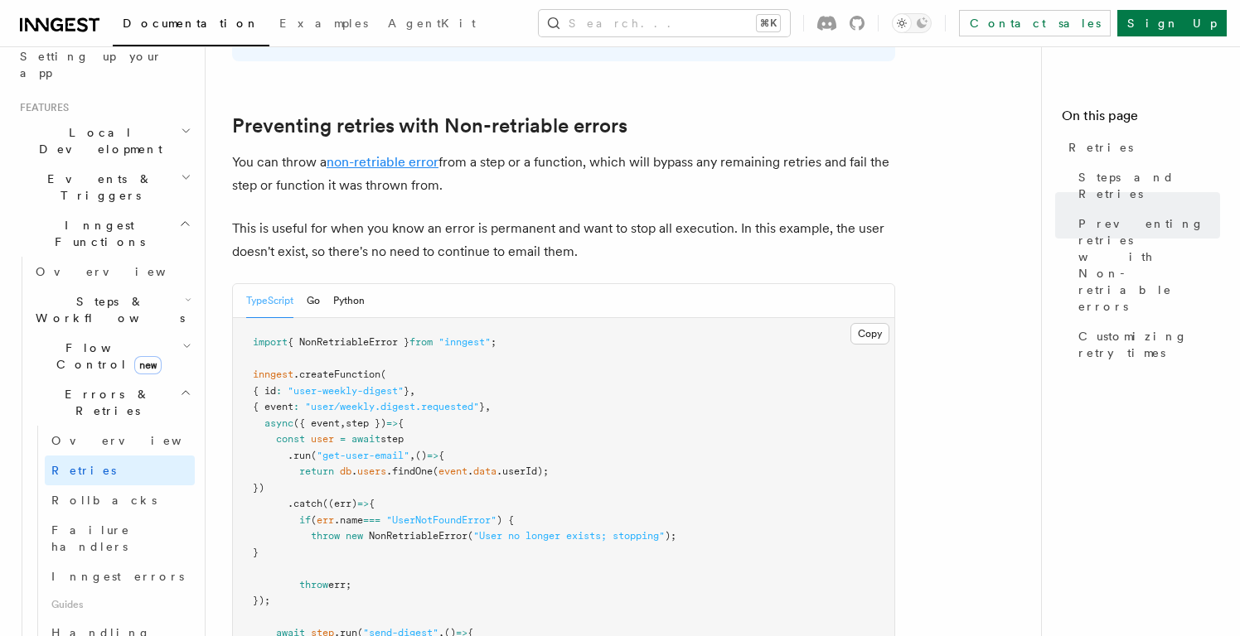
click at [396, 154] on link "non-retriable error" at bounding box center [383, 162] width 112 height 16
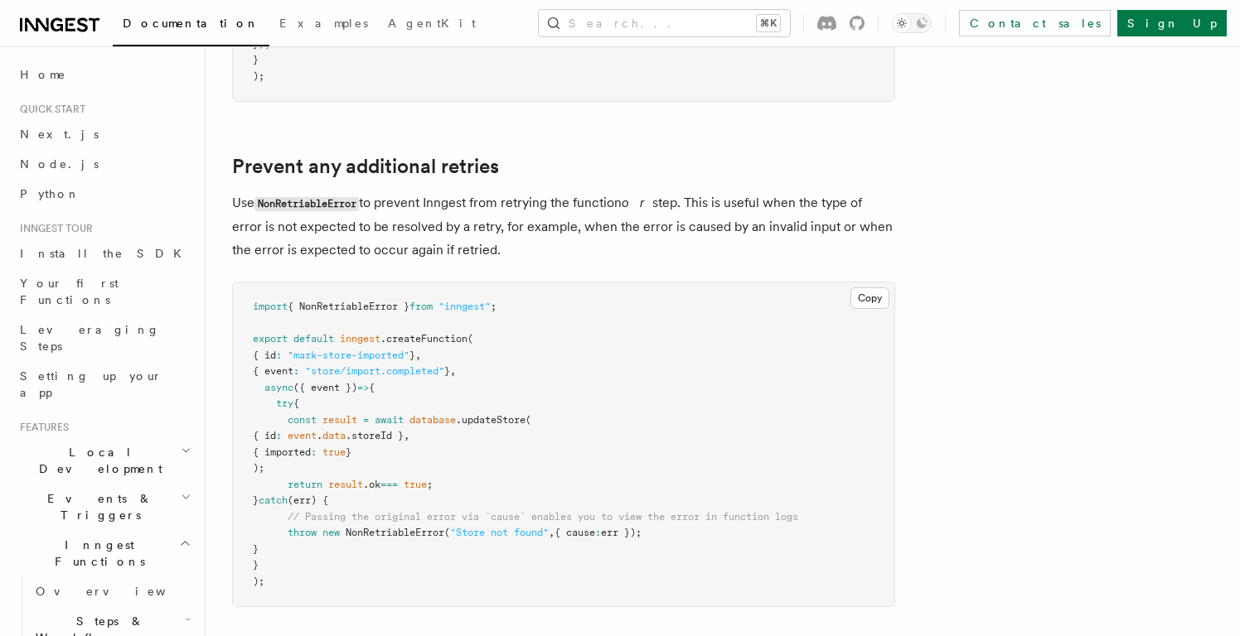
scroll to position [709, 0]
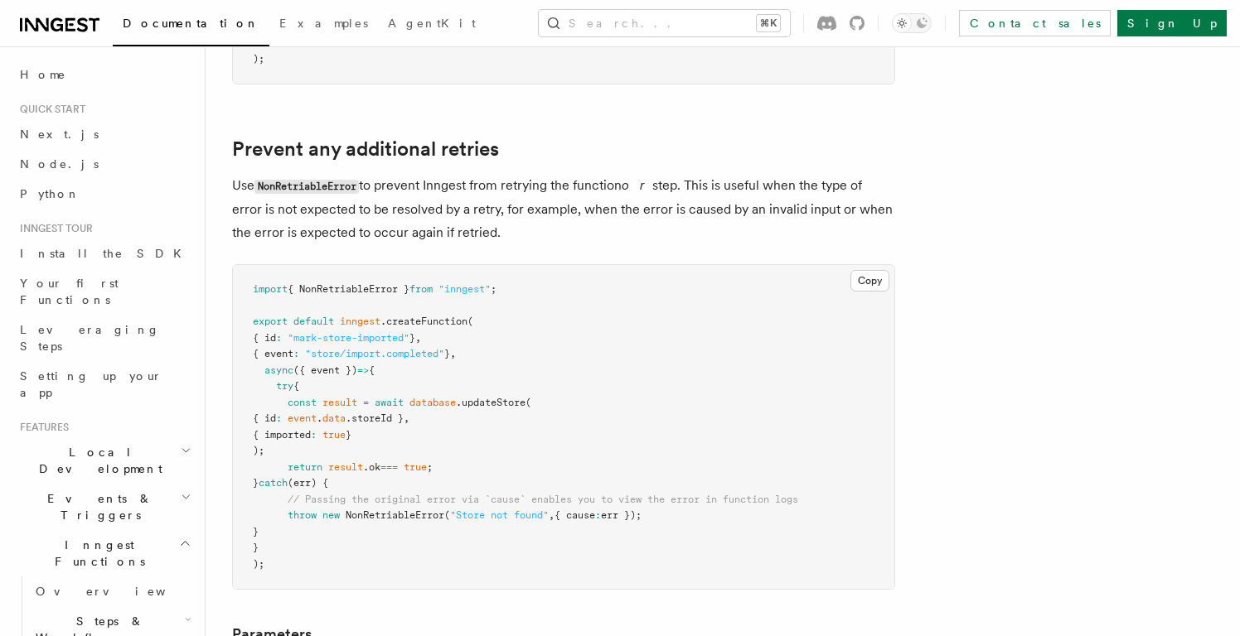
click at [336, 180] on code "NonRetriableError" at bounding box center [306, 187] width 104 height 14
copy code "NonRetriableError"
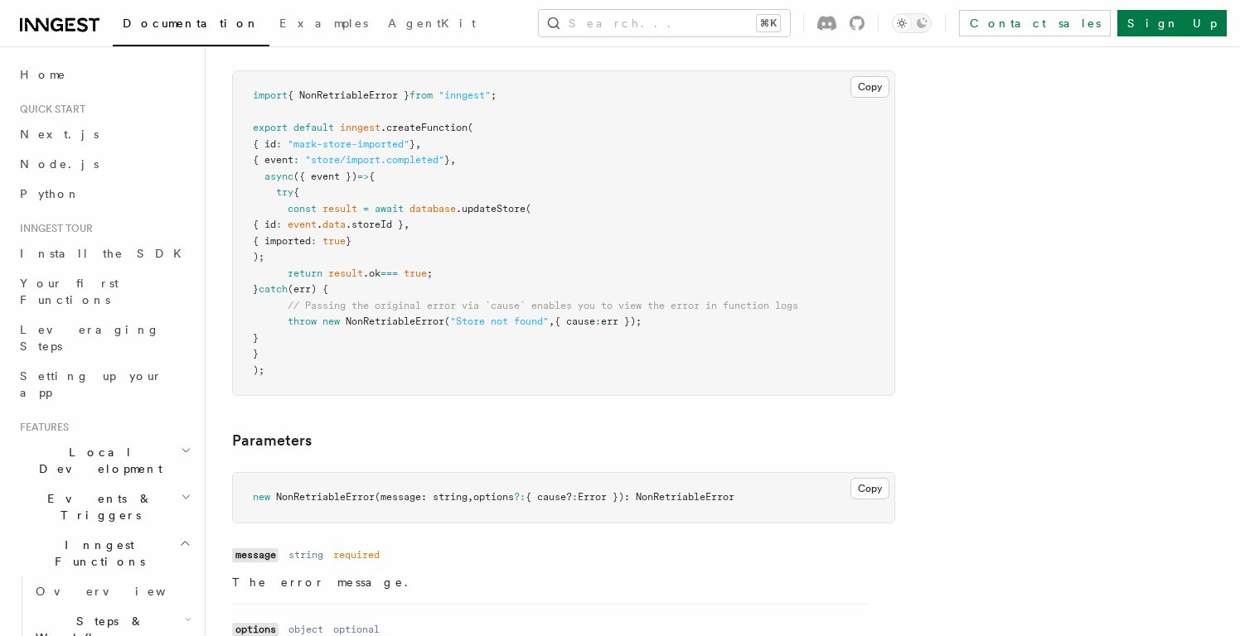
scroll to position [888, 0]
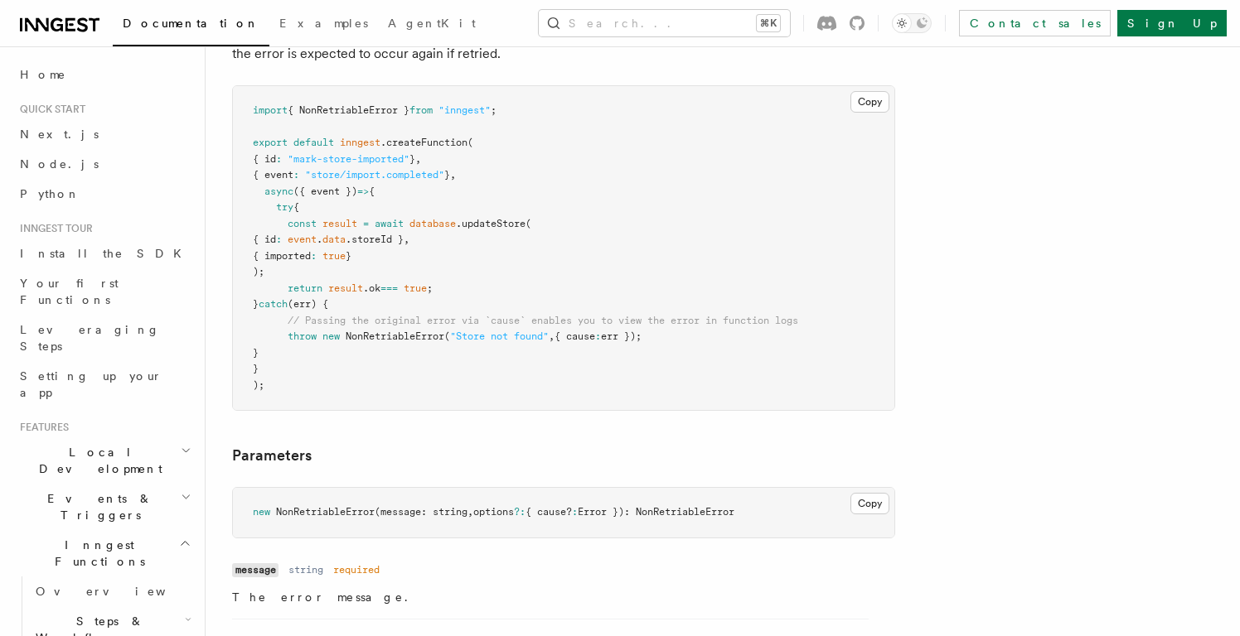
click at [84, 491] on span "Events & Triggers" at bounding box center [96, 507] width 167 height 33
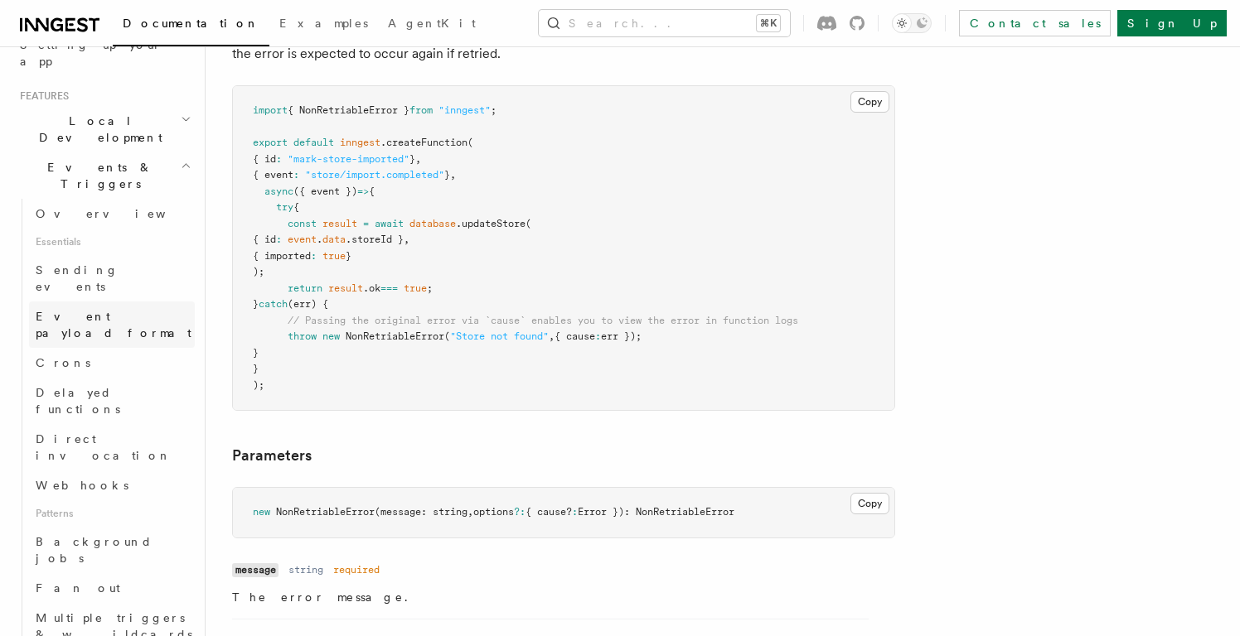
scroll to position [445, 0]
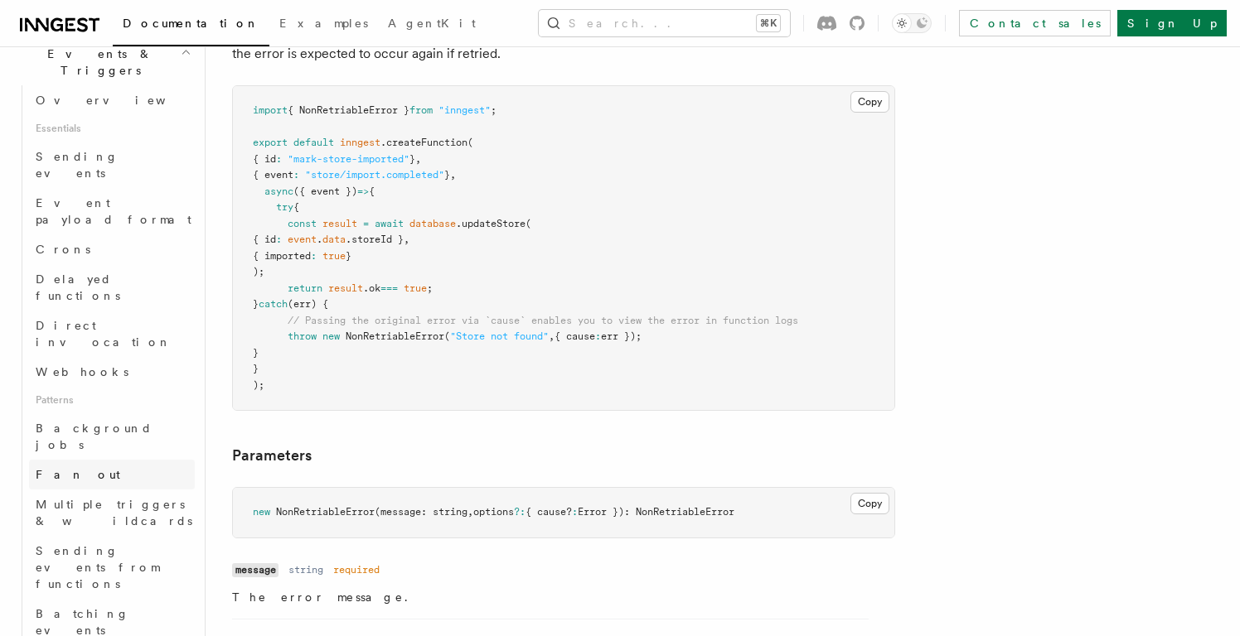
click at [107, 460] on link "Fan out" at bounding box center [112, 475] width 166 height 30
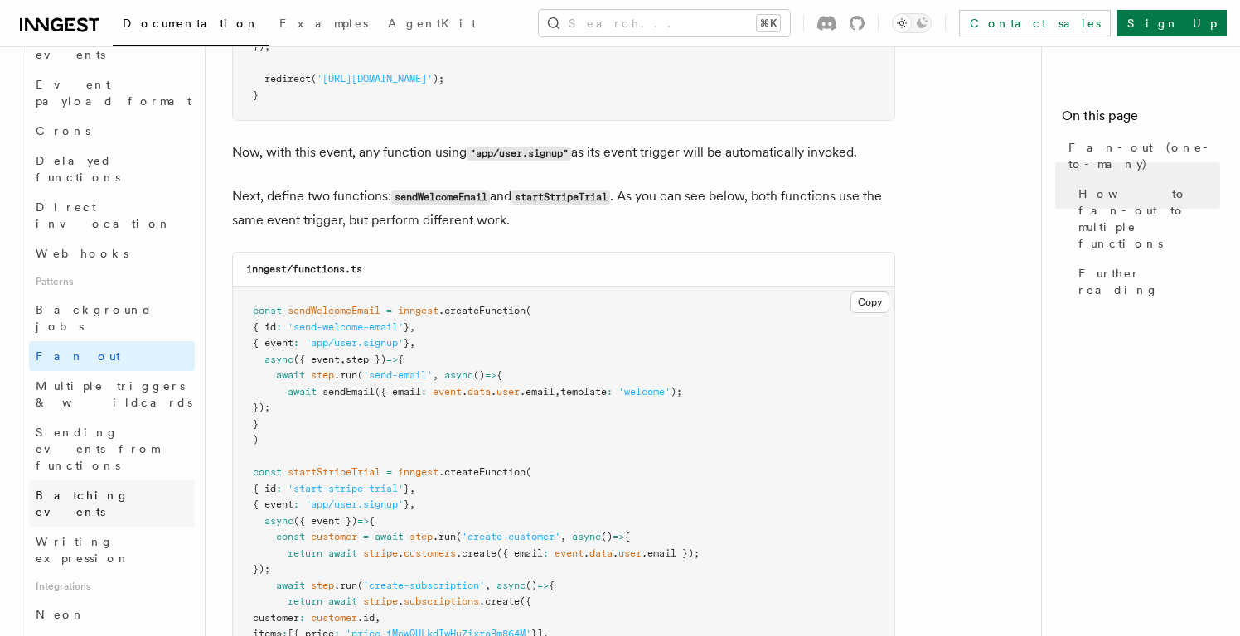
scroll to position [772, 0]
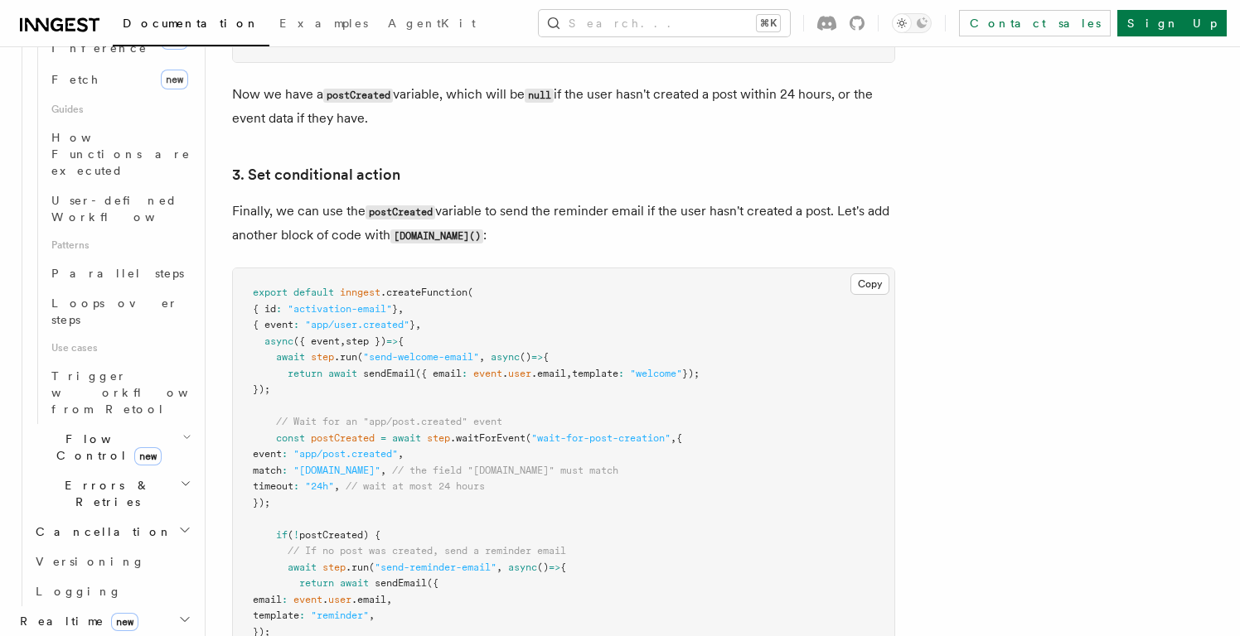
scroll to position [2159, 0]
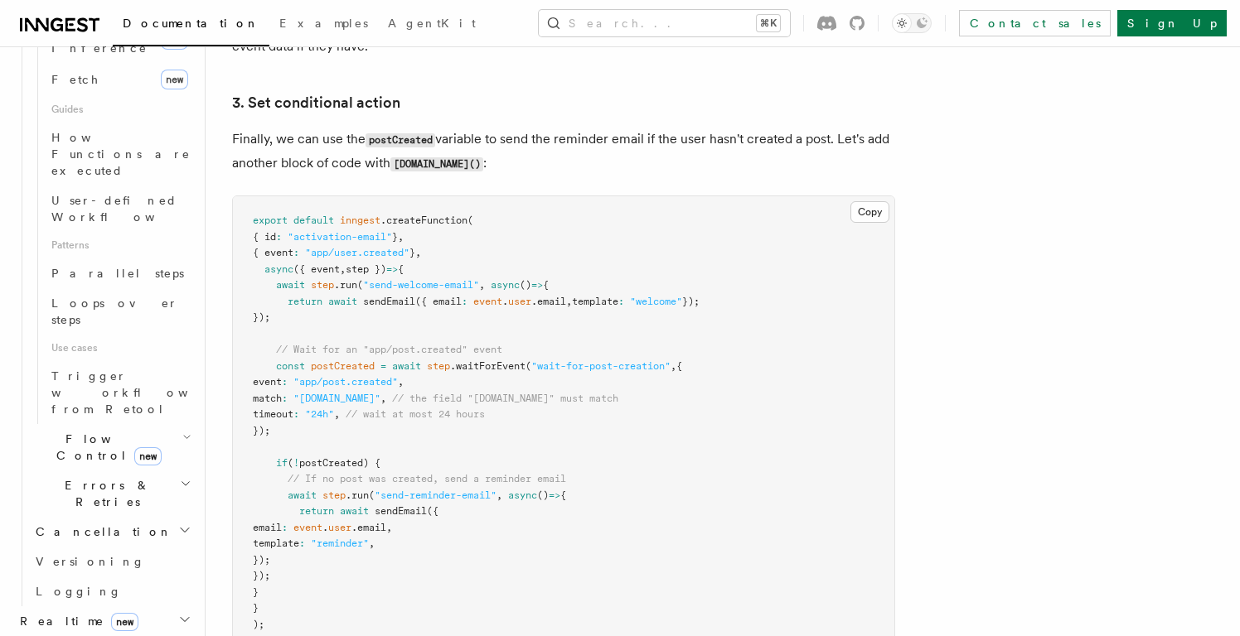
click at [482, 440] on pre "export default inngest .createFunction ( { id : "activation-email" } , { event …" at bounding box center [563, 422] width 661 height 453
click at [148, 471] on h2 "Errors & Retries" at bounding box center [112, 494] width 166 height 46
click at [125, 547] on link "Retries" at bounding box center [120, 562] width 150 height 30
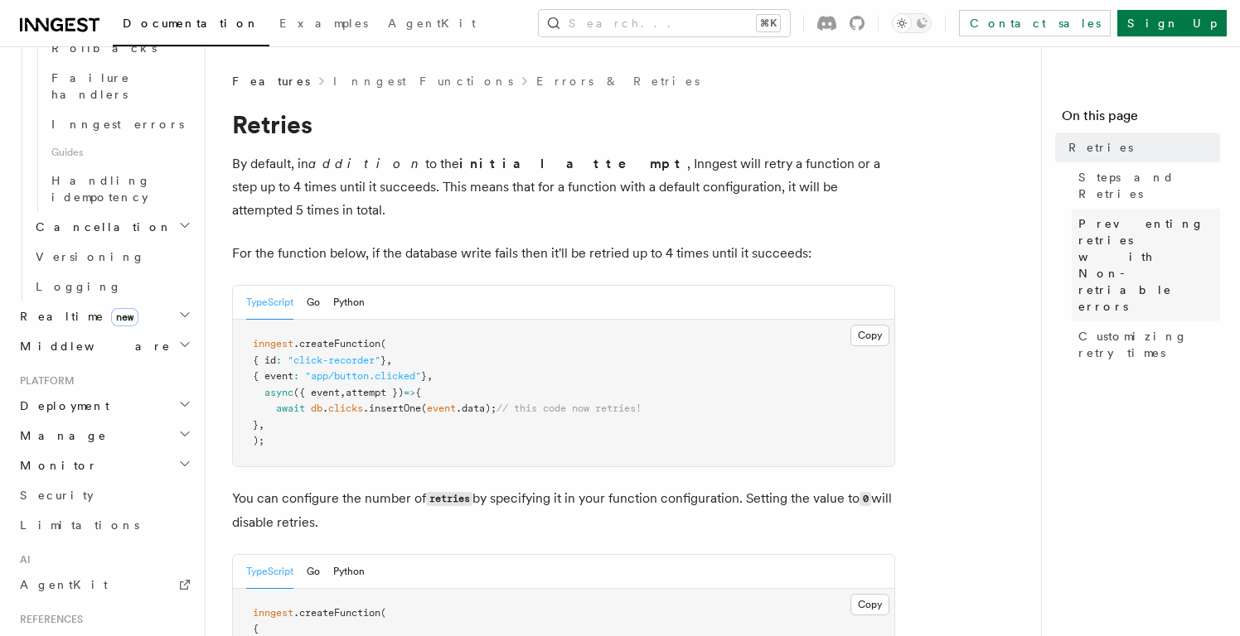
click at [1123, 218] on span "Preventing retries with Non-retriable errors" at bounding box center [1149, 264] width 142 height 99
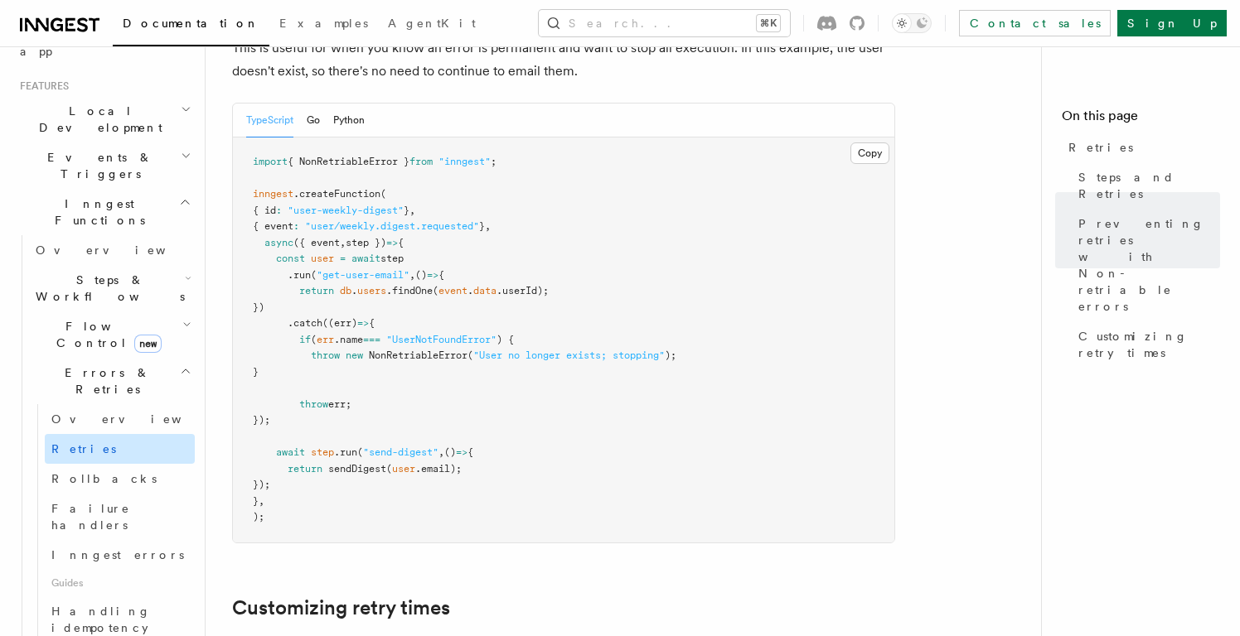
scroll to position [344, 0]
click at [93, 309] on h2 "Flow Control new" at bounding box center [112, 332] width 166 height 46
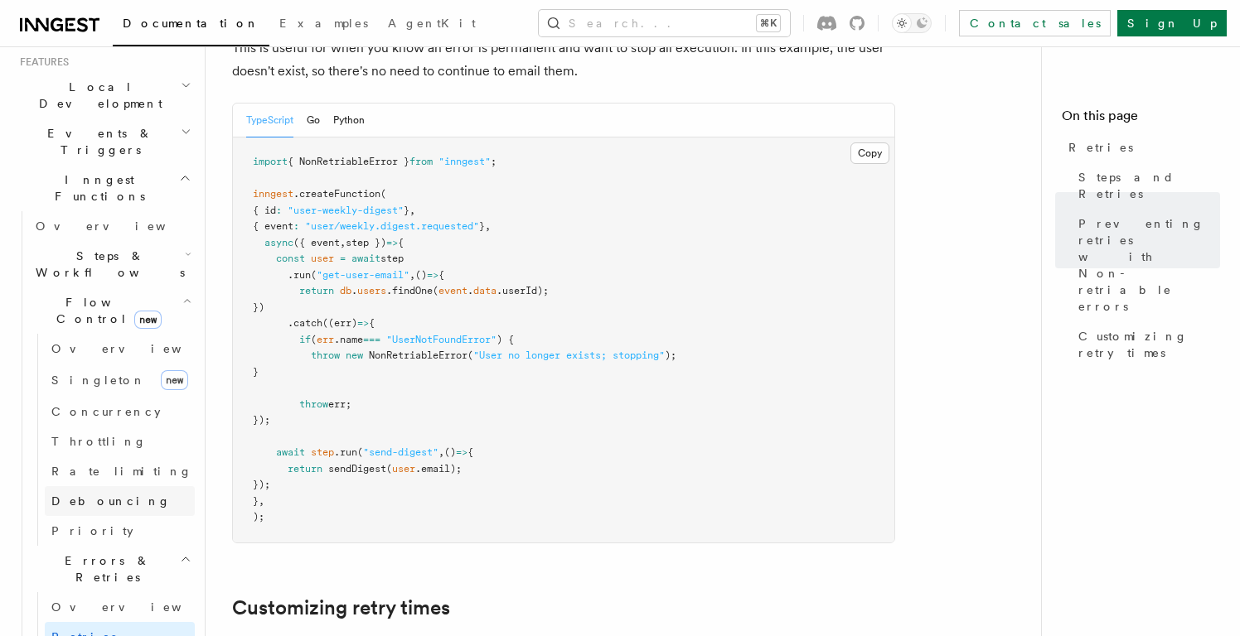
scroll to position [361, 0]
click at [94, 245] on h2 "Steps & Workflows" at bounding box center [112, 268] width 166 height 46
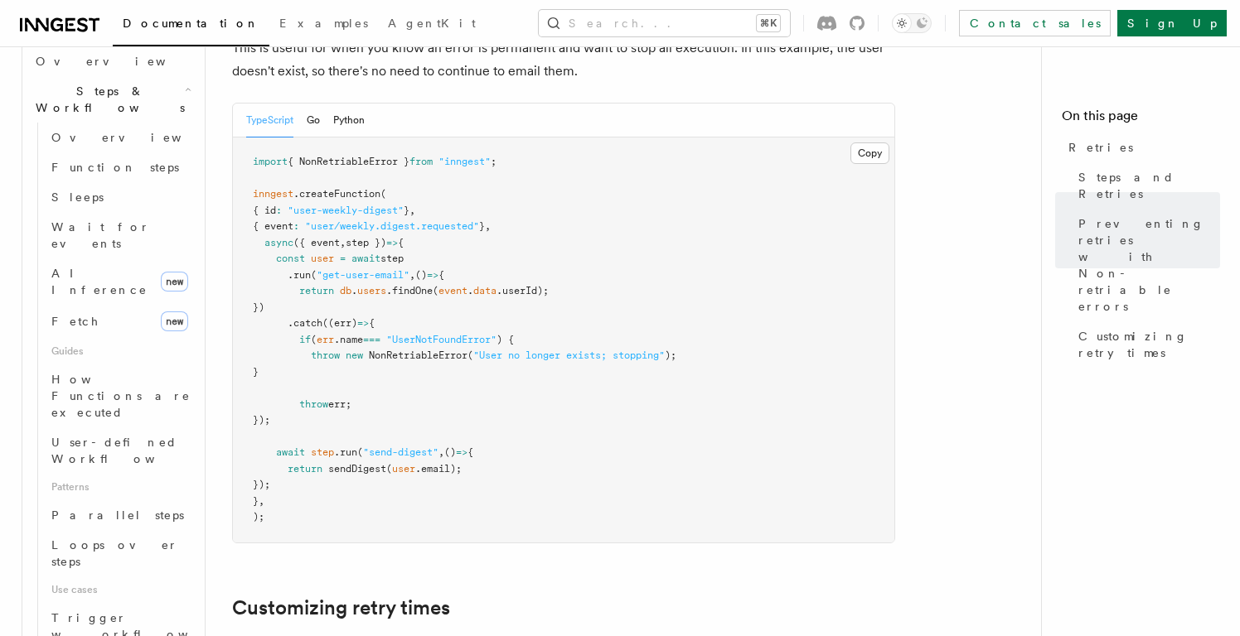
scroll to position [533, 0]
click at [85, 536] on span "Loops over steps" at bounding box center [114, 551] width 127 height 30
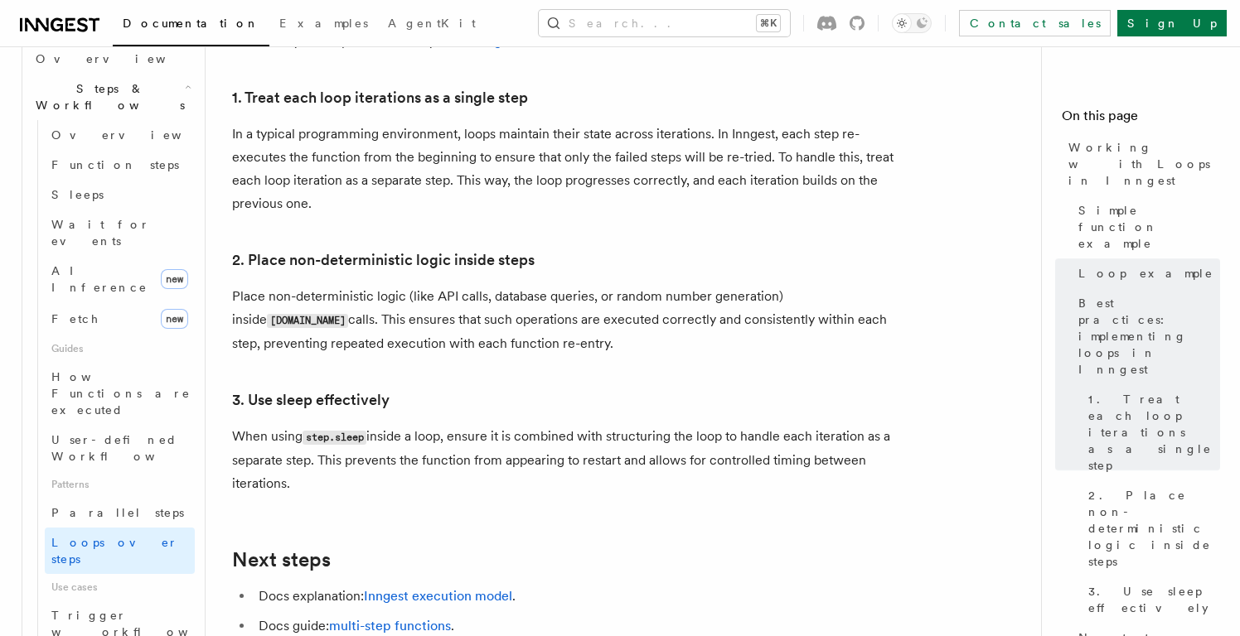
scroll to position [2757, 0]
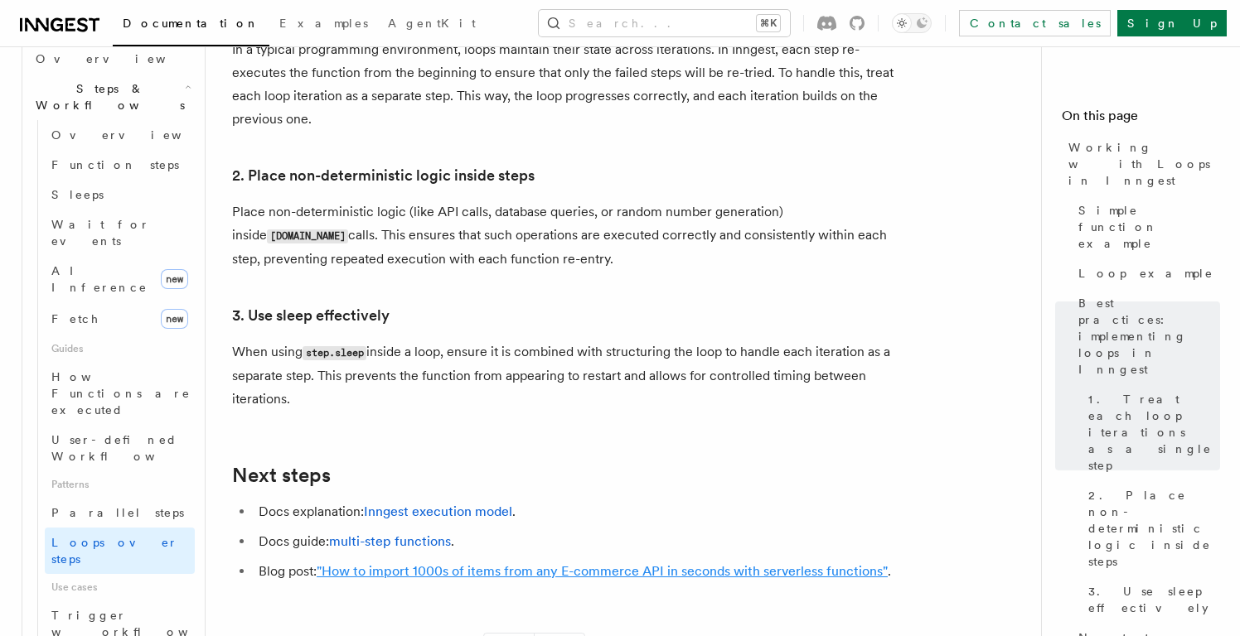
click at [569, 564] on link ""How to import 1000s of items from any E-commerce API in seconds with serverles…" at bounding box center [602, 572] width 571 height 16
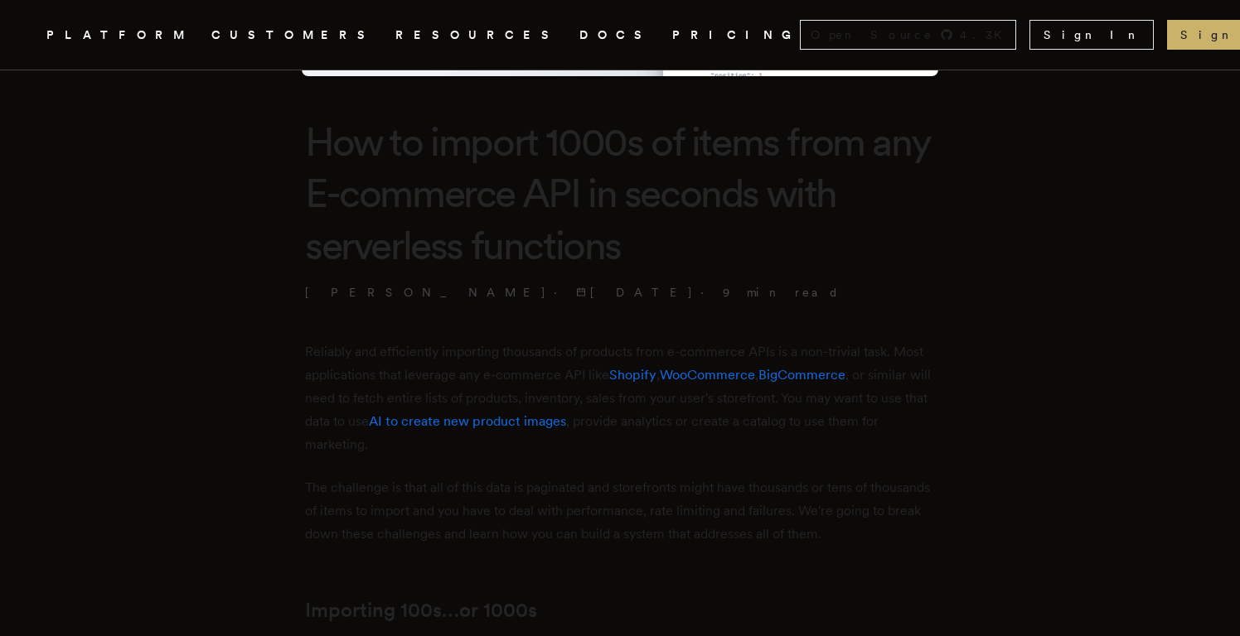
scroll to position [1476, 0]
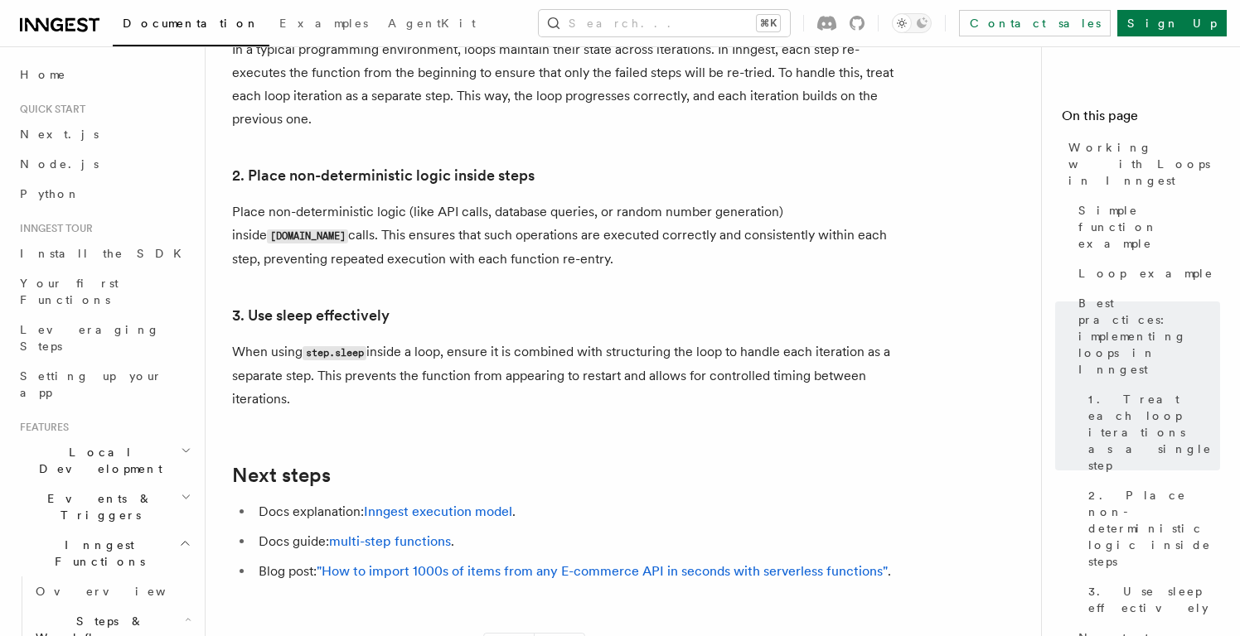
scroll to position [2215, 0]
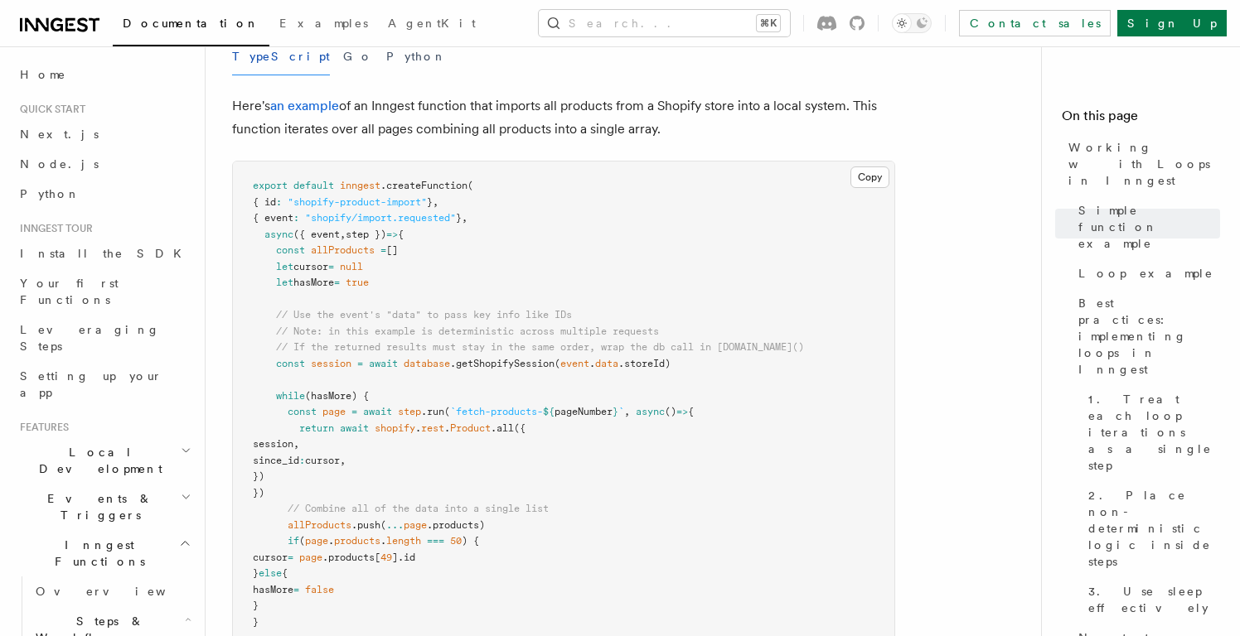
scroll to position [1578, 0]
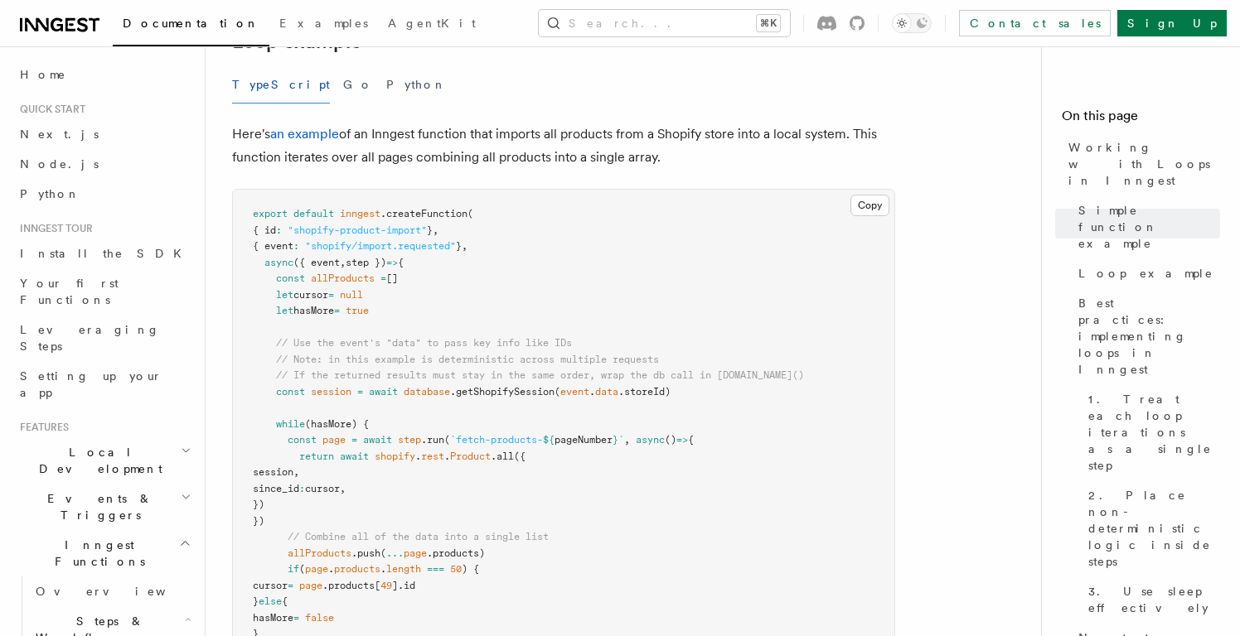
click at [319, 66] on div "TypeScript Go Python" at bounding box center [563, 84] width 663 height 37
click at [343, 66] on button "Go" at bounding box center [358, 84] width 30 height 37
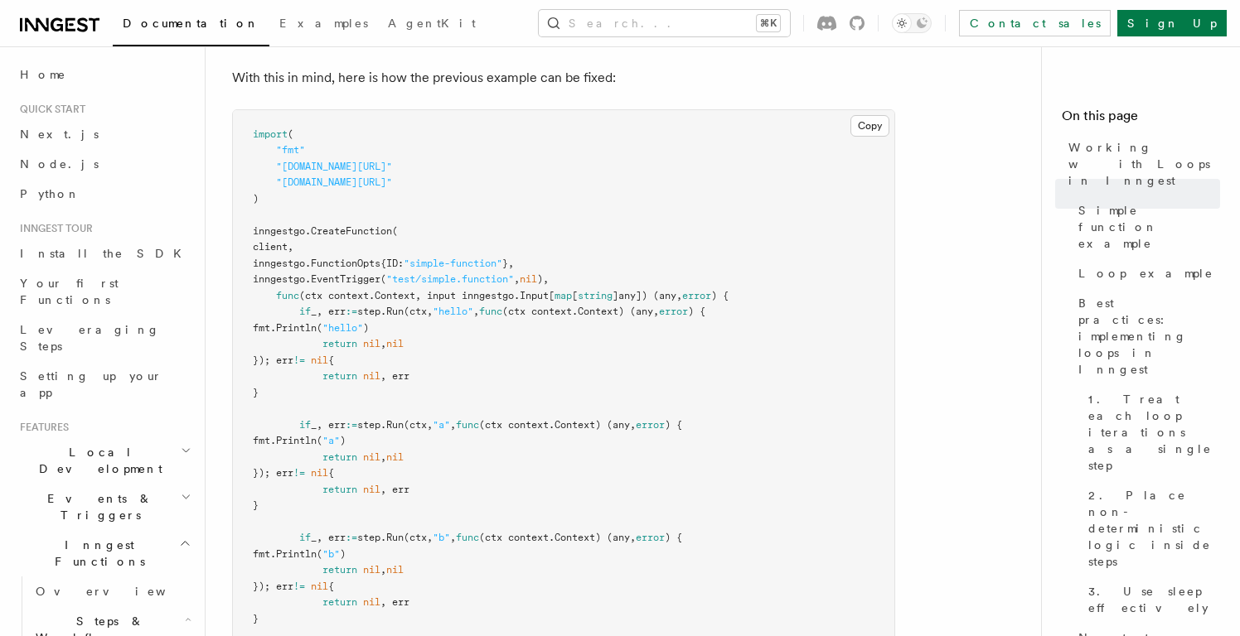
click at [416, 273] on span ""test/simple.function"" at bounding box center [450, 279] width 128 height 12
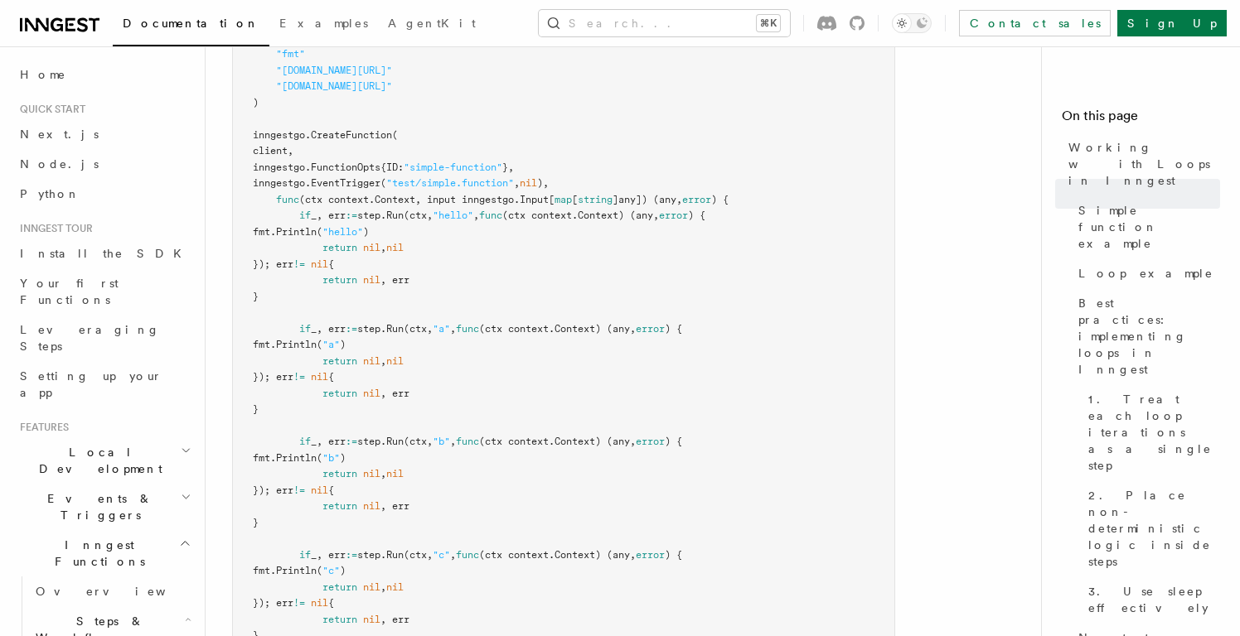
scroll to position [1778, 0]
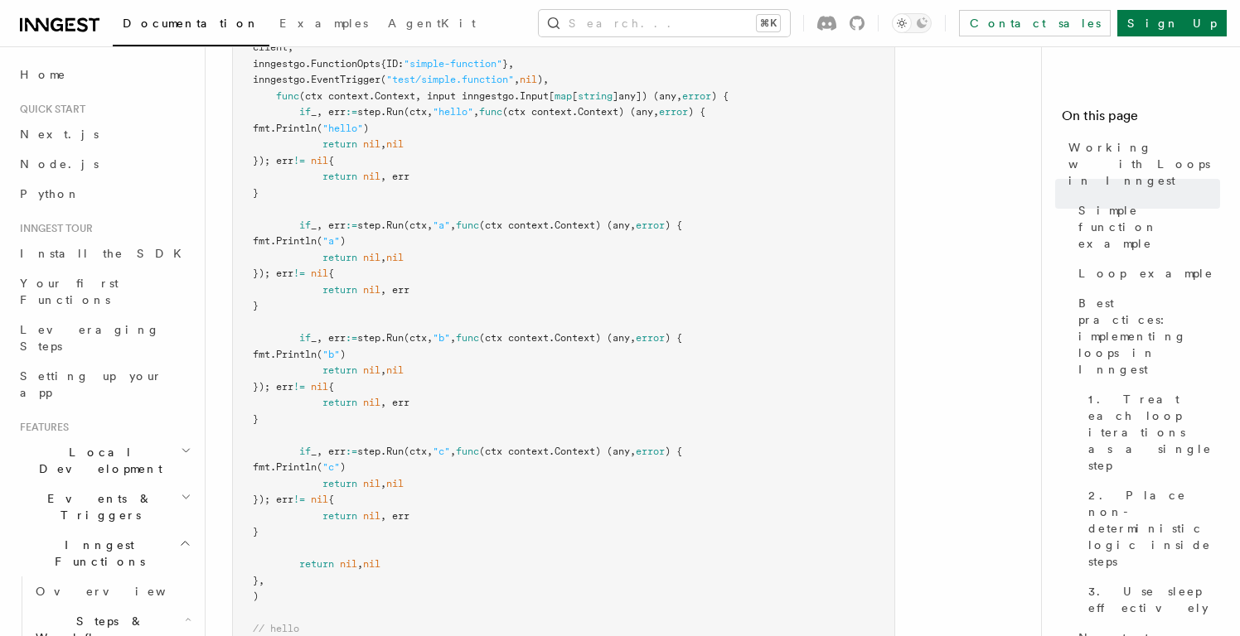
click at [418, 245] on pre "import ( "fmt" "github.com/inngest/inngest-go" "github.com/inngest/inngest-go/s…" at bounding box center [563, 306] width 661 height 793
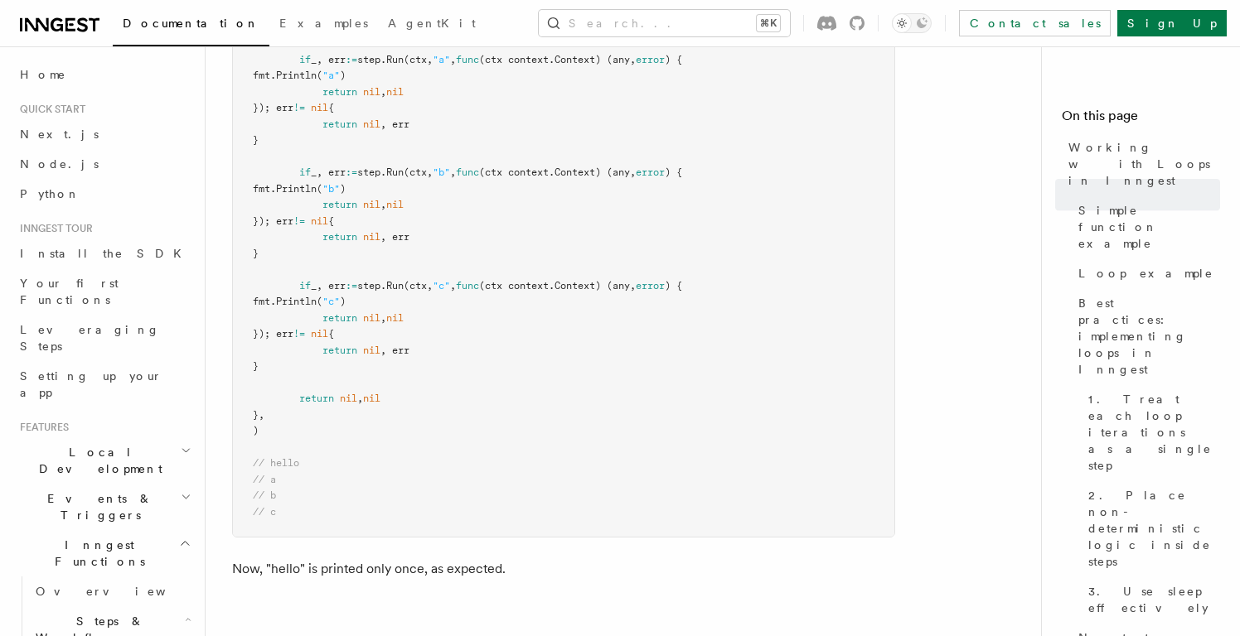
scroll to position [2041, 0]
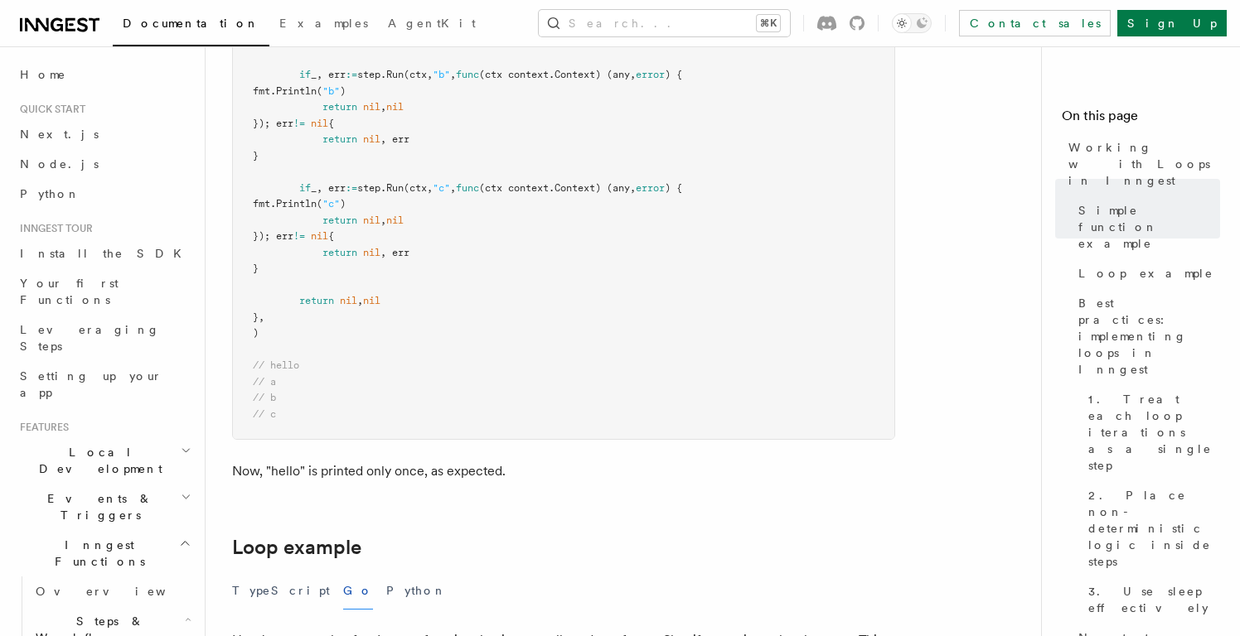
click at [418, 245] on pre "import ( "fmt" "github.com/inngest/inngest-go" "github.com/inngest/inngest-go/s…" at bounding box center [563, 43] width 661 height 793
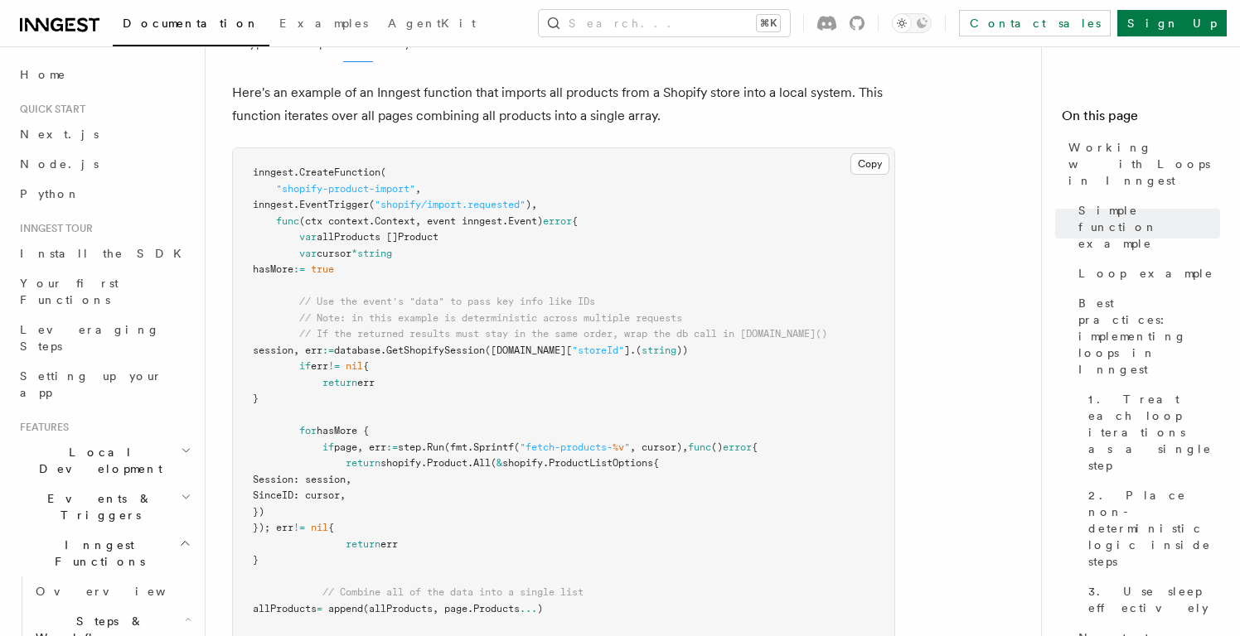
scroll to position [2470, 0]
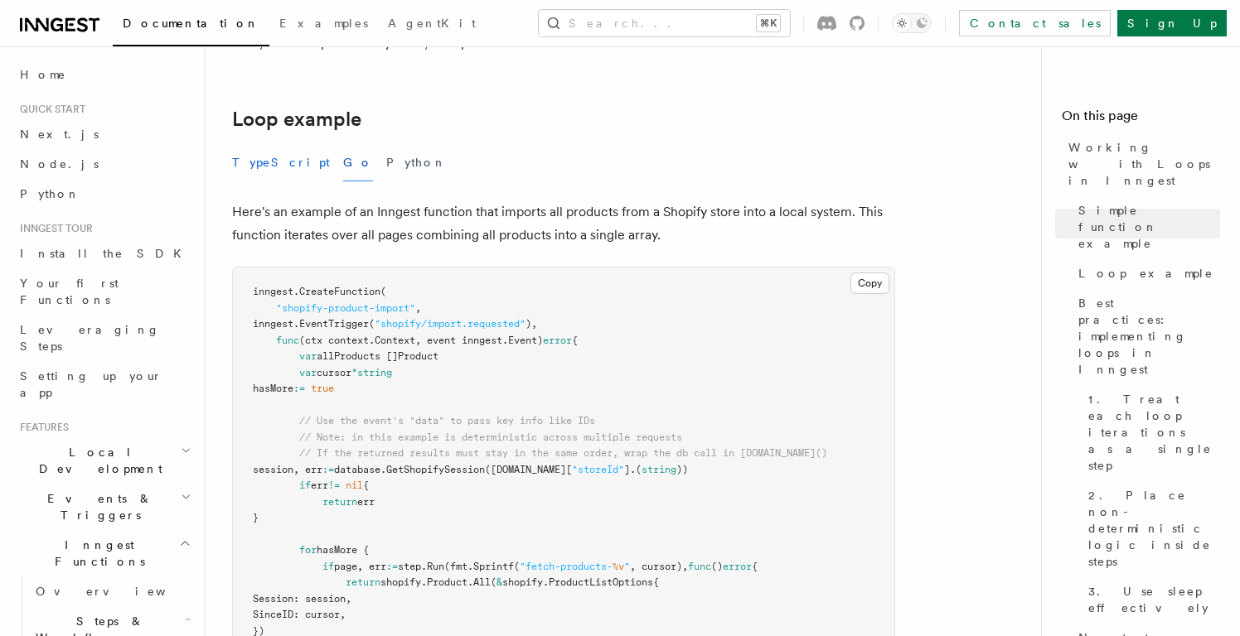
click at [269, 144] on button "TypeScript" at bounding box center [281, 162] width 98 height 37
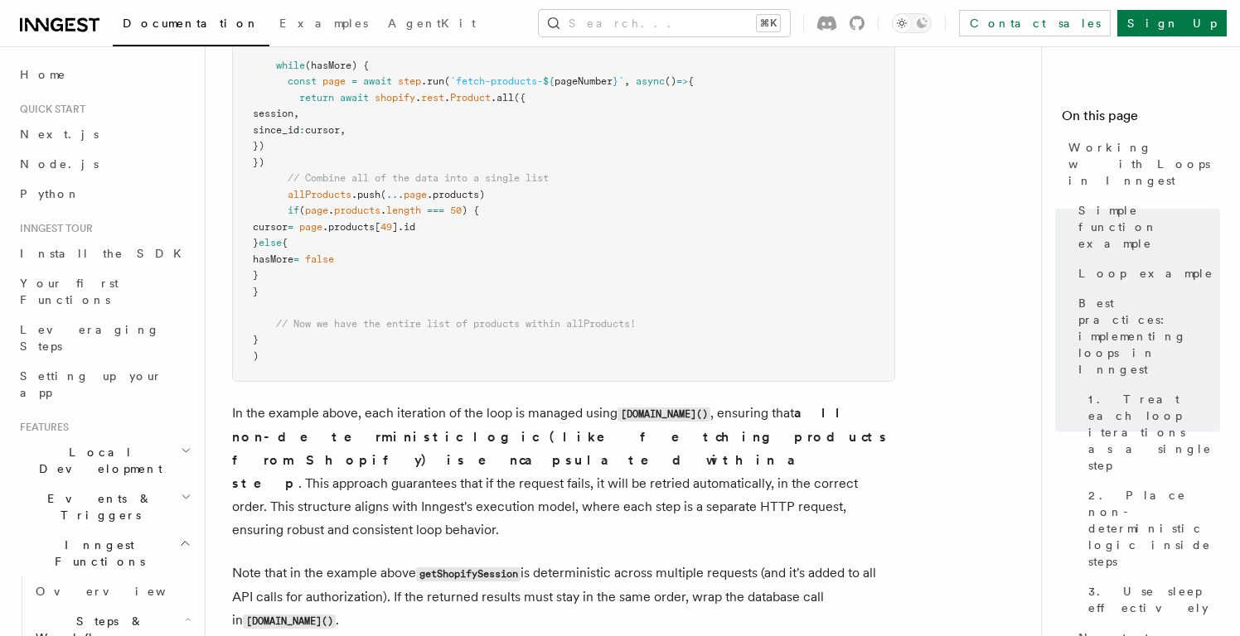
scroll to position [1914, 0]
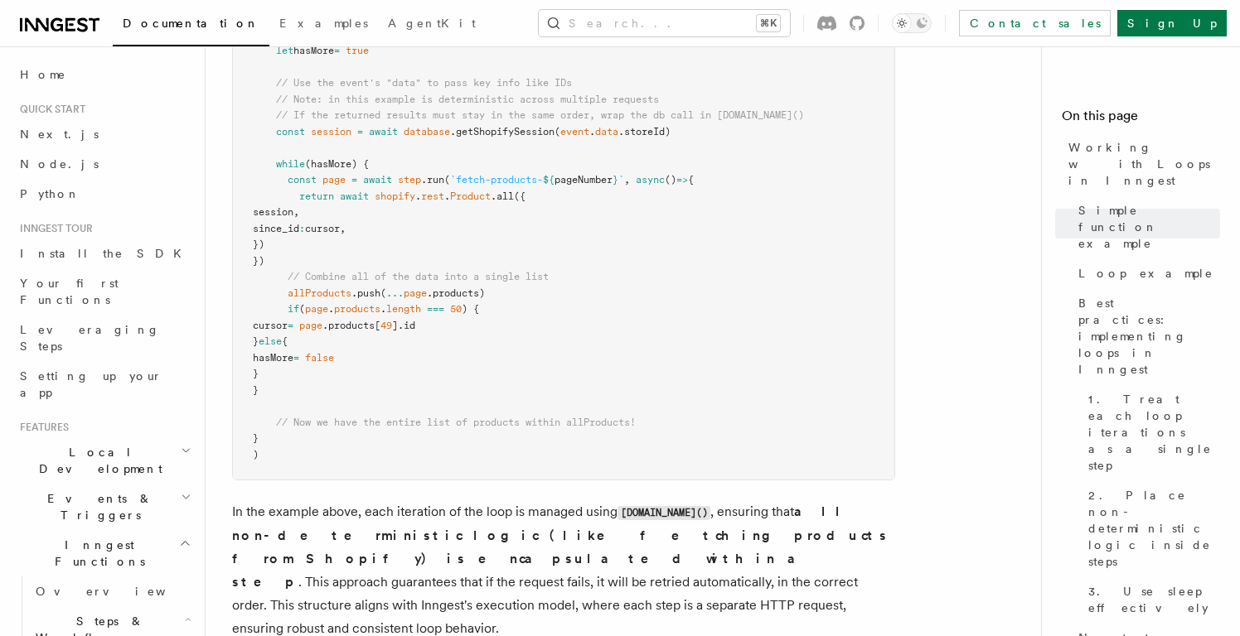
scroll to position [1778, 0]
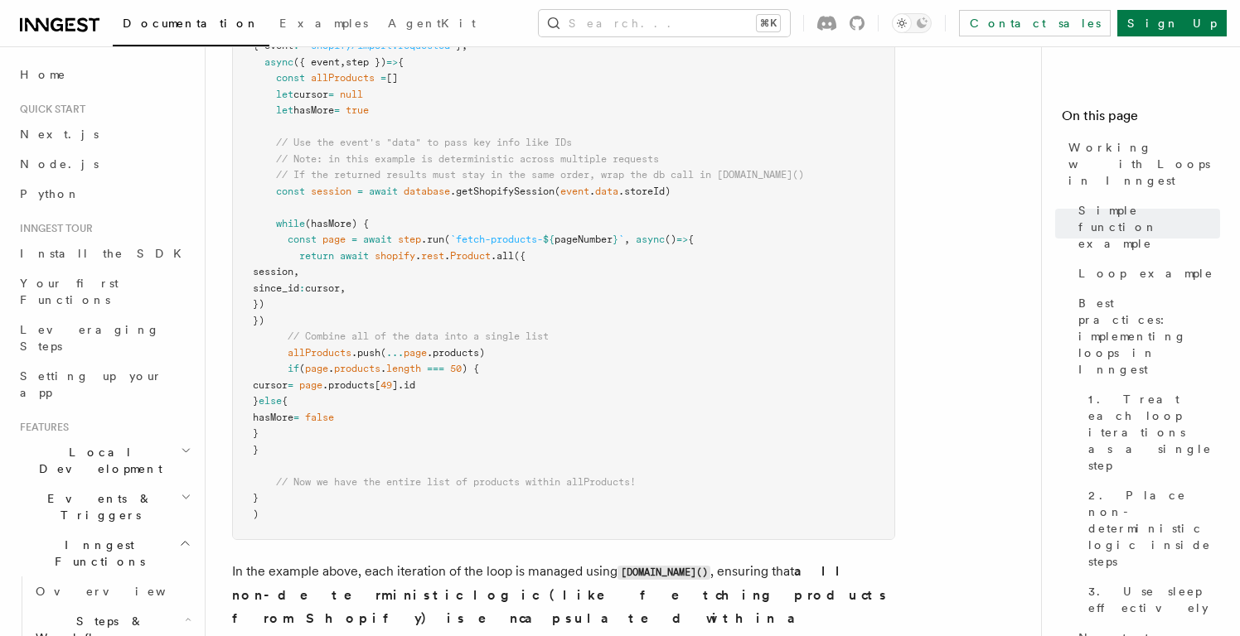
click at [478, 374] on pre "export default inngest .createFunction ( { id : "shopify-product-import" } , { …" at bounding box center [563, 264] width 661 height 550
click at [728, 226] on pre "export default inngest .createFunction ( { id : "shopify-product-import" } , { …" at bounding box center [563, 264] width 661 height 550
click at [728, 227] on pre "export default inngest .createFunction ( { id : "shopify-product-import" } , { …" at bounding box center [563, 264] width 661 height 550
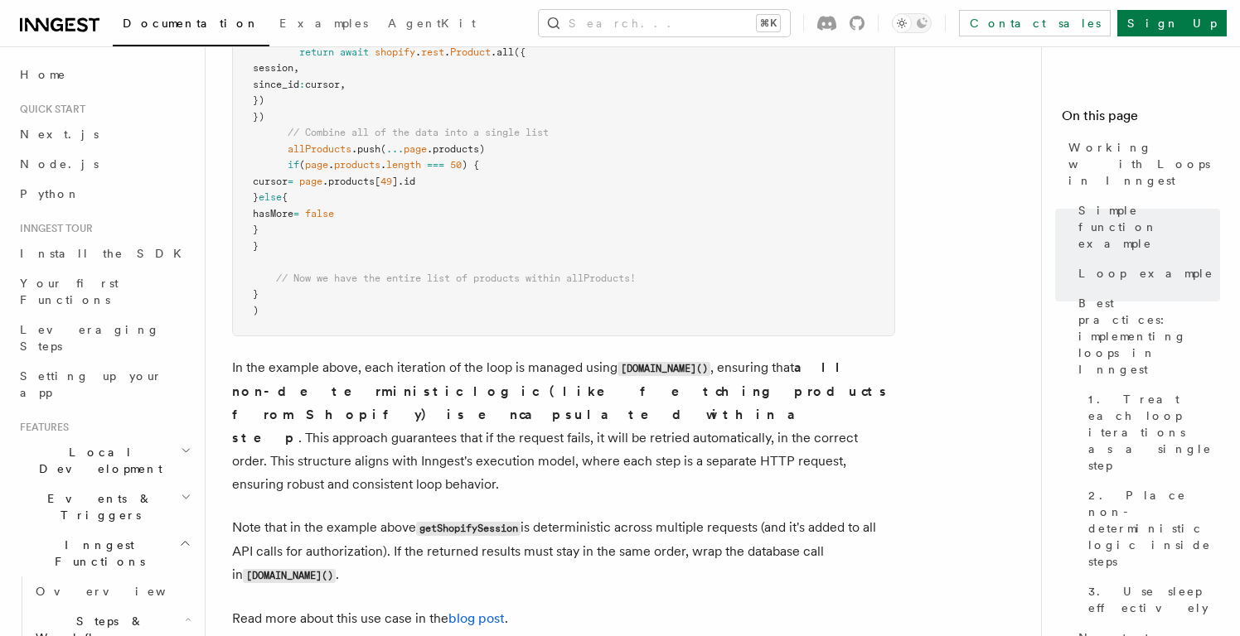
scroll to position [1986, 0]
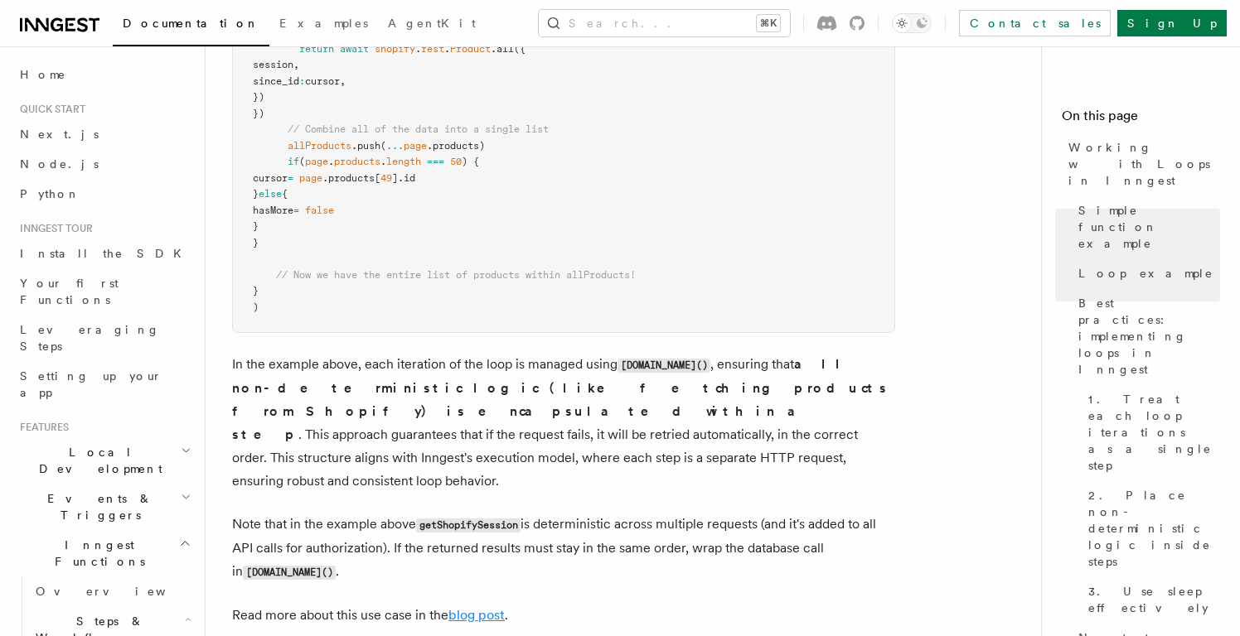
click at [488, 607] on link "blog post" at bounding box center [476, 615] width 56 height 16
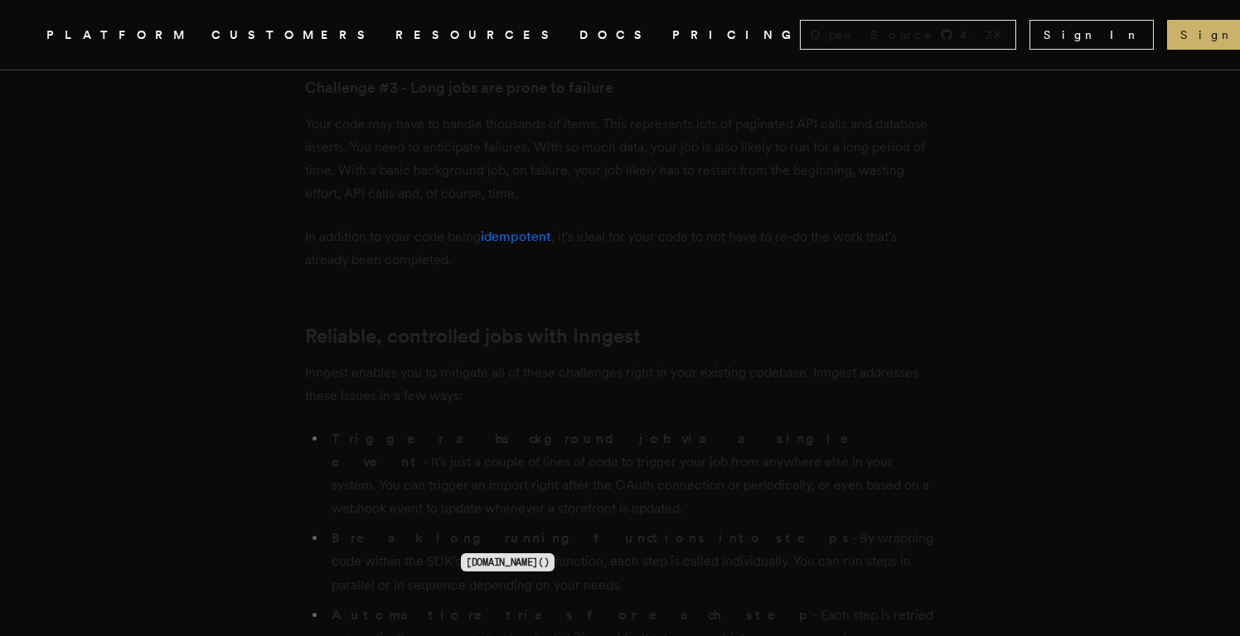
scroll to position [1661, 0]
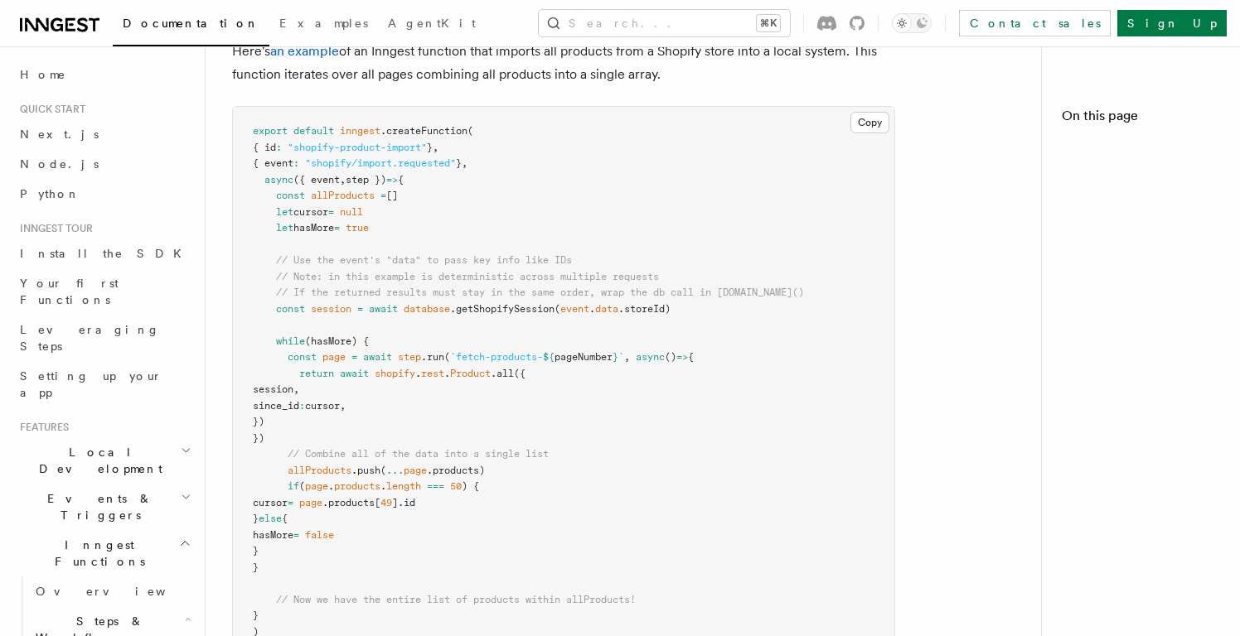
scroll to position [1986, 0]
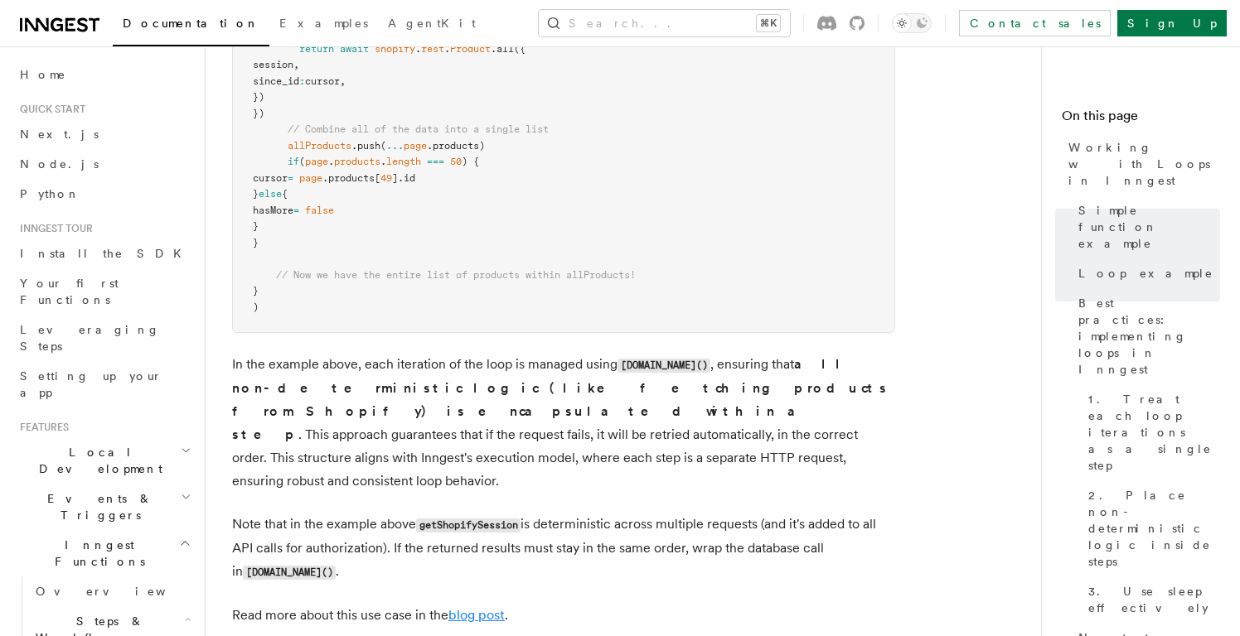
click at [496, 607] on link "blog post" at bounding box center [476, 615] width 56 height 16
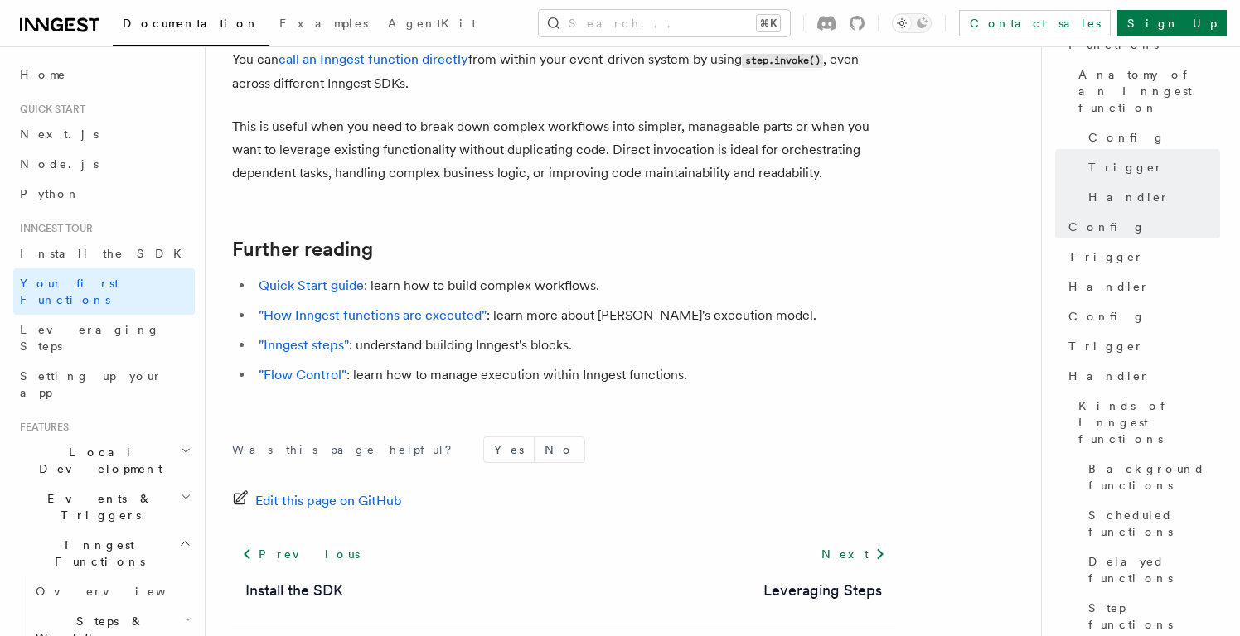
scroll to position [3417, 0]
click at [302, 368] on link ""Flow Control"" at bounding box center [303, 376] width 88 height 16
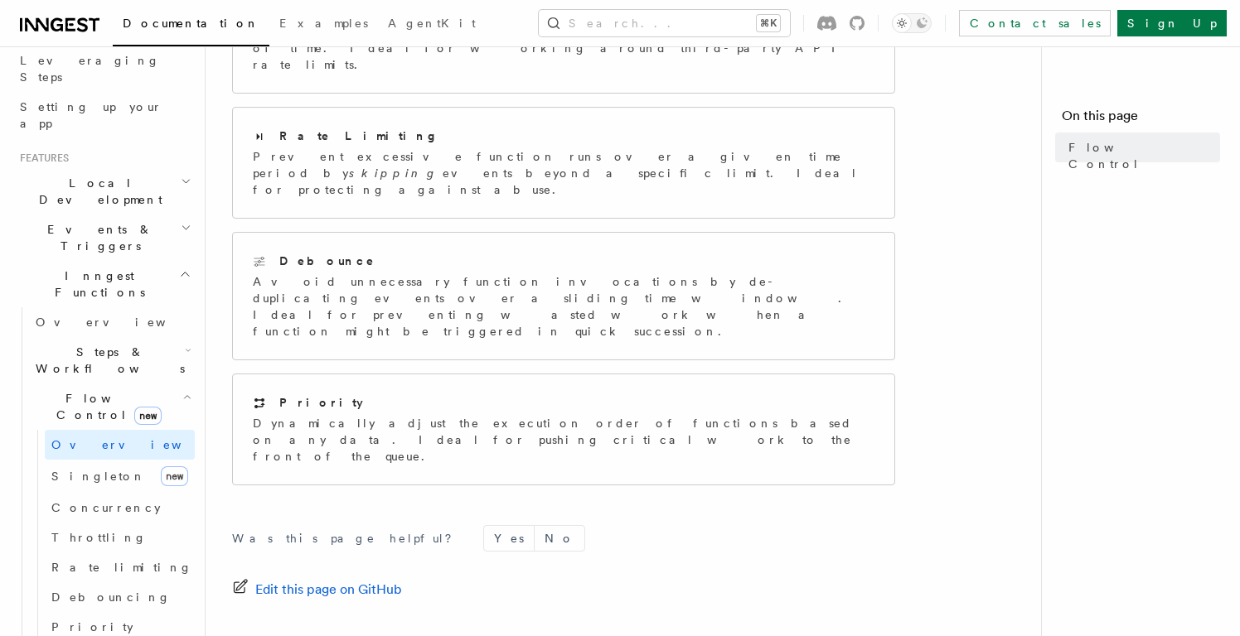
scroll to position [272, 0]
click at [95, 580] on link "Debouncing" at bounding box center [120, 595] width 150 height 30
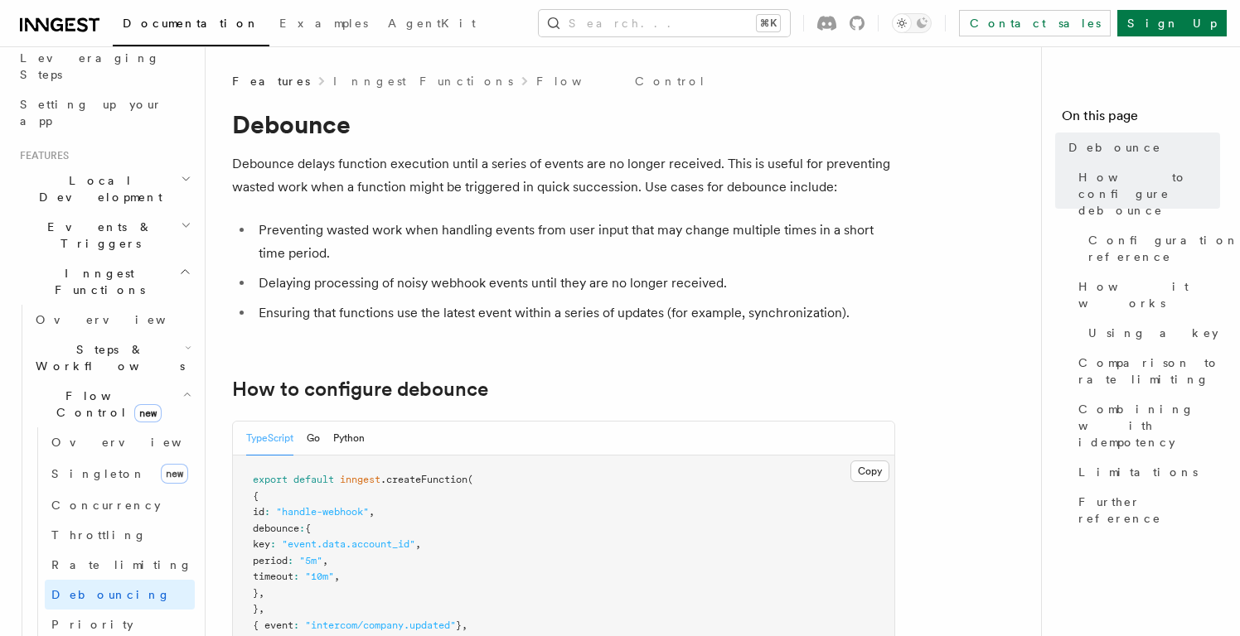
click at [137, 335] on h2 "Steps & Workflows" at bounding box center [112, 358] width 166 height 46
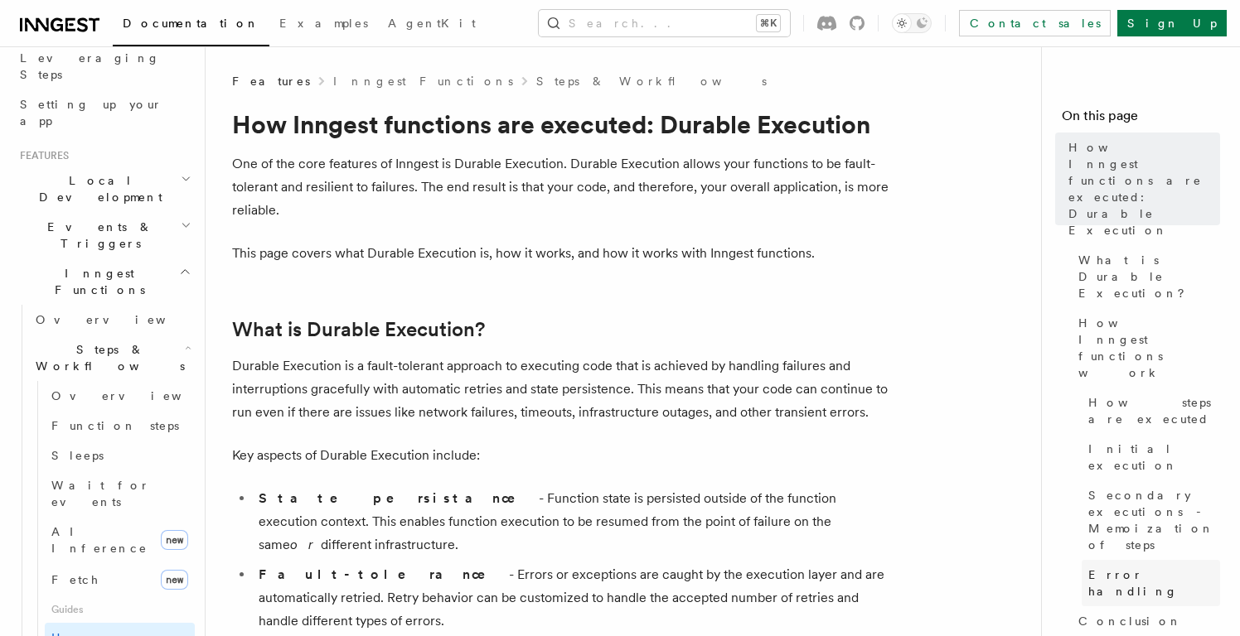
click at [1106, 567] on span "Error handling" at bounding box center [1154, 583] width 132 height 33
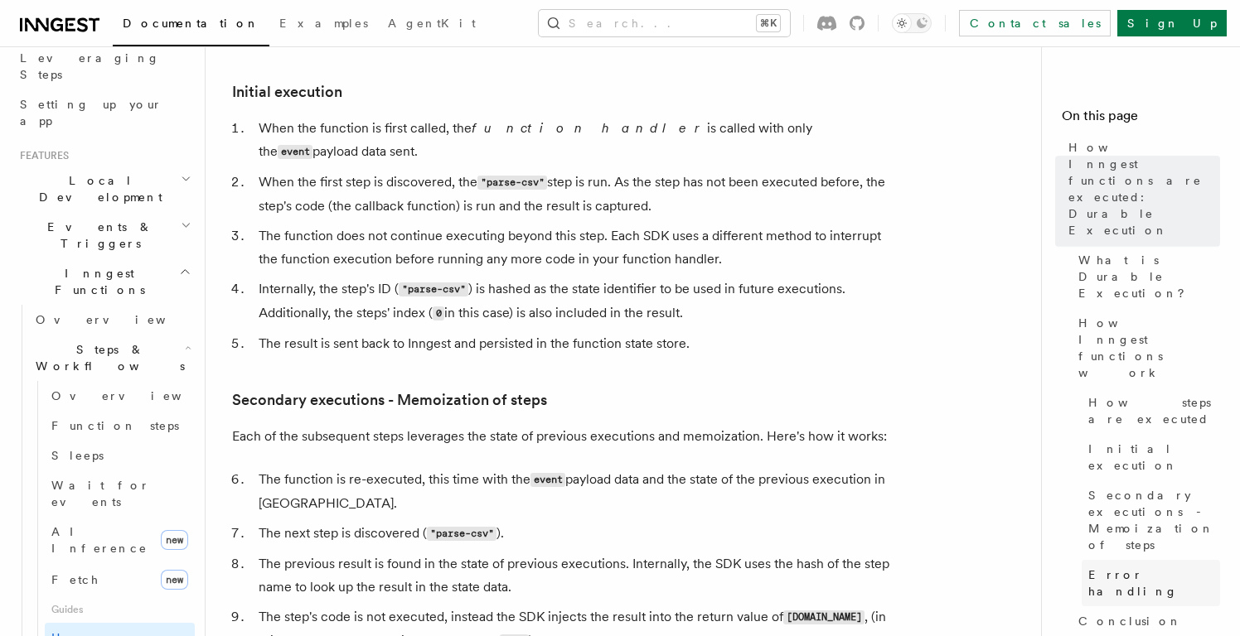
scroll to position [2628, 0]
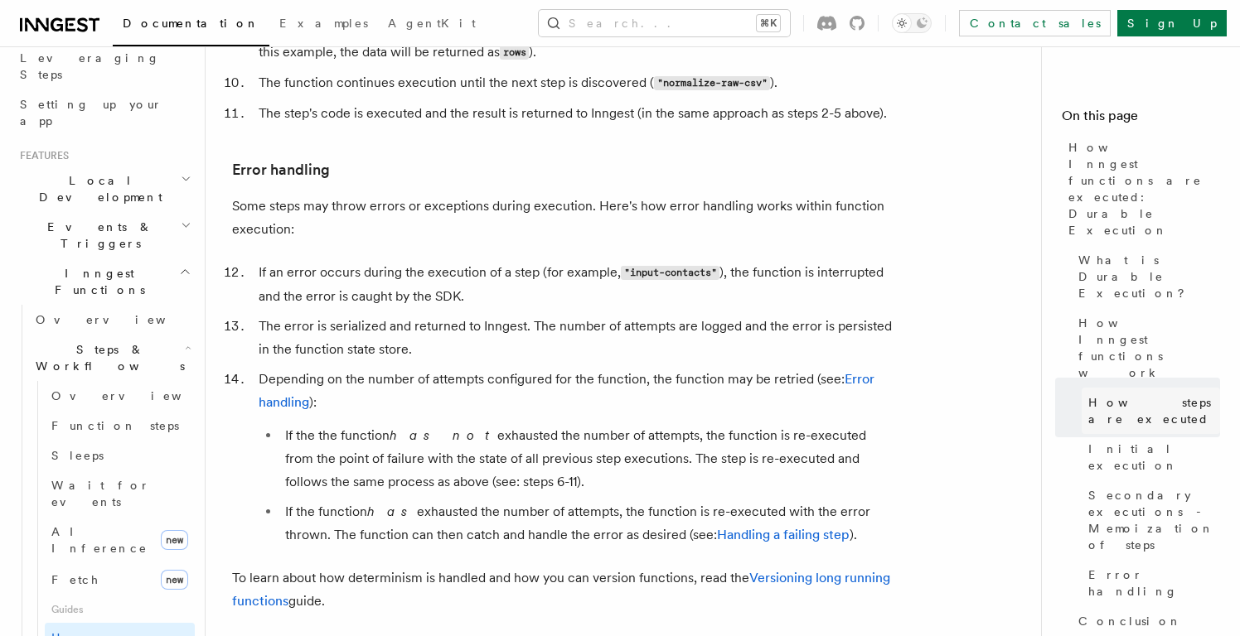
click at [1142, 394] on span "How steps are executed" at bounding box center [1154, 410] width 132 height 33
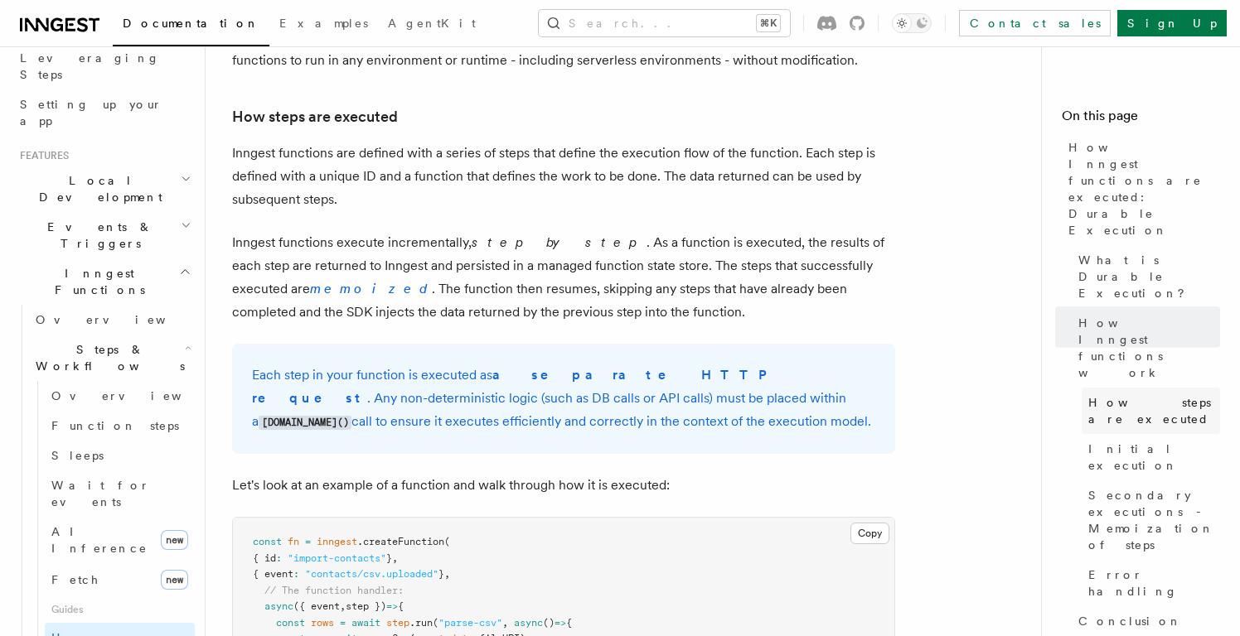
scroll to position [1173, 0]
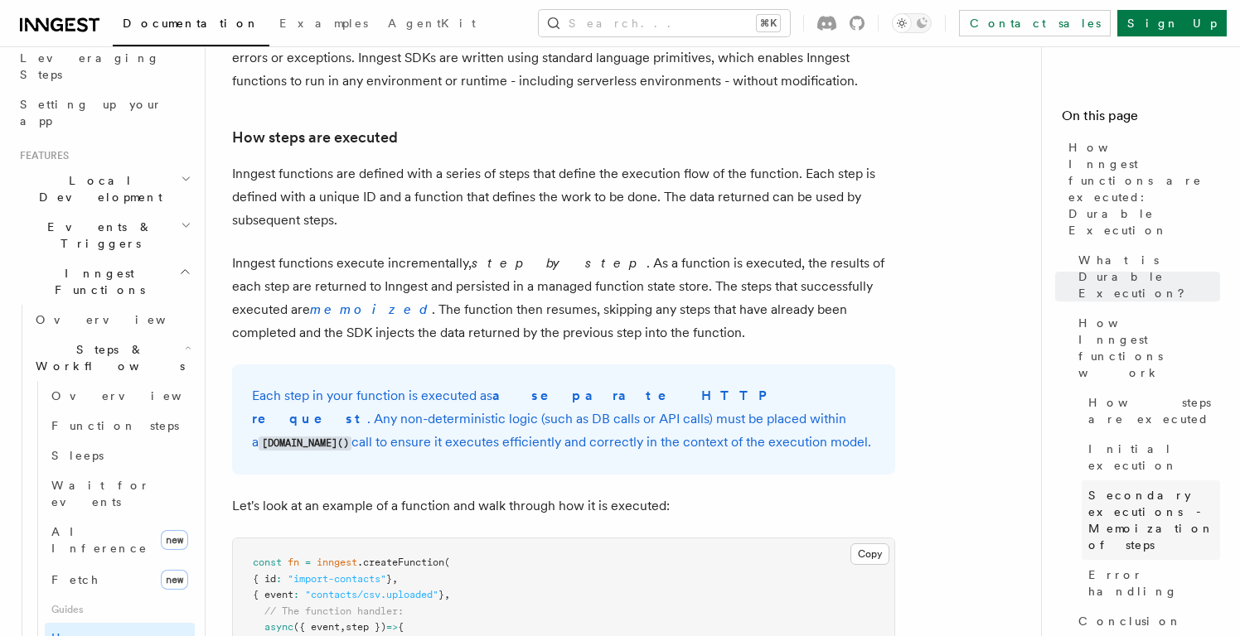
click at [1110, 481] on link "Secondary executions - Memoization of steps" at bounding box center [1150, 521] width 138 height 80
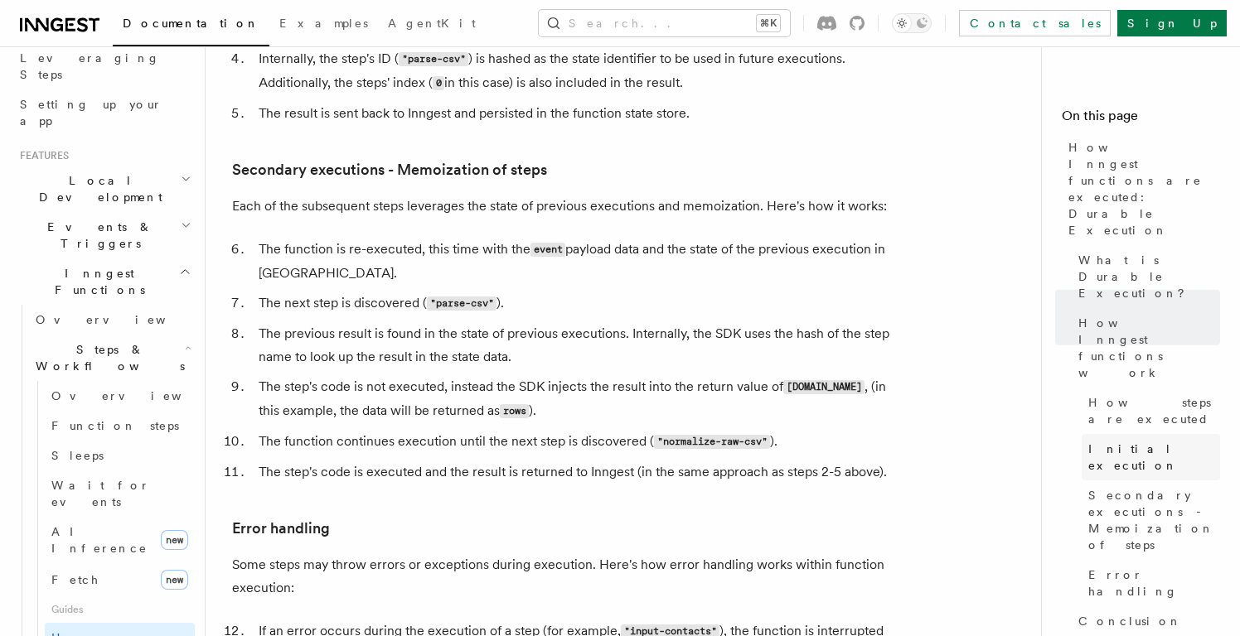
click at [1130, 434] on link "Initial execution" at bounding box center [1150, 457] width 138 height 46
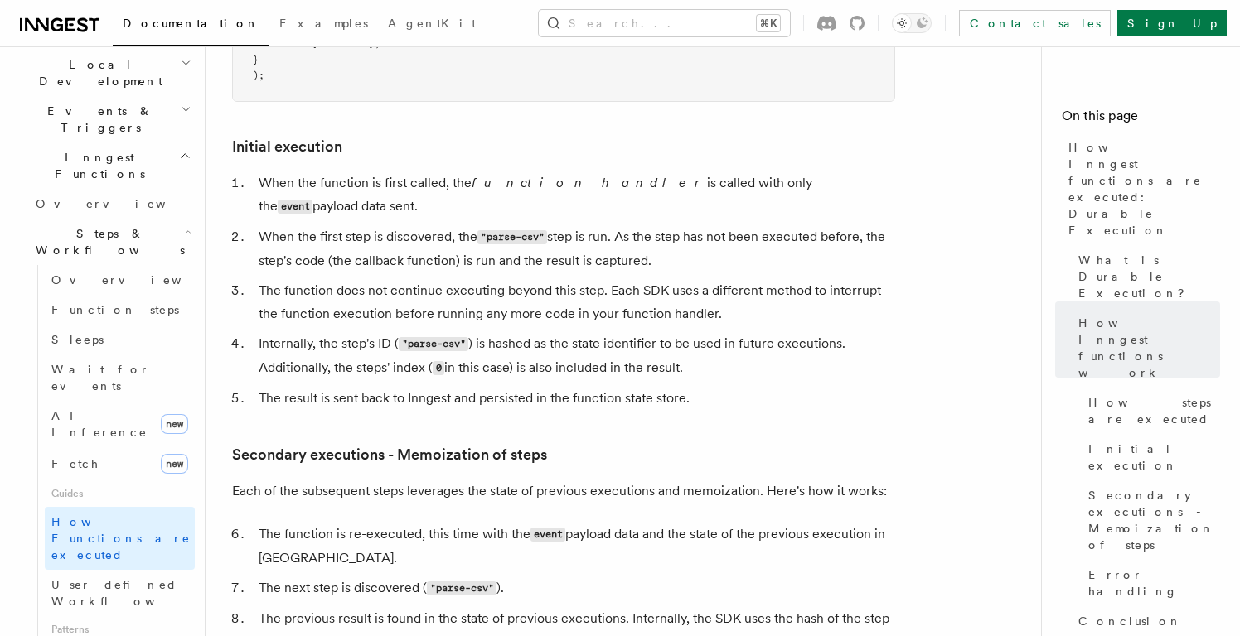
scroll to position [389, 0]
click at [123, 302] on span "Function steps" at bounding box center [115, 308] width 128 height 13
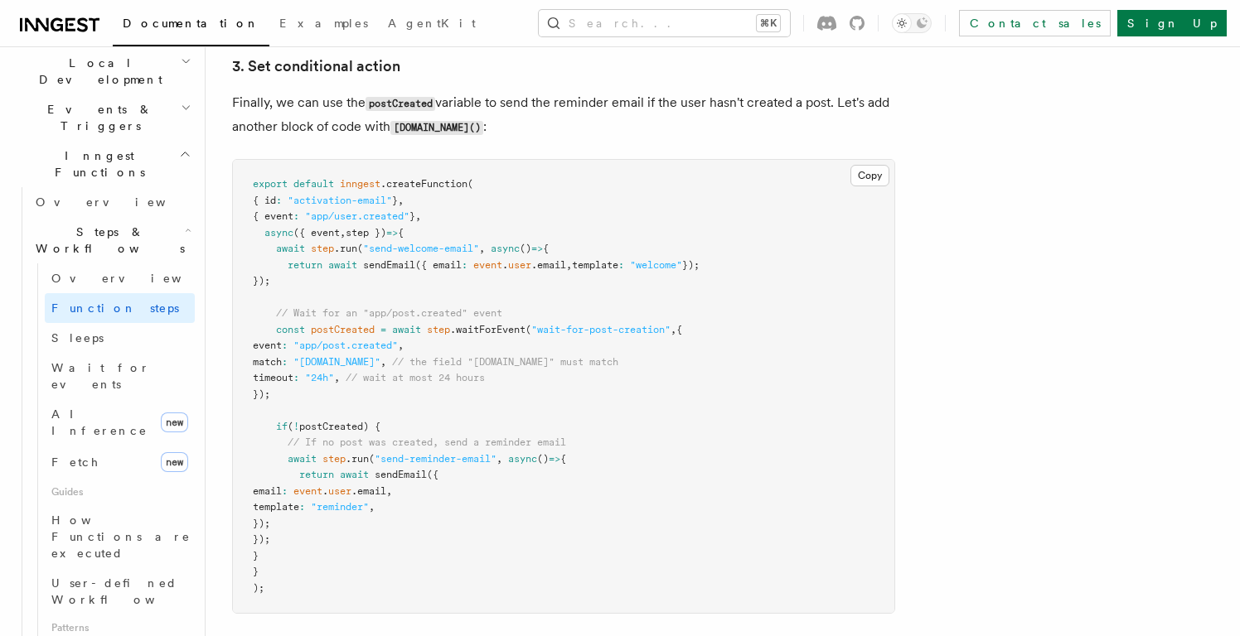
scroll to position [2161, 0]
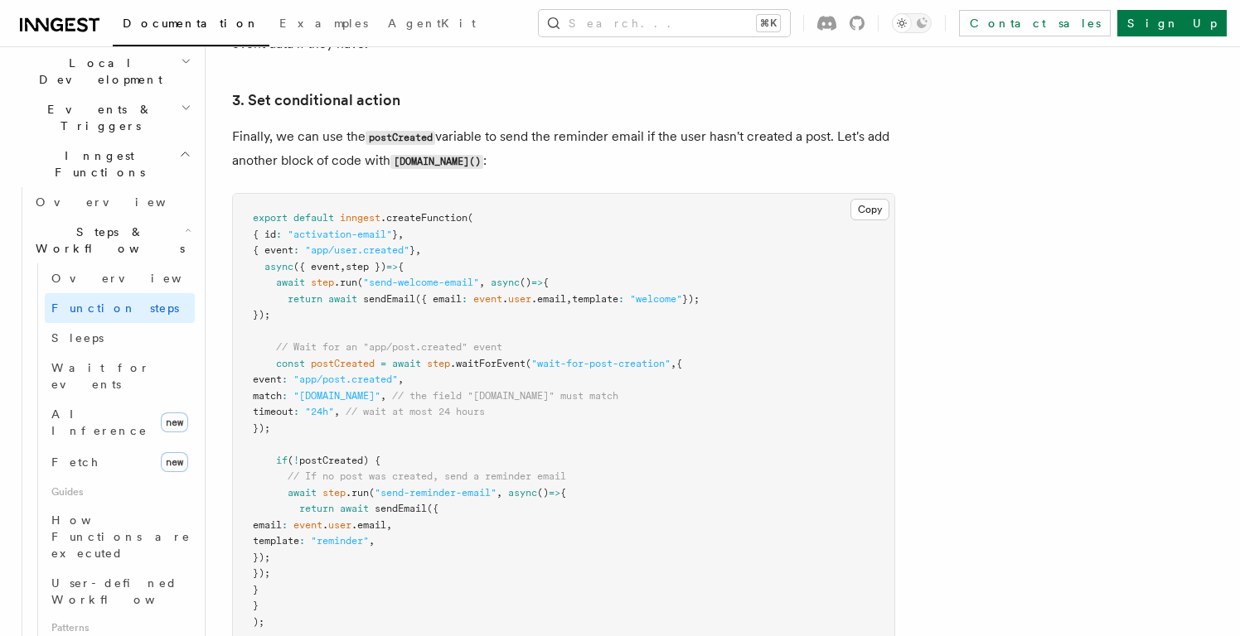
click at [588, 247] on pre "export default inngest .createFunction ( { id : "activation-email" } , { event …" at bounding box center [563, 420] width 661 height 453
click at [592, 243] on pre "export default inngest .createFunction ( { id : "activation-email" } , { event …" at bounding box center [563, 420] width 661 height 453
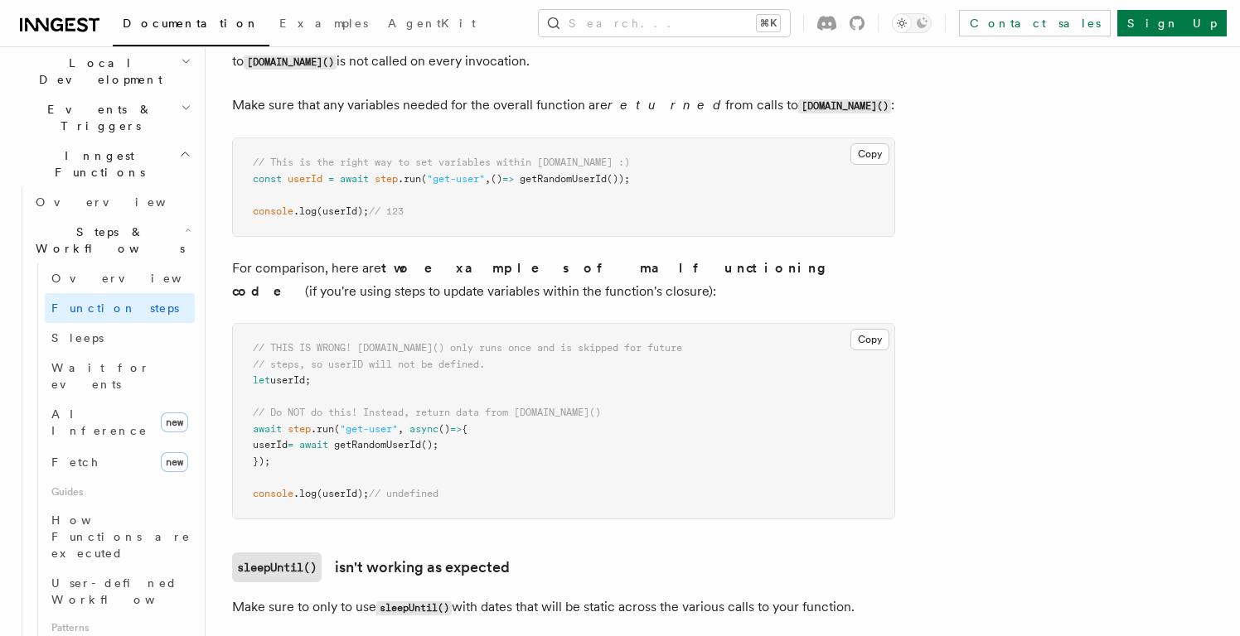
scroll to position [4739, 0]
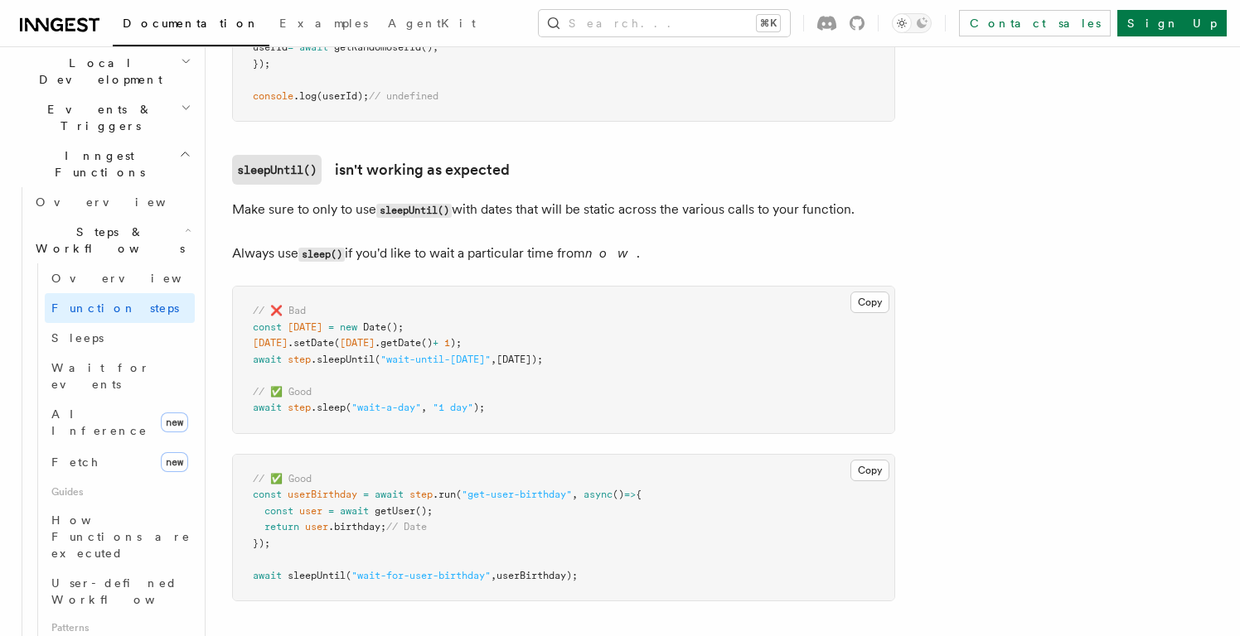
click at [557, 352] on pre "// ❌ Bad const tomorrow = new Date (); tomorrow .setDate ( tomorrow .getDate ()…" at bounding box center [563, 360] width 661 height 147
click at [557, 351] on pre "// ❌ Bad const tomorrow = new Date (); tomorrow .setDate ( tomorrow .getDate ()…" at bounding box center [563, 360] width 661 height 147
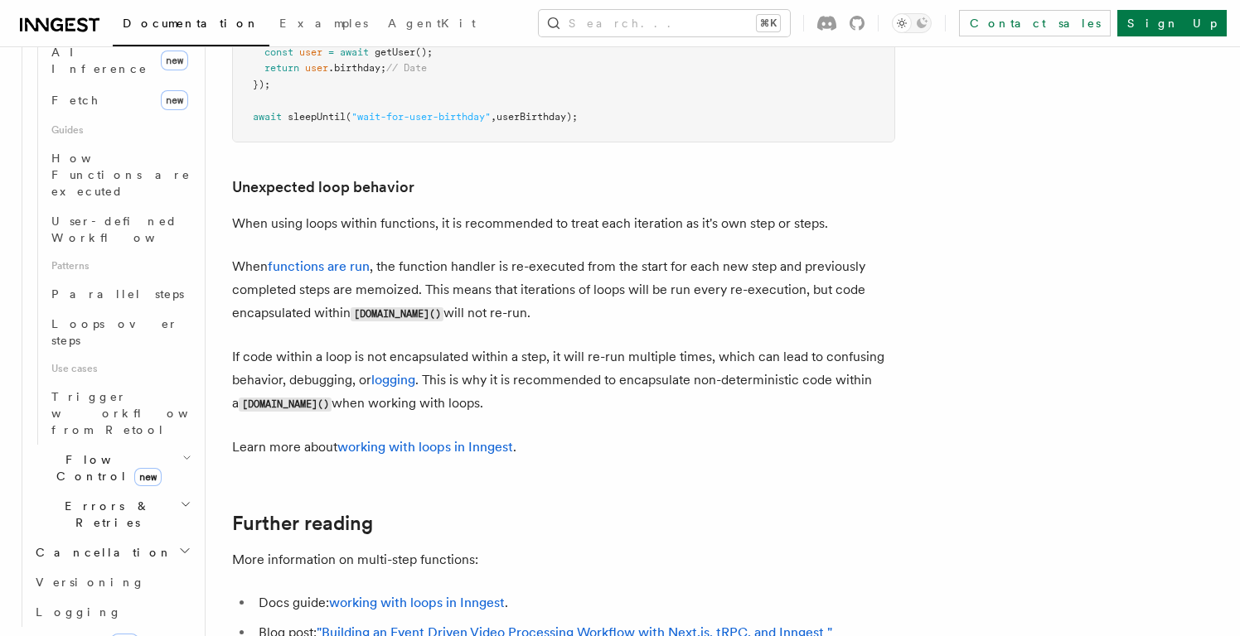
scroll to position [695, 0]
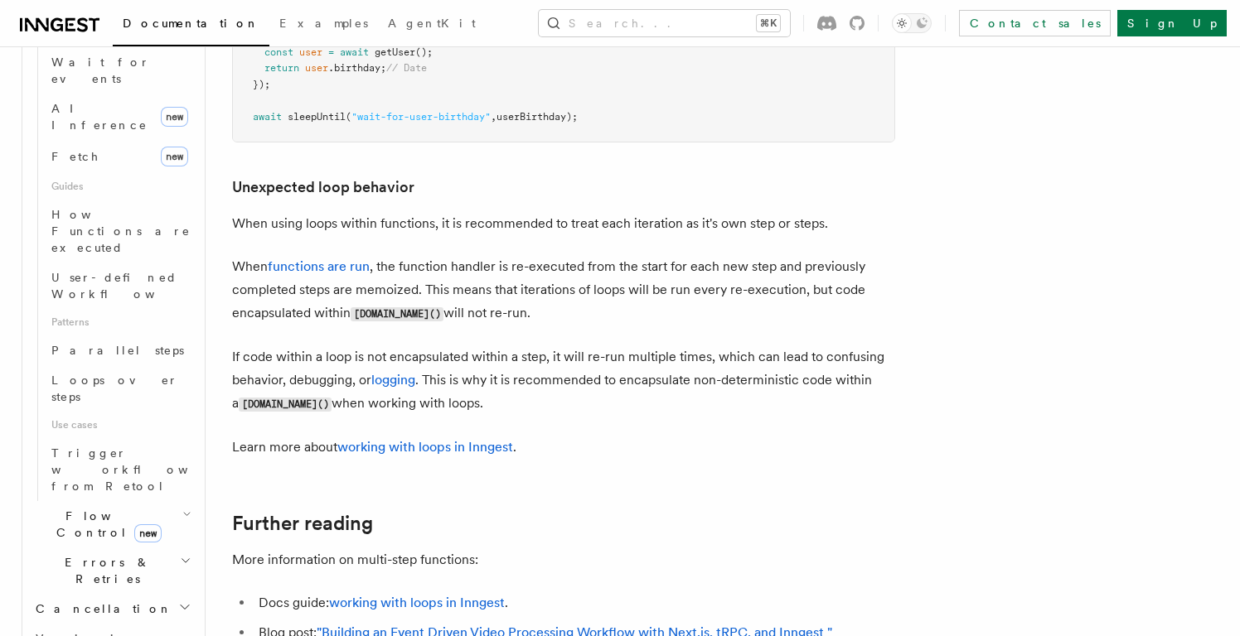
click at [136, 548] on h2 "Errors & Retries" at bounding box center [112, 571] width 166 height 46
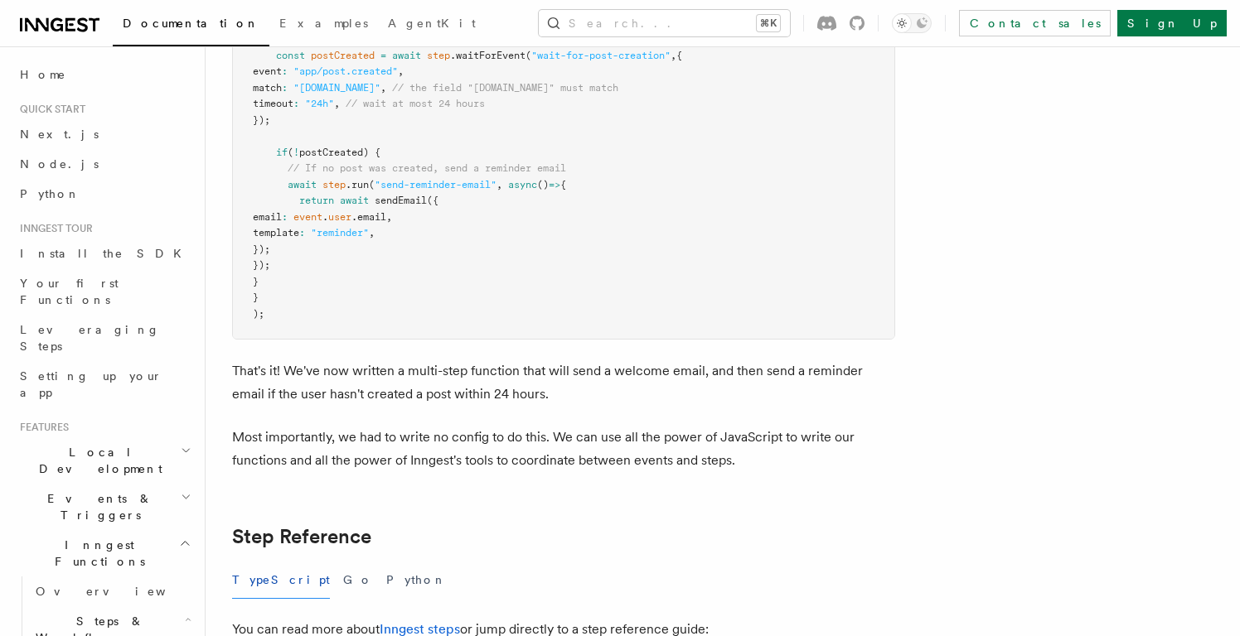
scroll to position [0, 0]
click at [112, 278] on span "Your first Functions" at bounding box center [69, 292] width 99 height 30
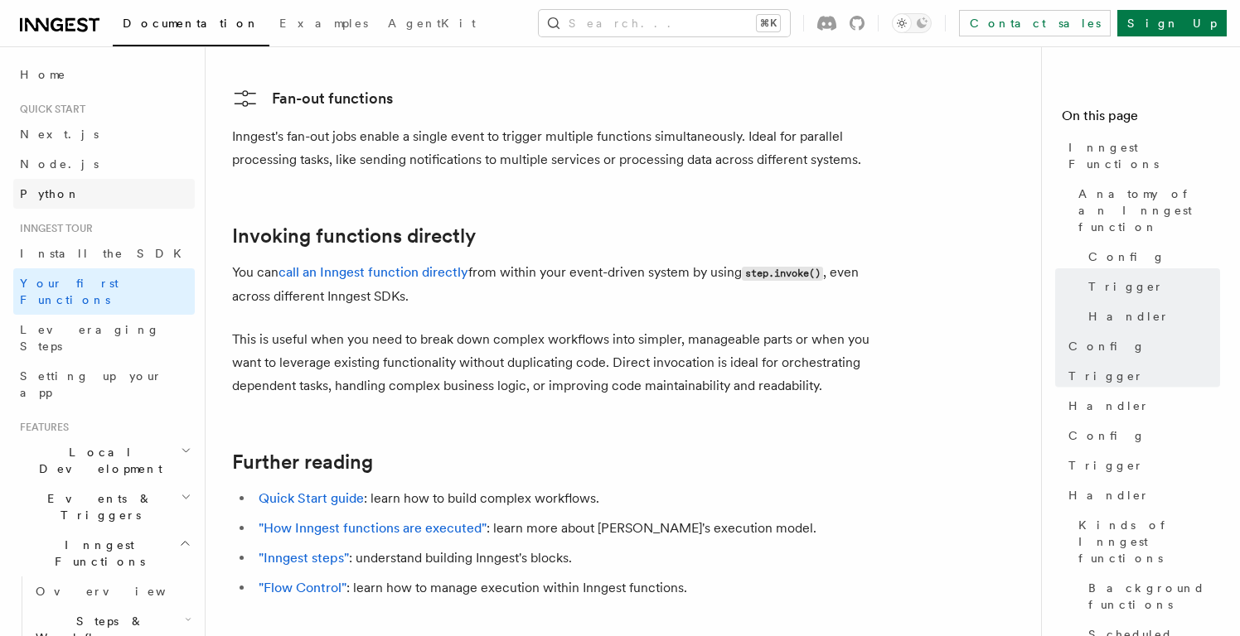
scroll to position [3199, 0]
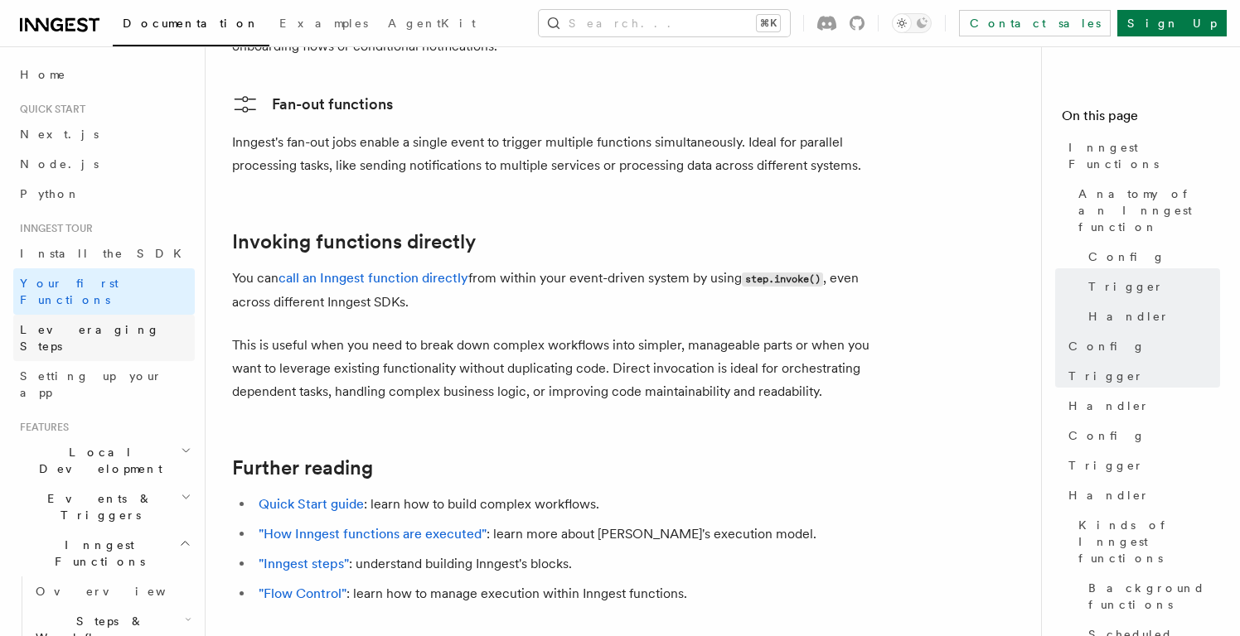
click at [69, 323] on span "Leveraging Steps" at bounding box center [90, 338] width 140 height 30
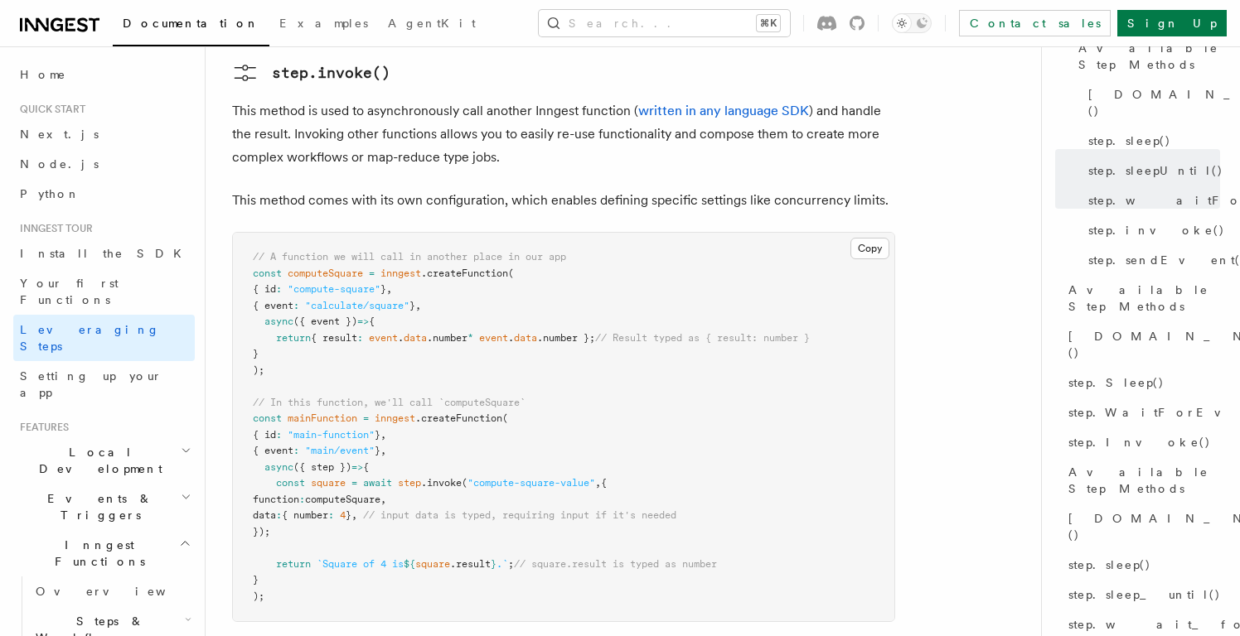
scroll to position [3521, 0]
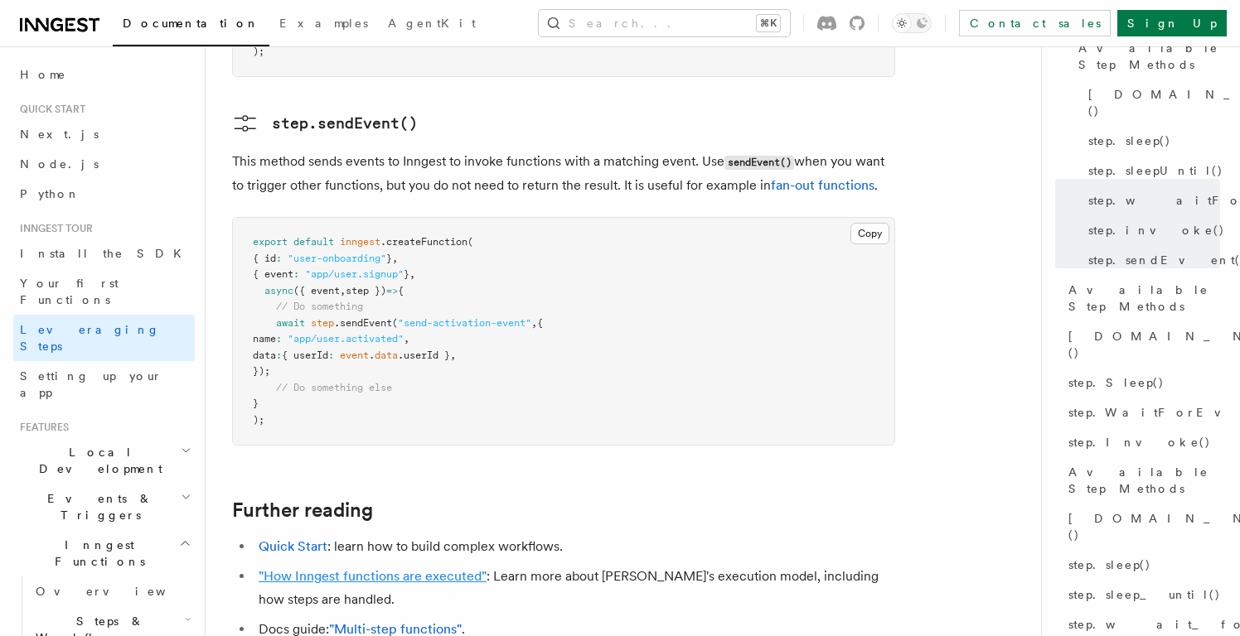
click at [400, 569] on link ""How Inngest functions are executed"" at bounding box center [373, 577] width 228 height 16
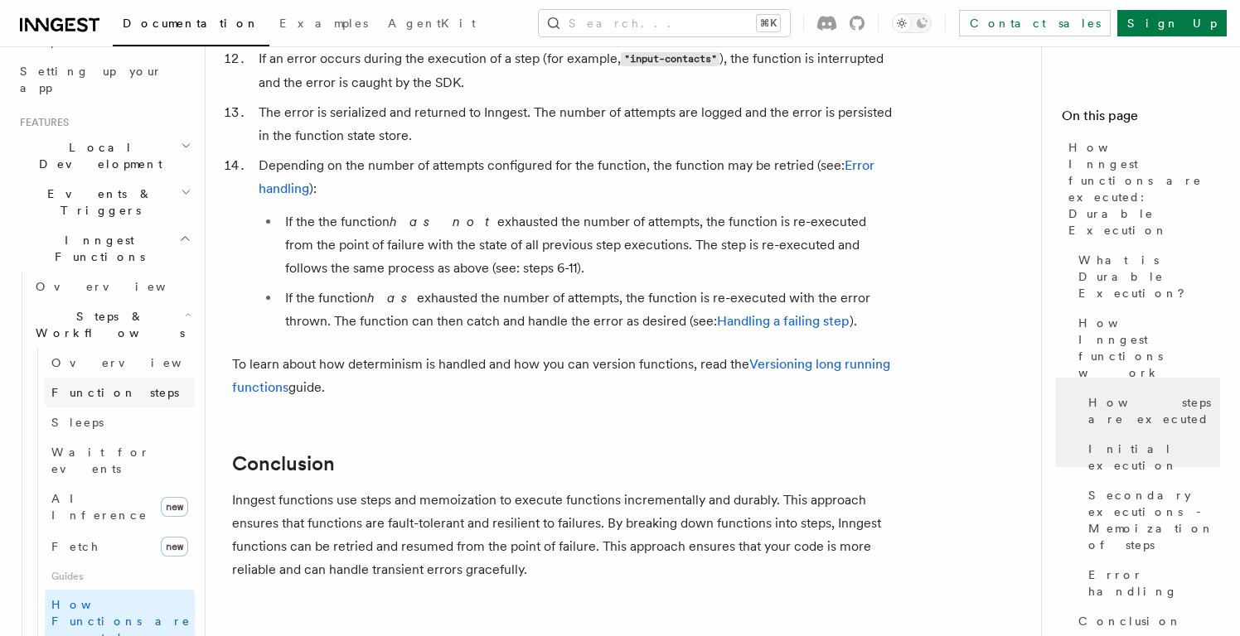
scroll to position [307, 0]
click at [89, 270] on link "Overview" at bounding box center [112, 285] width 166 height 30
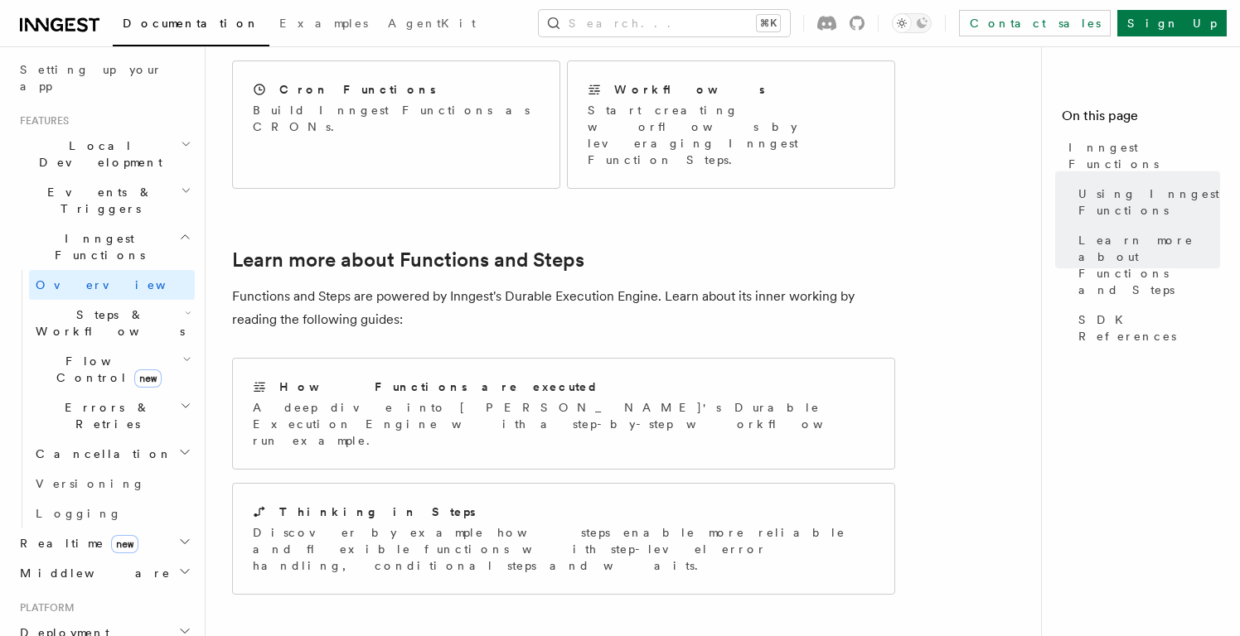
scroll to position [1045, 0]
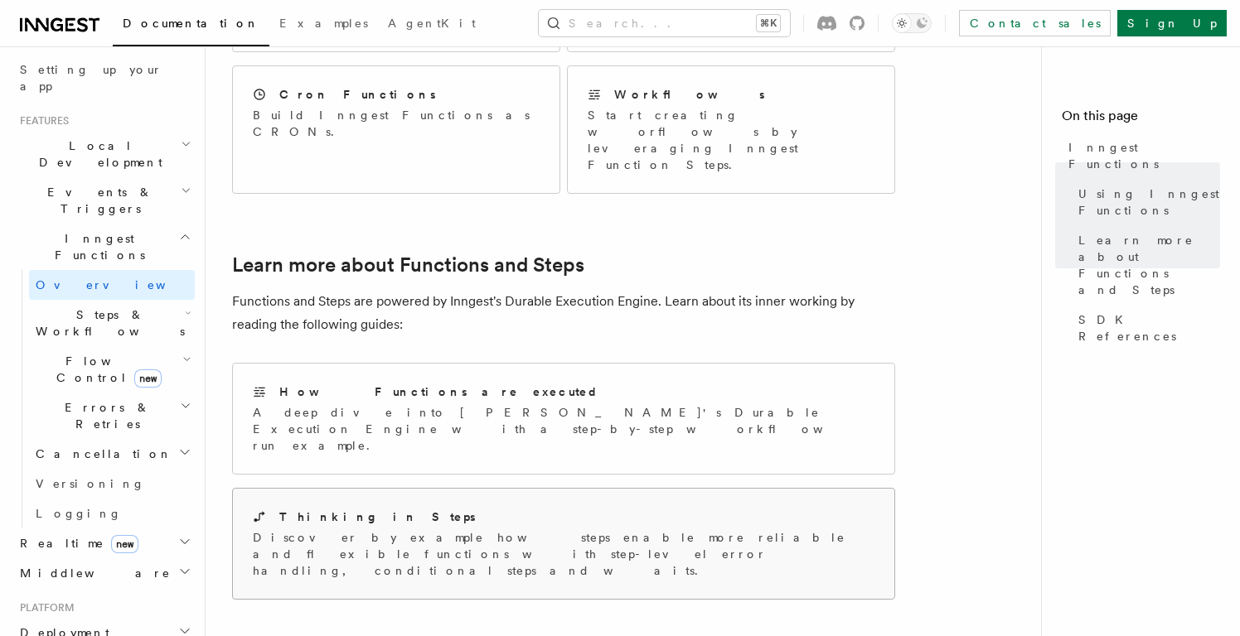
click at [538, 530] on p "Discover by example how steps enable more reliable and flexible functions with …" at bounding box center [564, 555] width 622 height 50
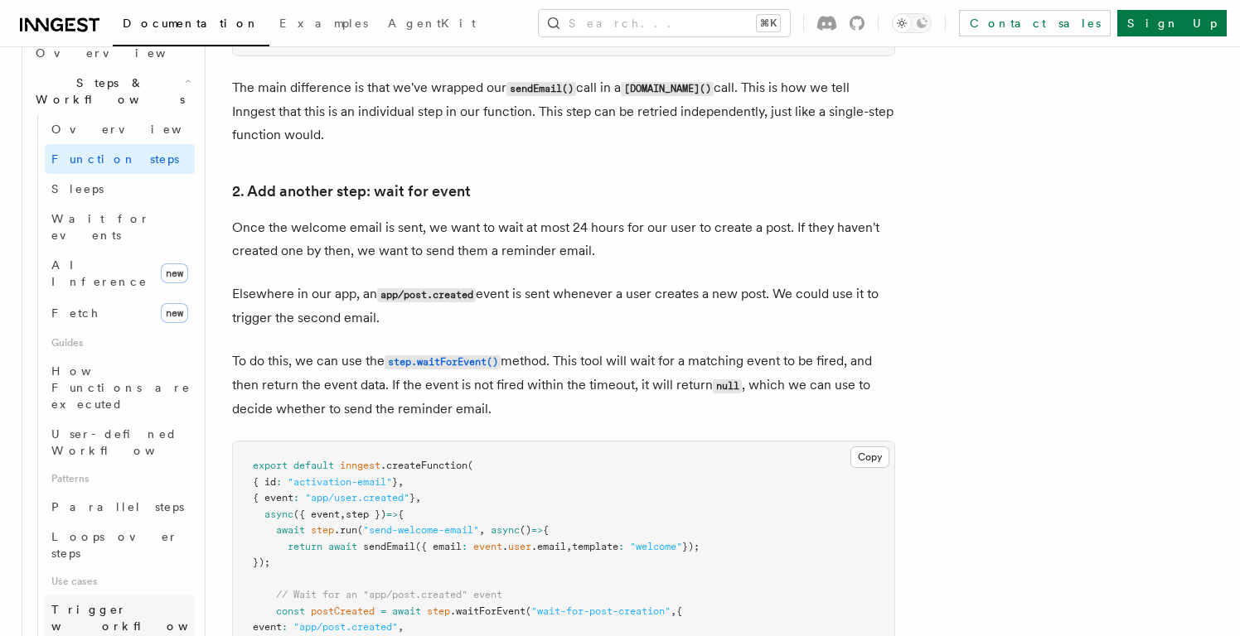
scroll to position [540, 0]
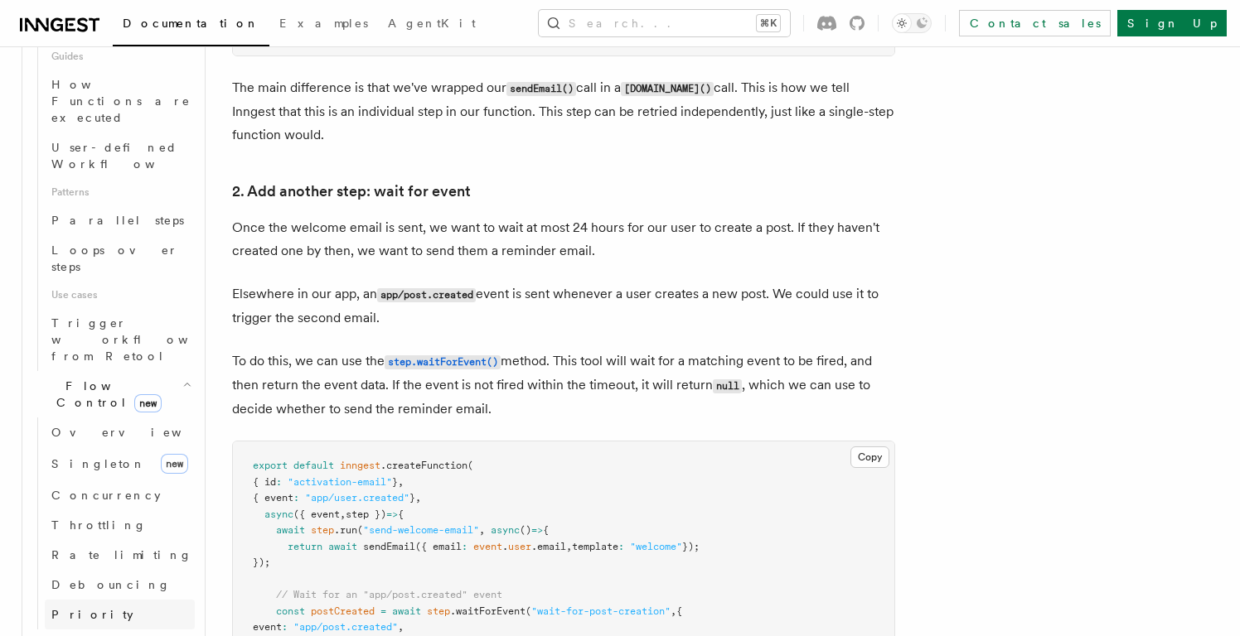
scroll to position [828, 0]
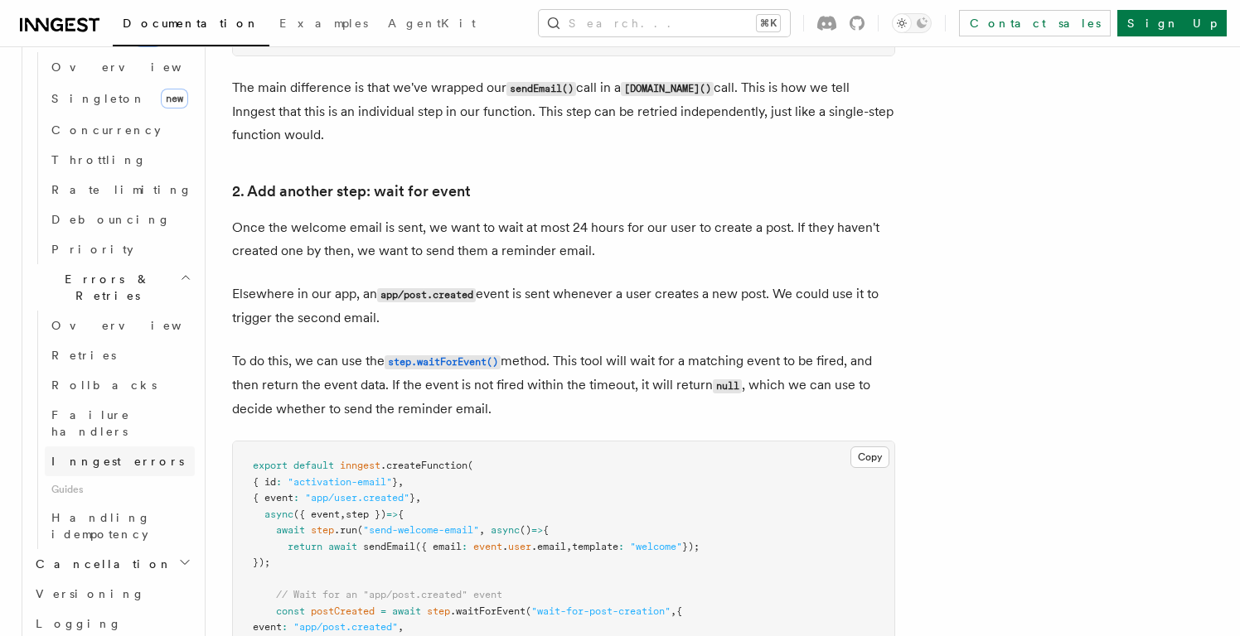
scroll to position [1196, 0]
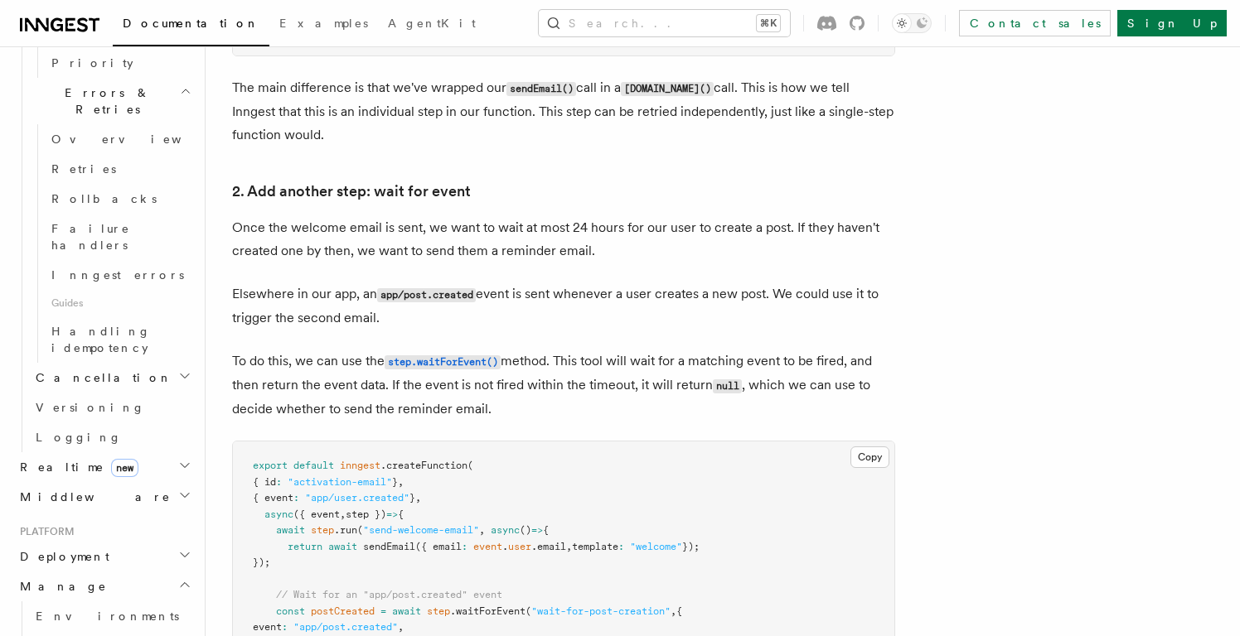
scroll to position [1379, 0]
click at [85, 540] on h2 "Deployment" at bounding box center [103, 555] width 181 height 30
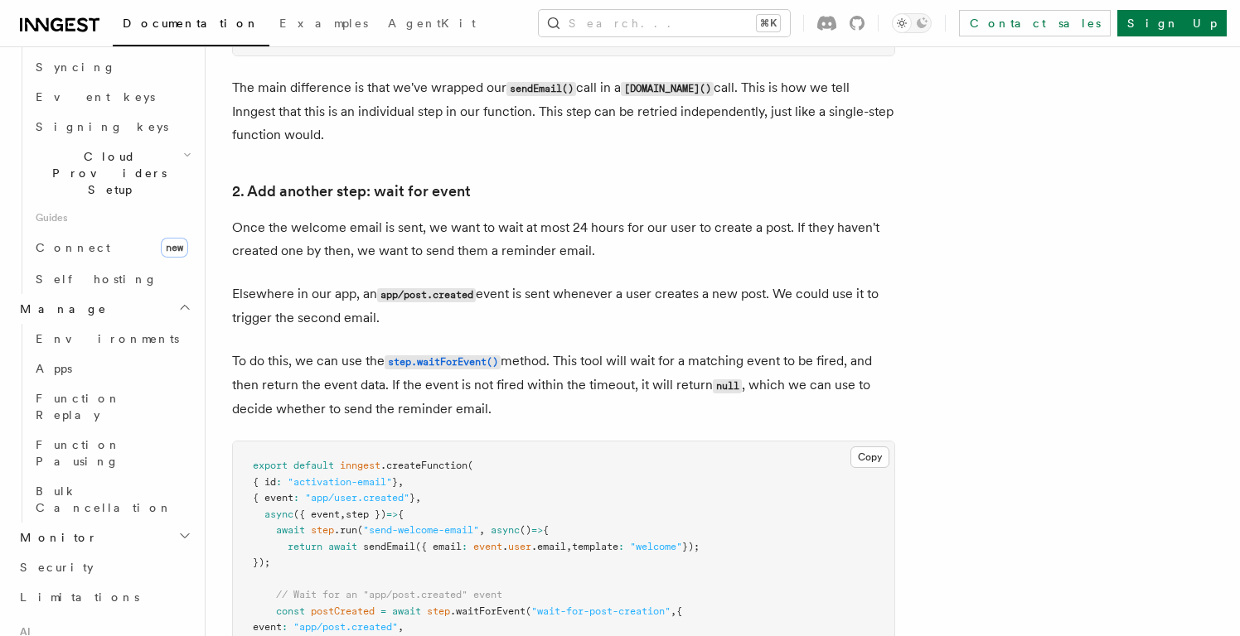
scroll to position [1972, 0]
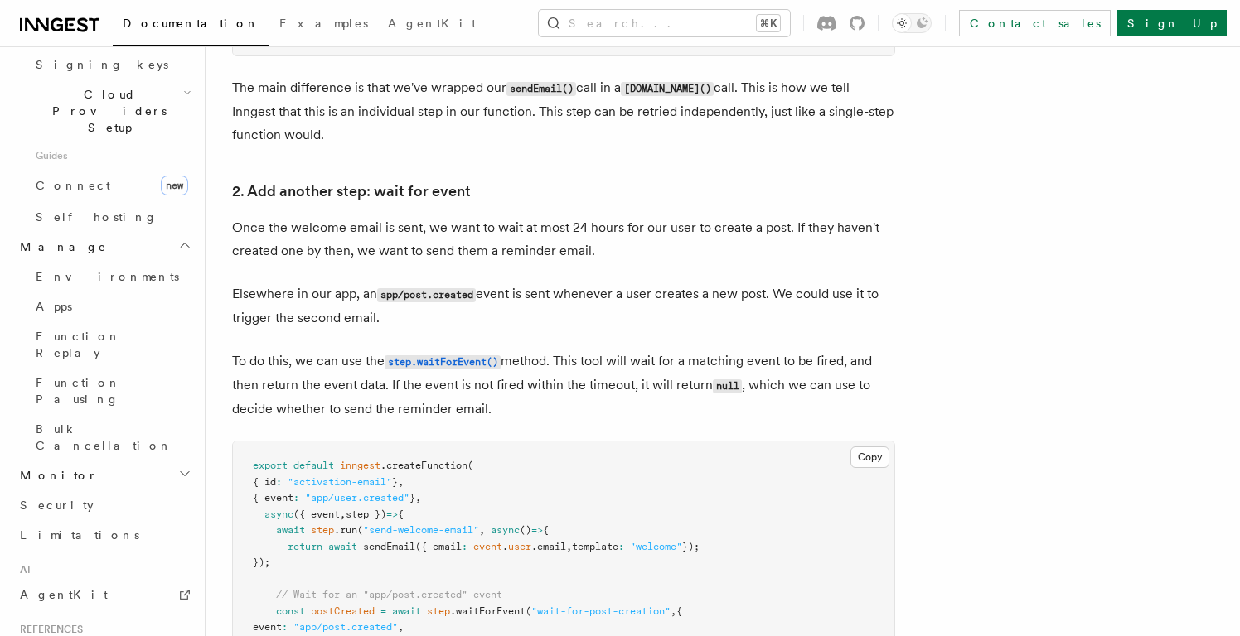
scroll to position [2032, 0]
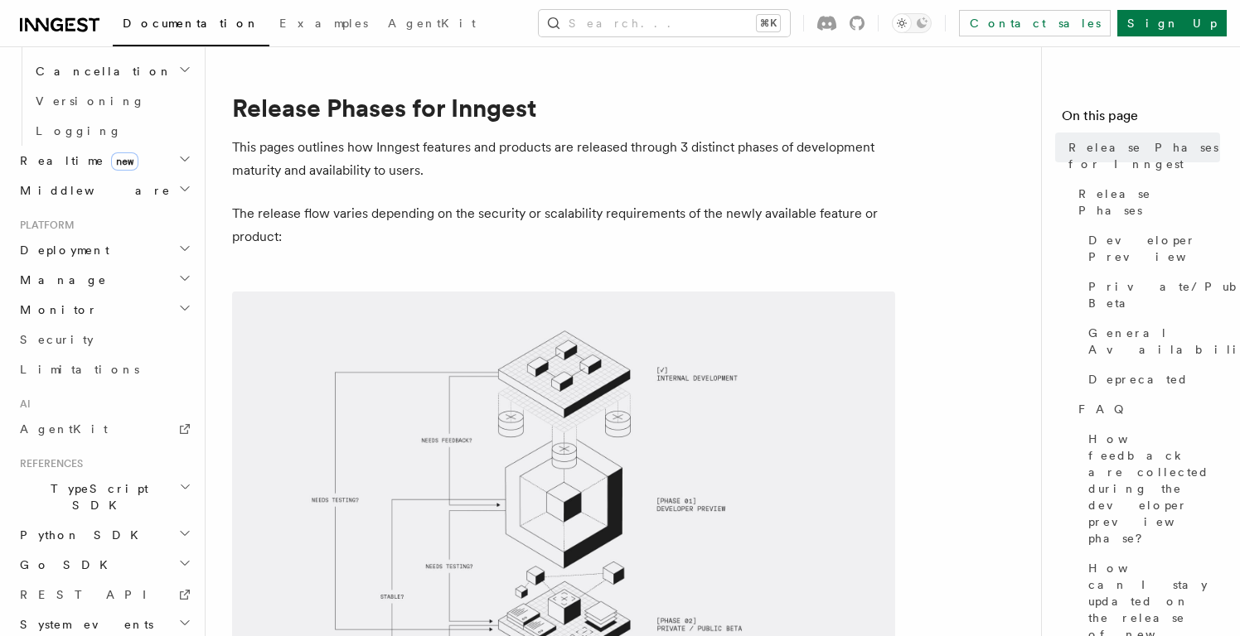
click at [193, 457] on div "References TypeScript SDK Python SDK Go SDK REST API System events Workflow Kit" at bounding box center [103, 571] width 181 height 229
click at [189, 486] on icon "button" at bounding box center [185, 488] width 8 height 4
click at [120, 605] on span "Create a function" at bounding box center [85, 620] width 99 height 30
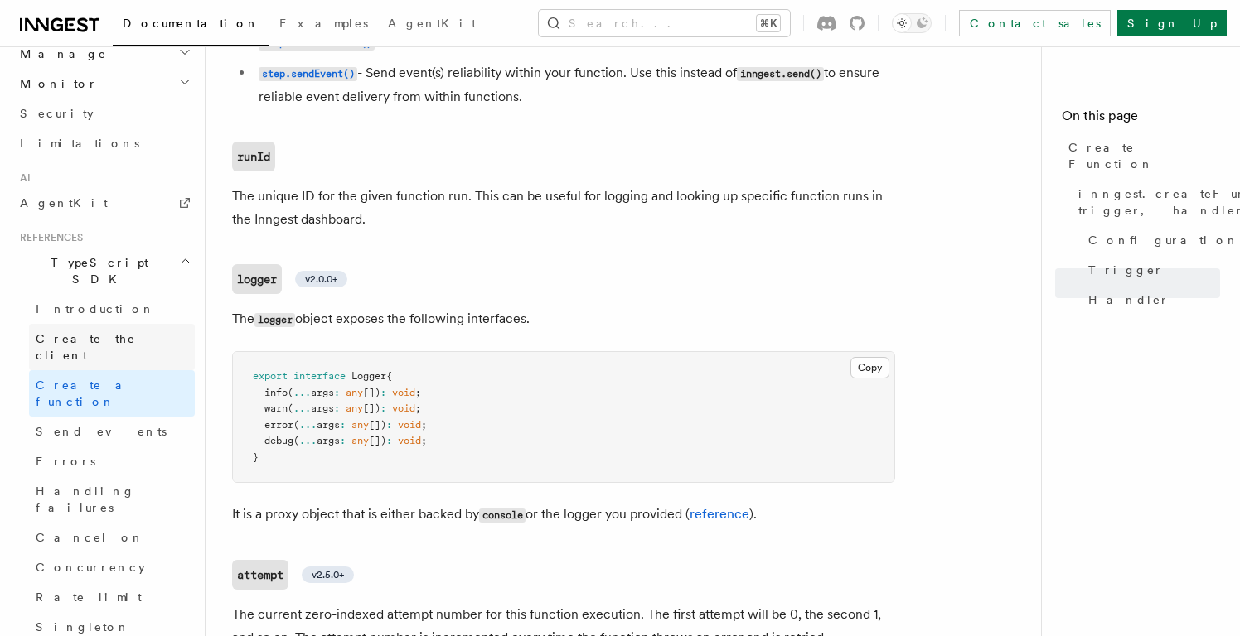
scroll to position [987, 0]
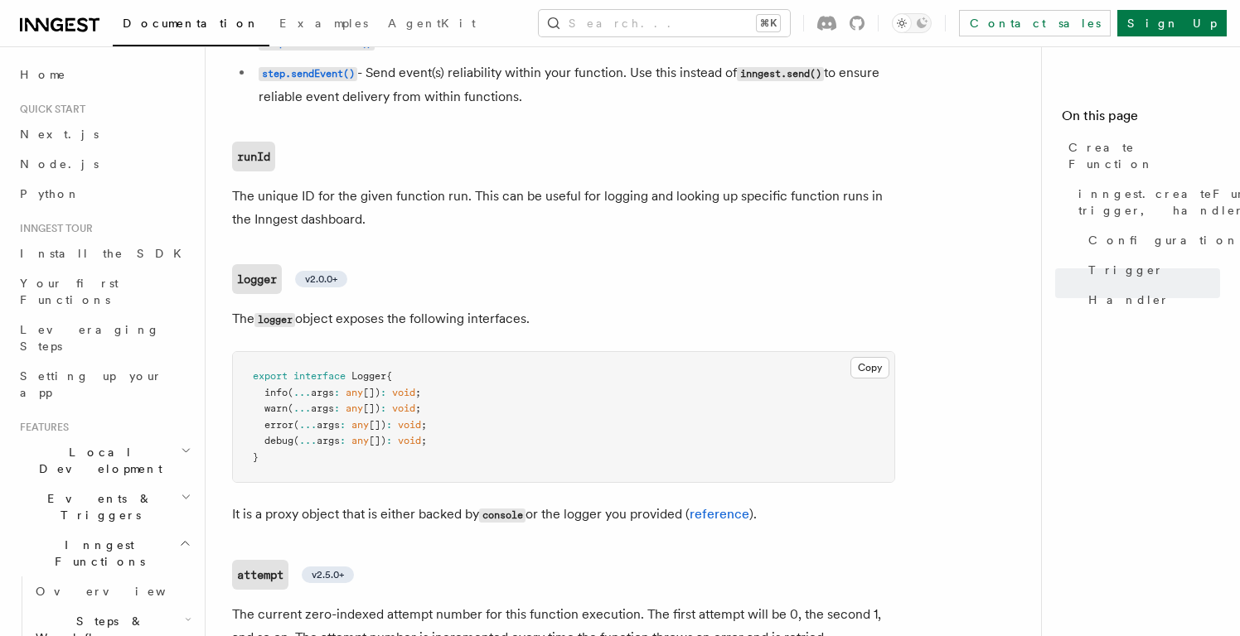
scroll to position [0, 0]
click at [58, 128] on link "Next.js" at bounding box center [103, 134] width 181 height 30
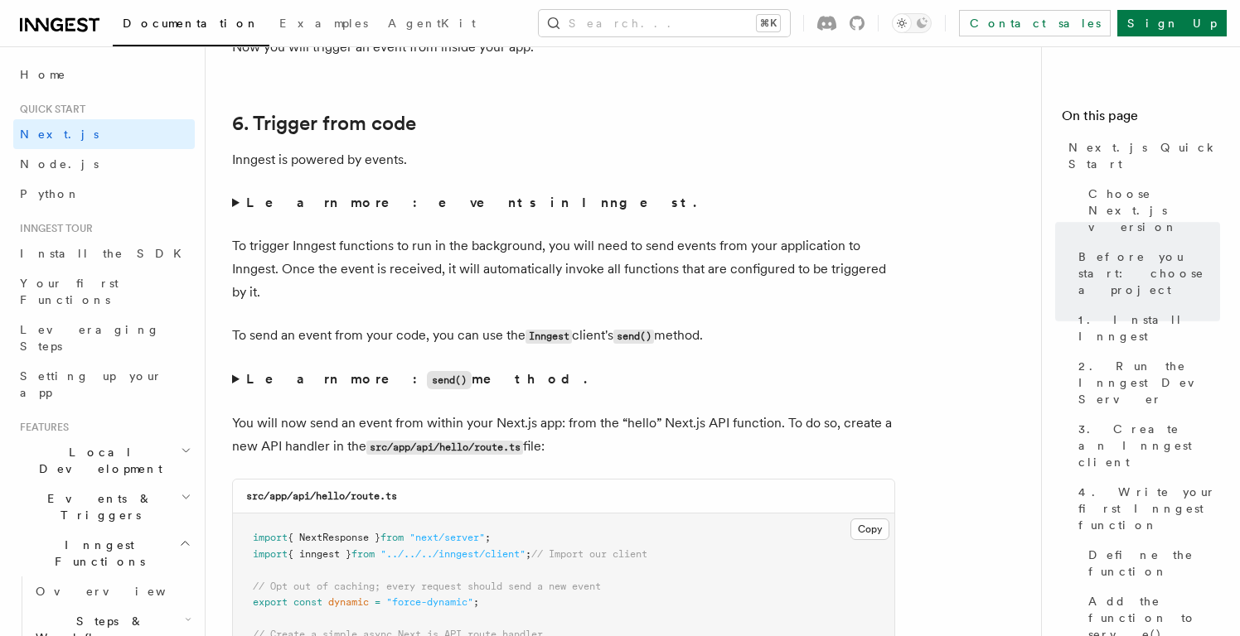
scroll to position [8357, 0]
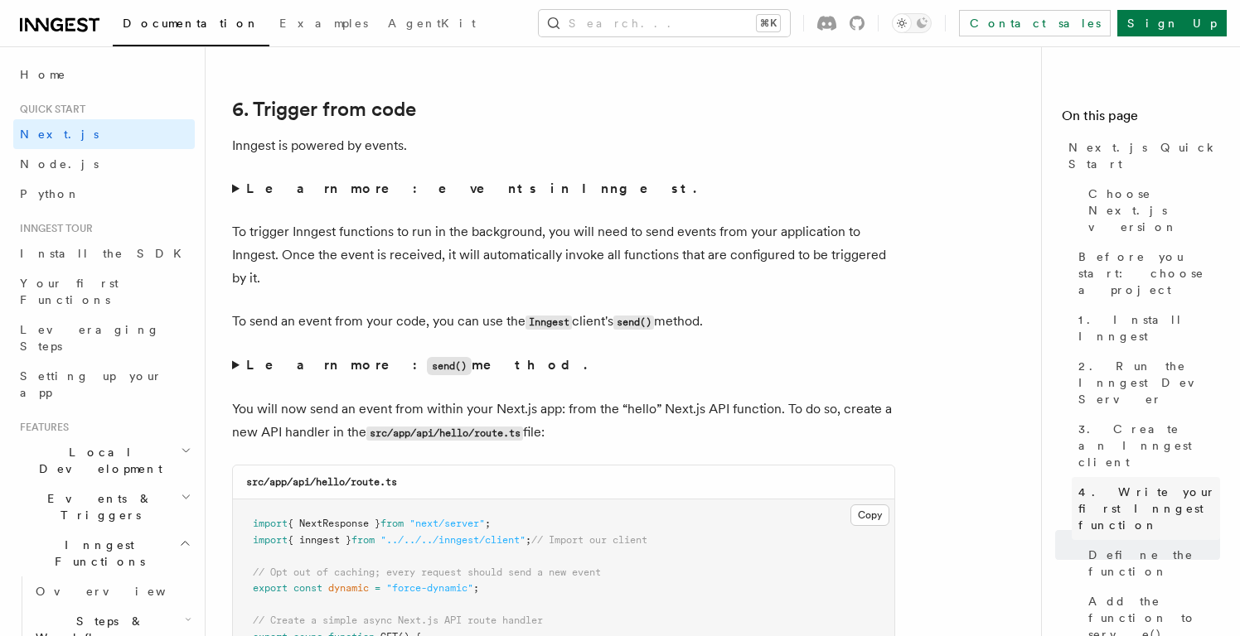
click at [1134, 484] on span "4. Write your first Inngest function" at bounding box center [1149, 509] width 142 height 50
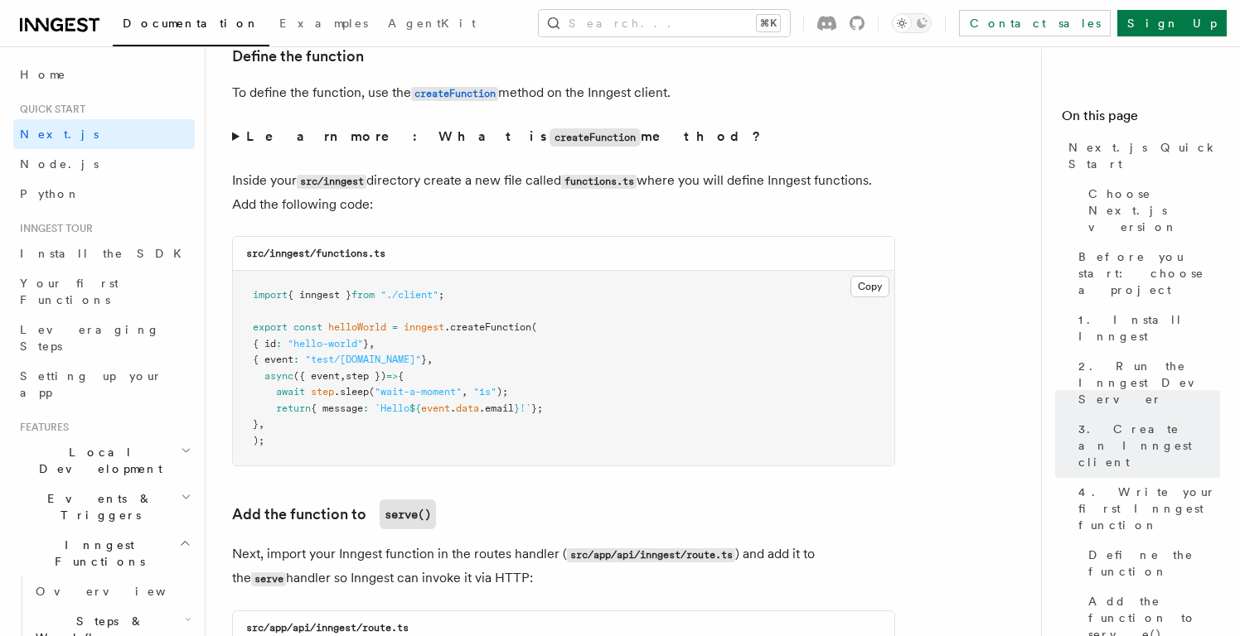
scroll to position [2772, 0]
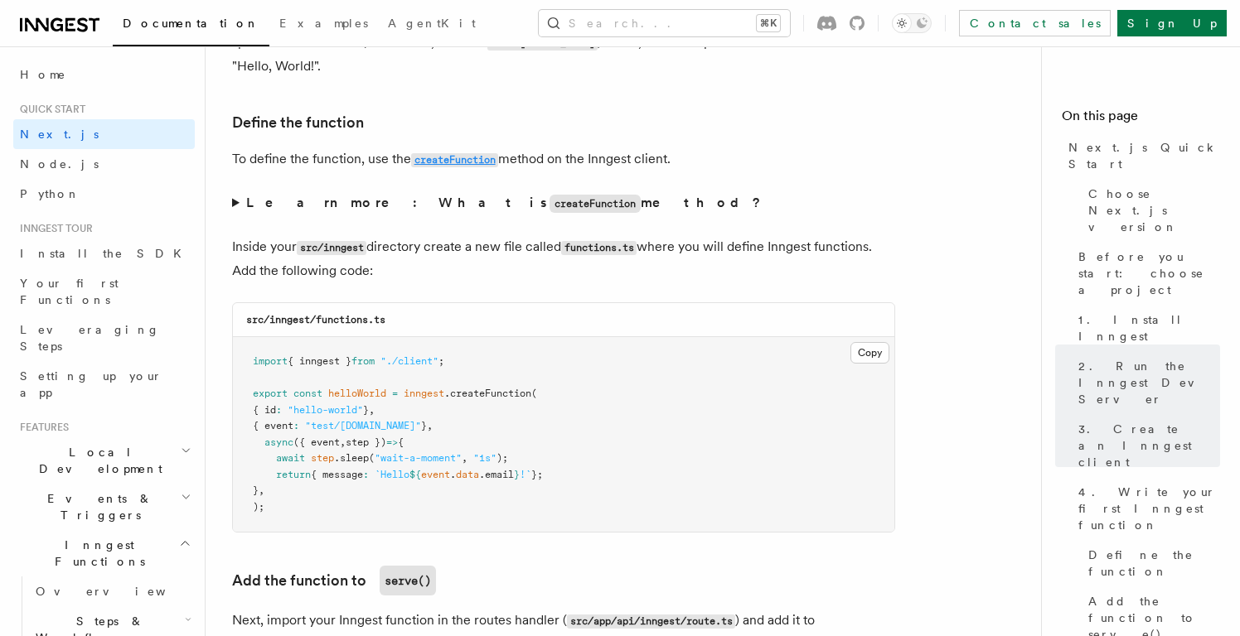
click at [481, 153] on code "createFunction" at bounding box center [454, 160] width 87 height 14
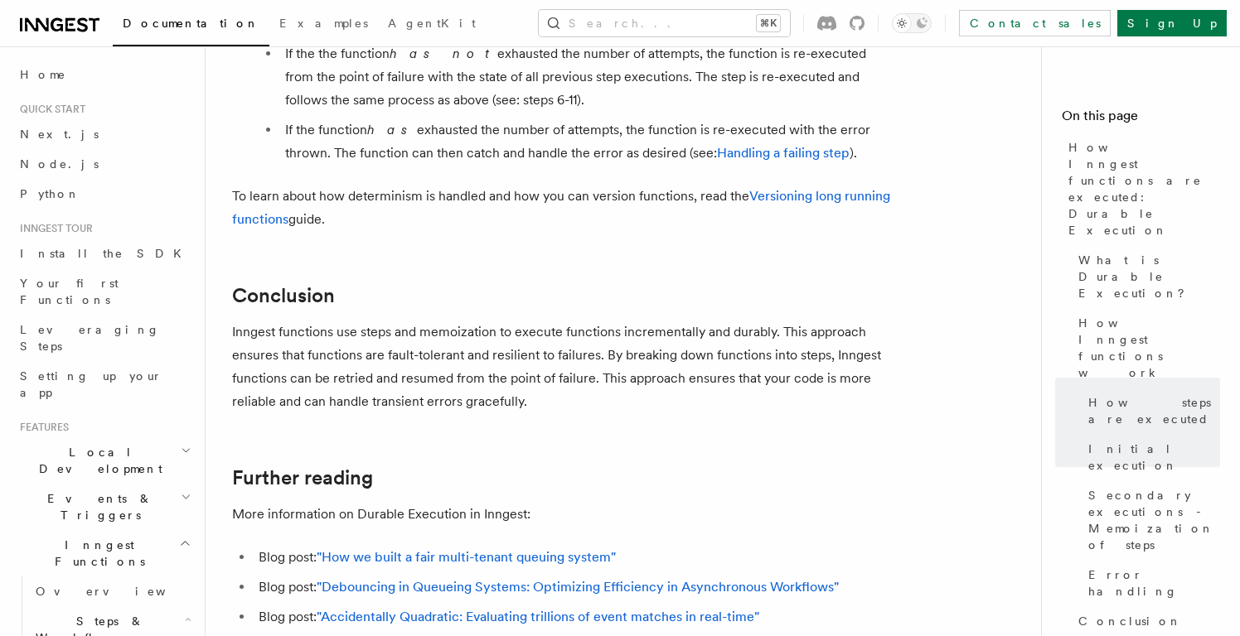
scroll to position [3163, 0]
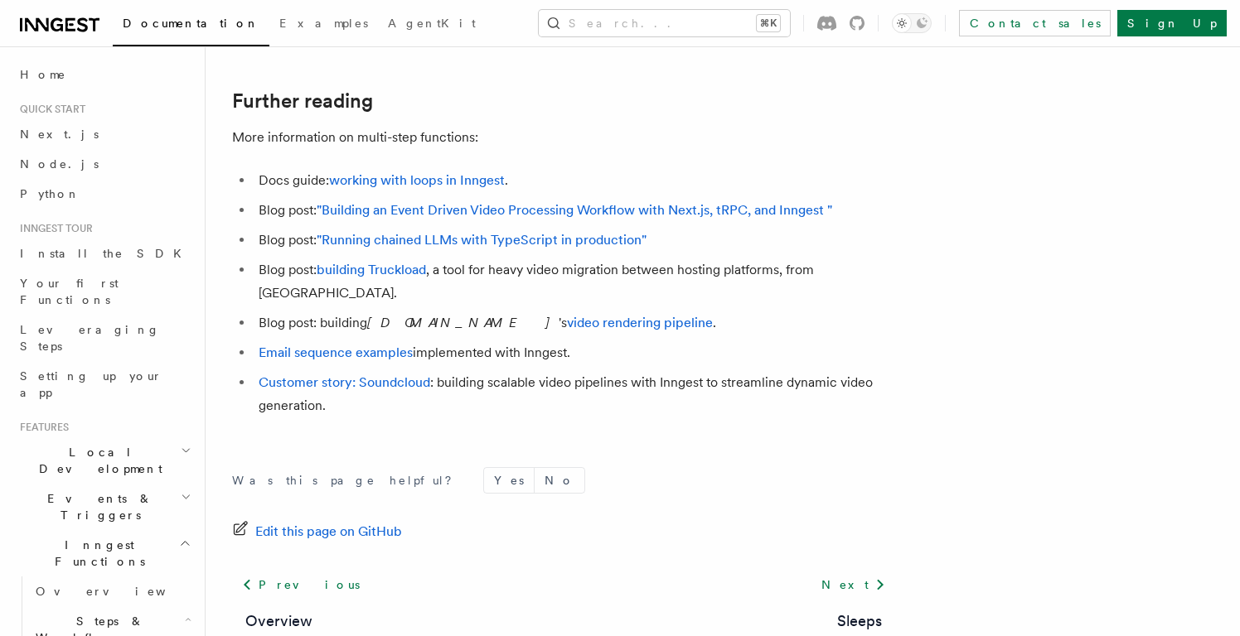
scroll to position [5621, 0]
click at [381, 261] on link "building Truckload" at bounding box center [371, 269] width 109 height 16
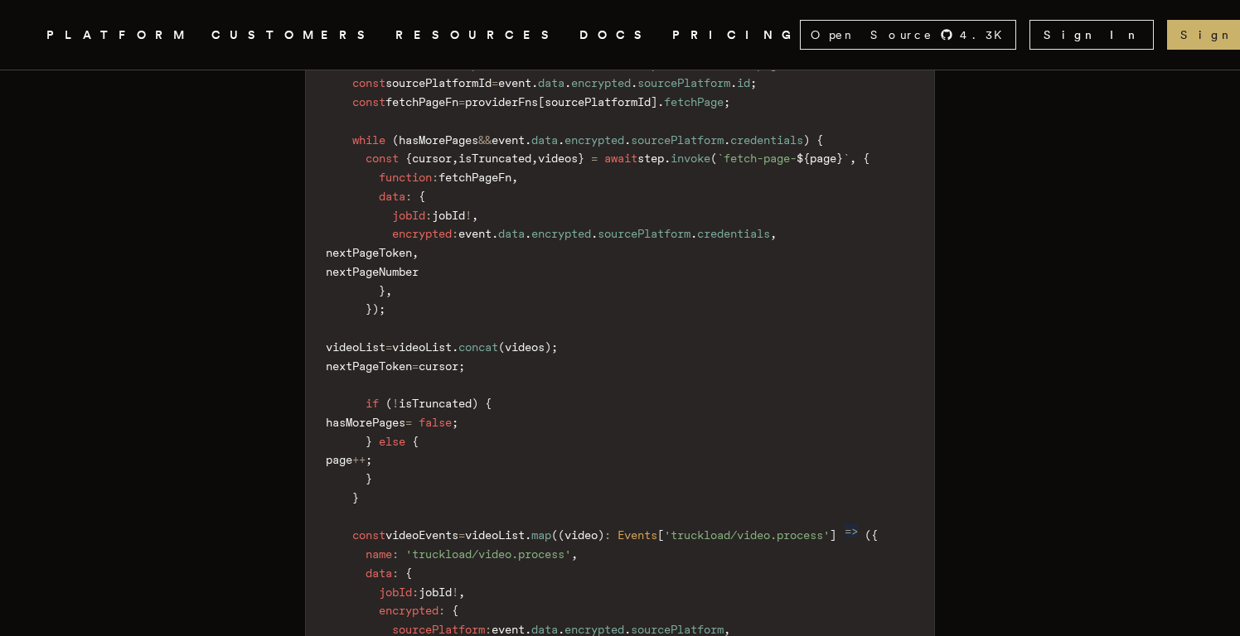
scroll to position [2998, 0]
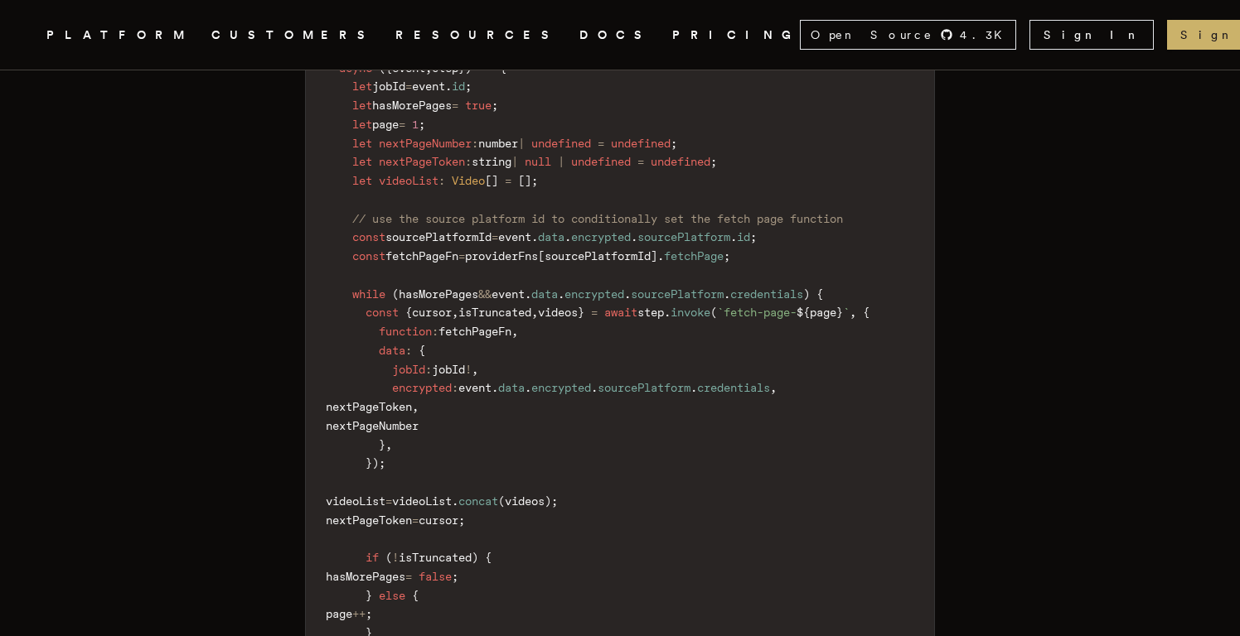
click at [520, 252] on code "export const initiateMigration = inngest . createFunction ( { id : 'initiate-mi…" at bounding box center [620, 501] width 628 height 1006
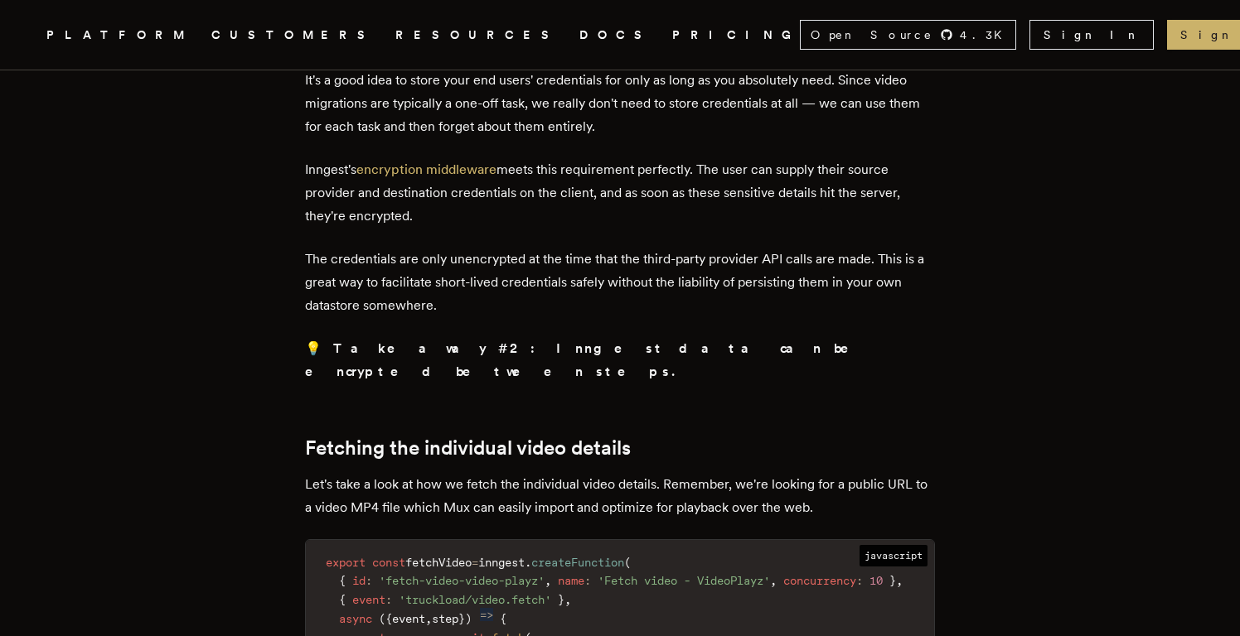
scroll to position [6813, 0]
